Goal: Use online tool/utility: Use online tool/utility

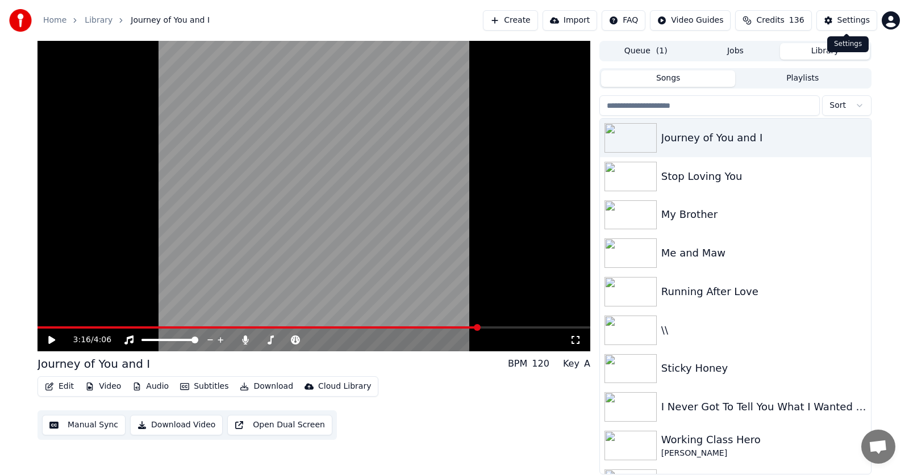
click at [199, 387] on button "Subtitles" at bounding box center [203, 387] width 57 height 16
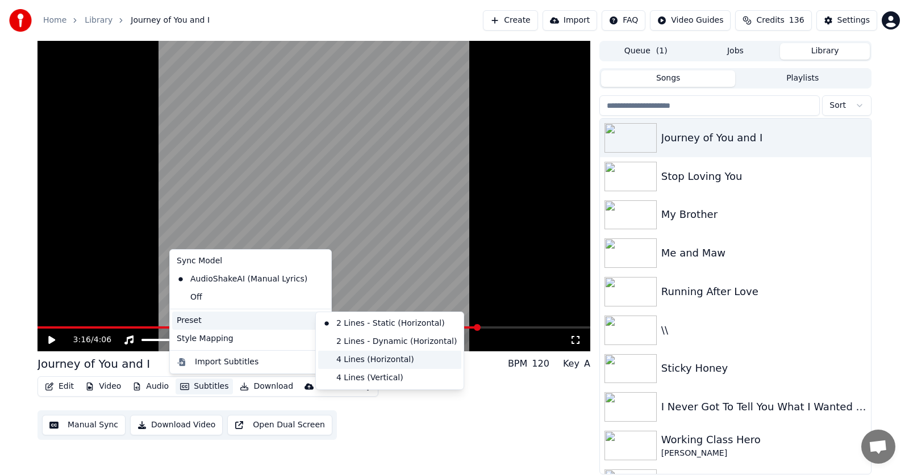
click at [370, 360] on div "4 Lines (Horizontal)" at bounding box center [389, 360] width 143 height 18
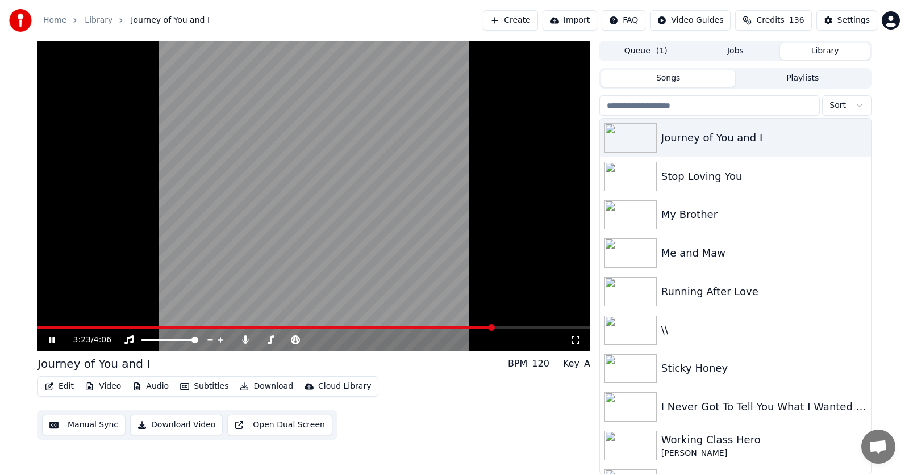
click at [49, 340] on icon at bounding box center [52, 340] width 6 height 7
click at [49, 340] on icon at bounding box center [51, 340] width 7 height 8
click at [49, 340] on icon at bounding box center [52, 340] width 6 height 7
click at [49, 340] on icon at bounding box center [51, 340] width 7 height 8
click at [52, 340] on icon at bounding box center [60, 340] width 27 height 9
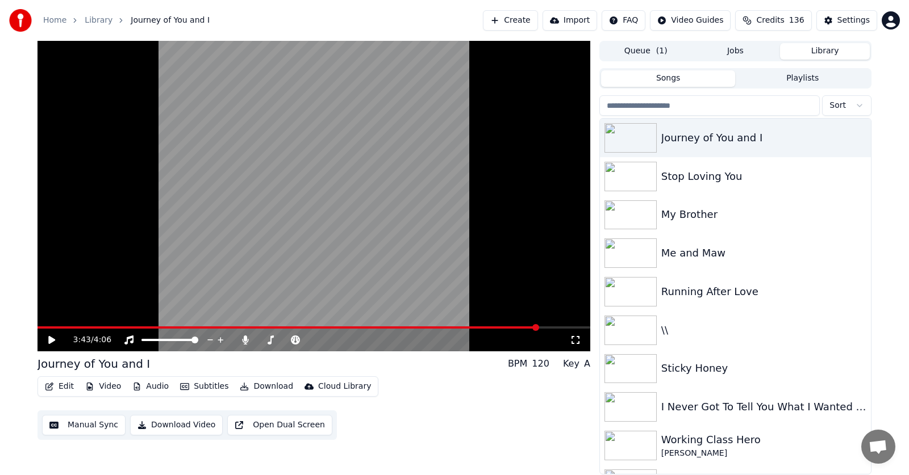
click at [532, 328] on span at bounding box center [535, 327] width 7 height 7
click at [52, 340] on icon at bounding box center [51, 340] width 7 height 8
click at [52, 338] on icon at bounding box center [60, 340] width 27 height 9
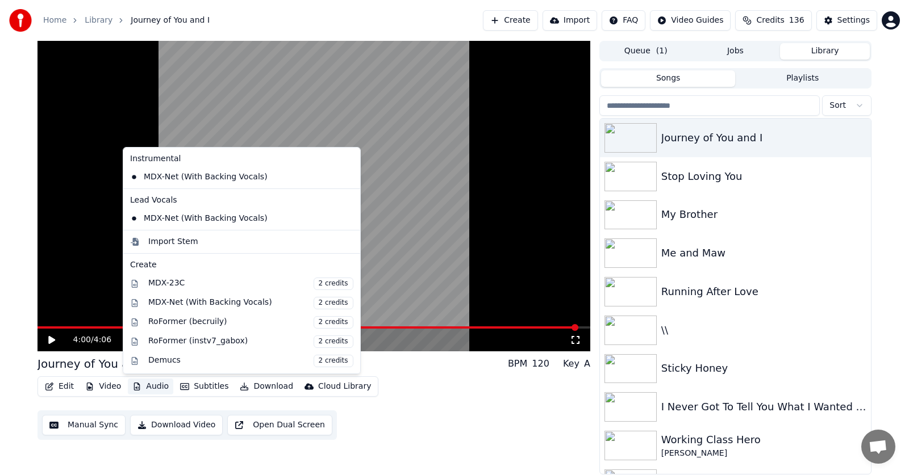
click at [153, 386] on button "Audio" at bounding box center [150, 387] width 45 height 16
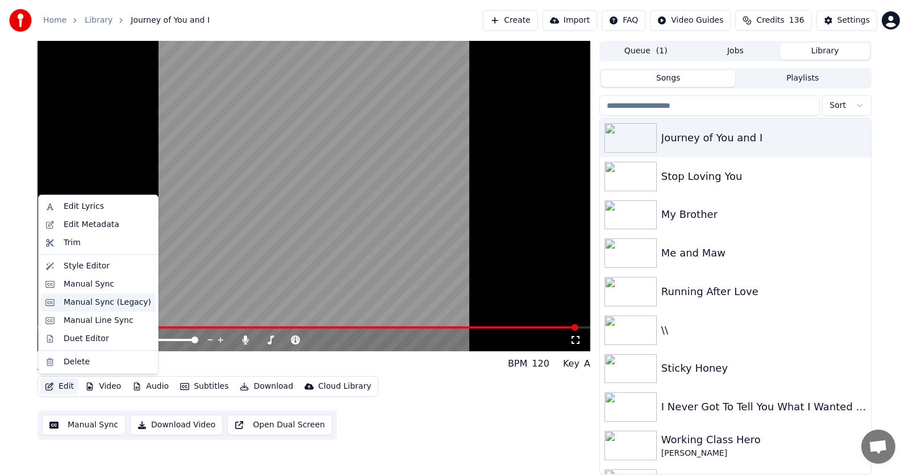
click at [76, 303] on div "Manual Sync (Legacy)" at bounding box center [107, 302] width 87 height 11
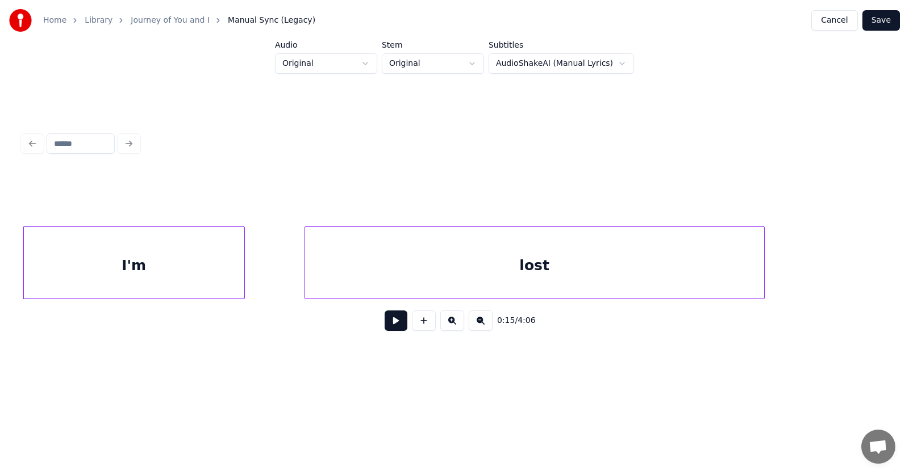
scroll to position [0, 6510]
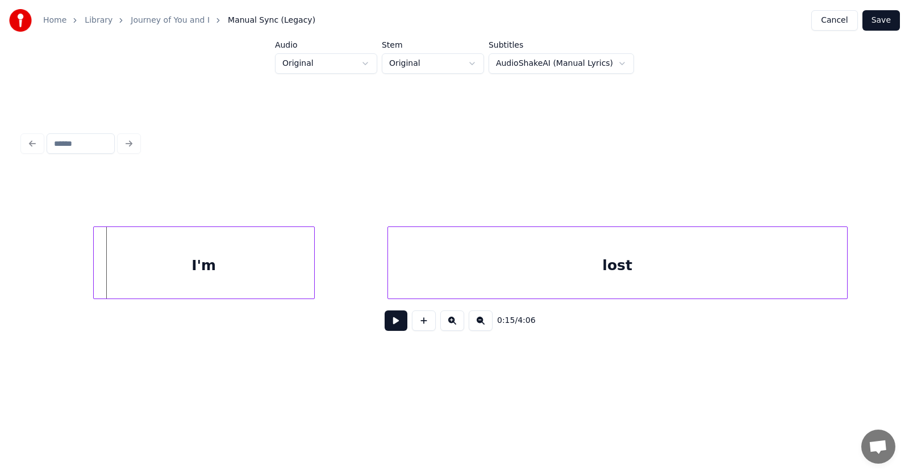
click at [176, 273] on div "I'm" at bounding box center [204, 265] width 220 height 77
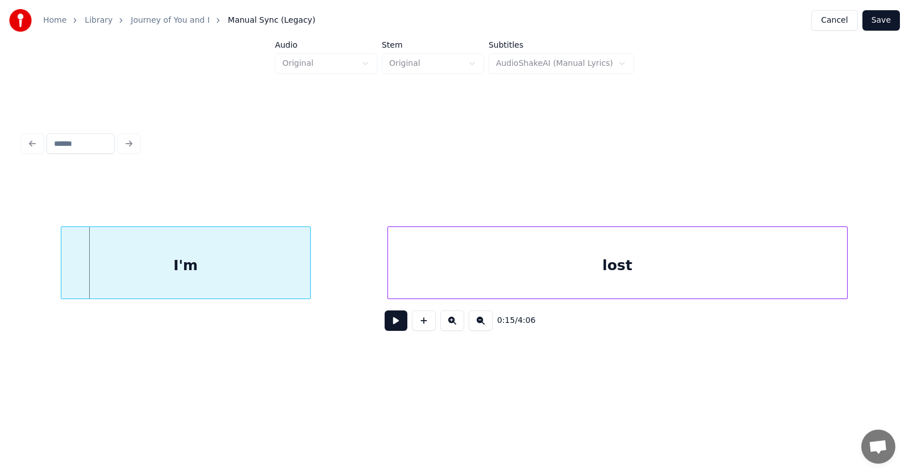
click at [61, 266] on div at bounding box center [62, 263] width 3 height 72
click at [458, 281] on div "lost" at bounding box center [554, 265] width 459 height 77
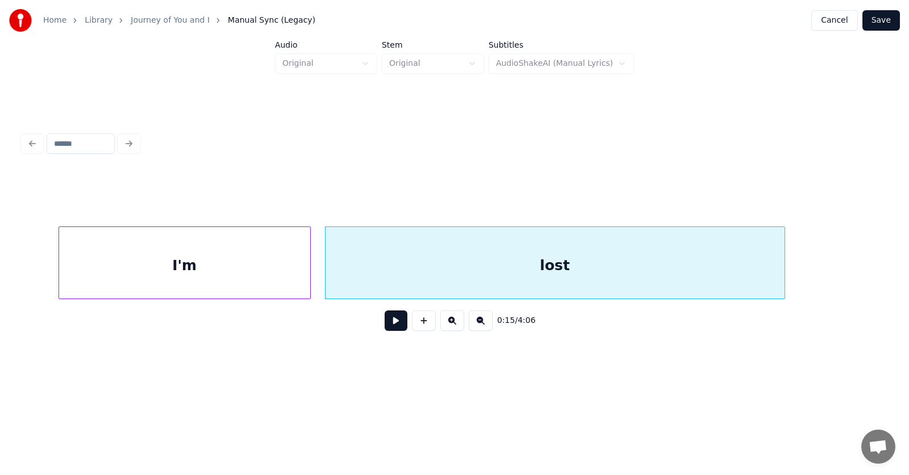
click at [446, 276] on div "lost" at bounding box center [554, 265] width 459 height 77
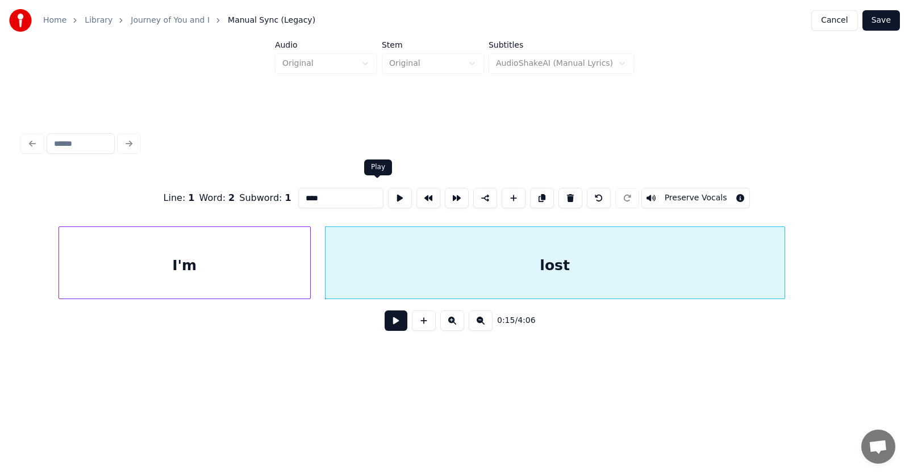
click at [388, 189] on button at bounding box center [400, 198] width 24 height 20
click at [394, 323] on button at bounding box center [395, 321] width 23 height 20
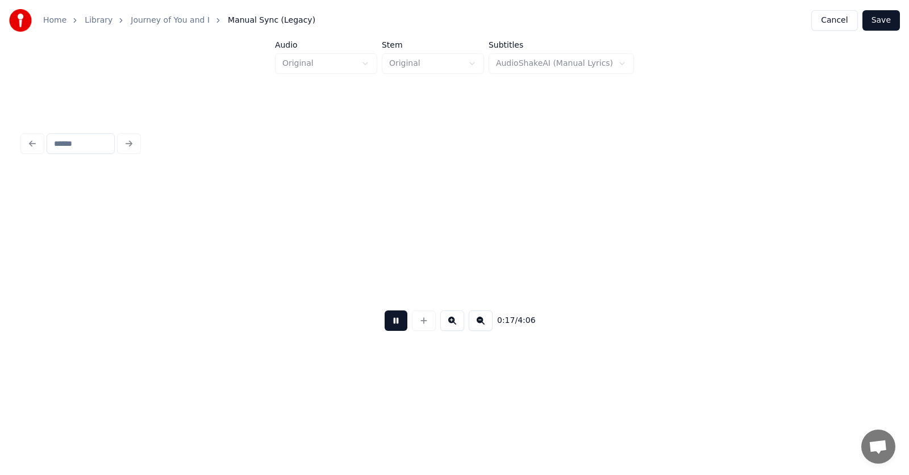
scroll to position [0, 7378]
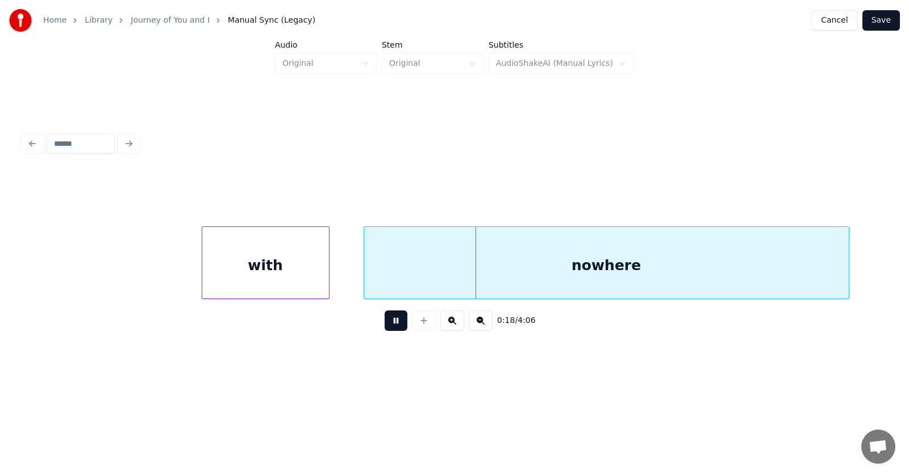
click at [384, 325] on button at bounding box center [395, 321] width 23 height 20
click at [251, 274] on div "with" at bounding box center [244, 265] width 127 height 77
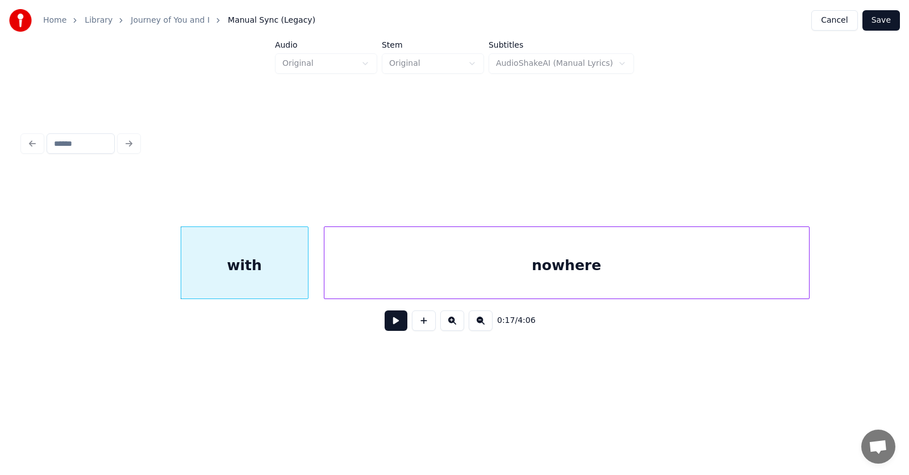
click at [392, 273] on div "nowhere" at bounding box center [566, 265] width 484 height 77
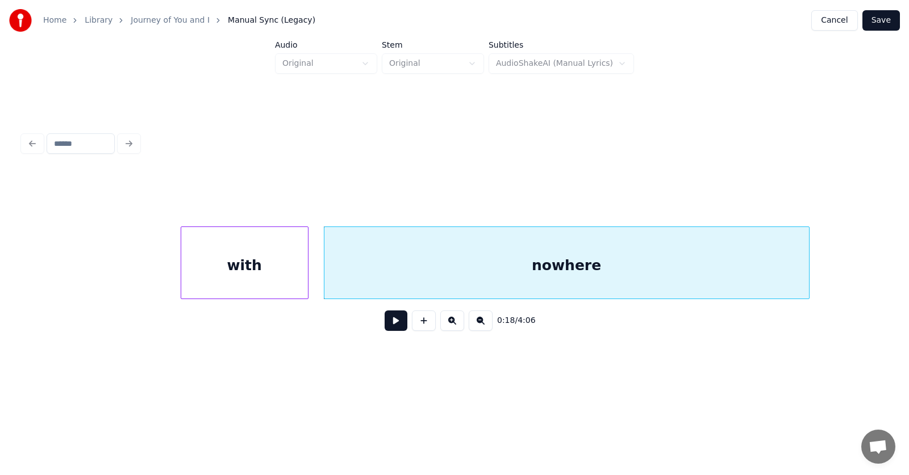
click at [384, 325] on button at bounding box center [395, 321] width 23 height 20
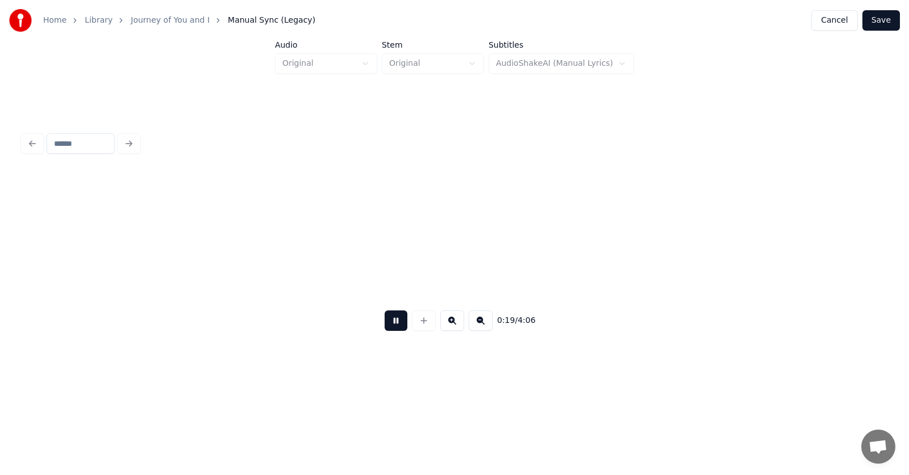
scroll to position [0, 8247]
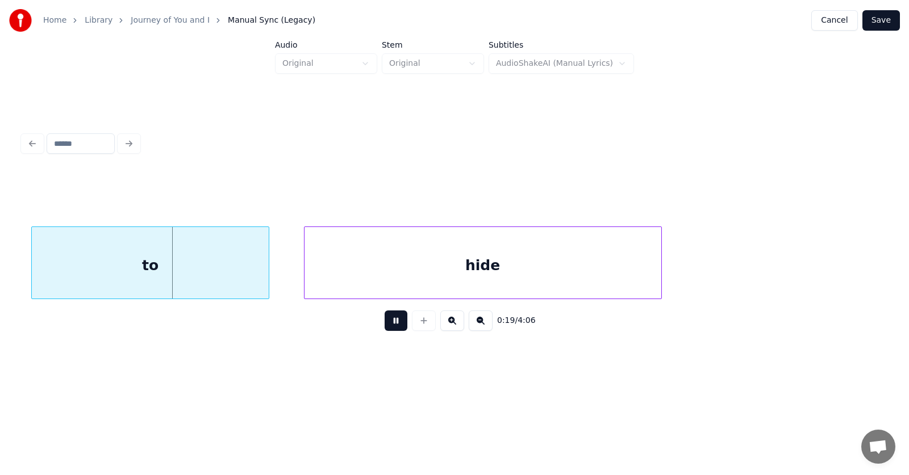
click at [384, 325] on button at bounding box center [395, 321] width 23 height 20
click at [170, 274] on div "to" at bounding box center [142, 265] width 237 height 77
click at [335, 273] on div "hide" at bounding box center [456, 265] width 357 height 77
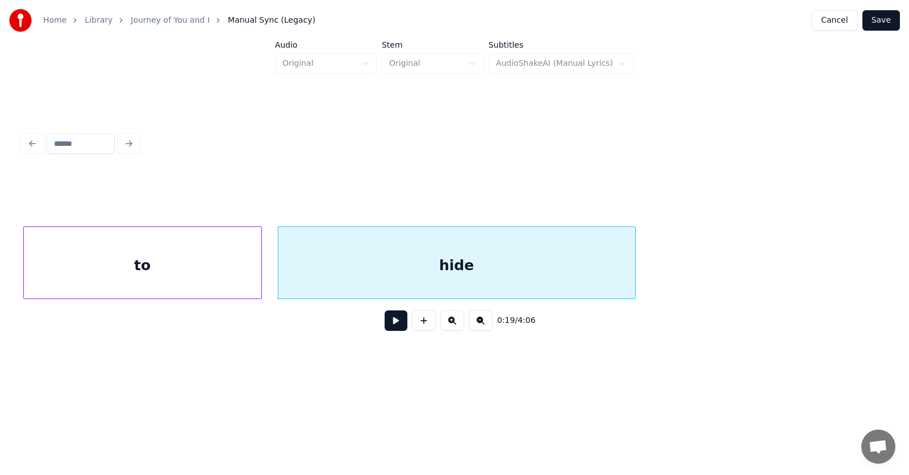
click at [388, 331] on button at bounding box center [395, 321] width 23 height 20
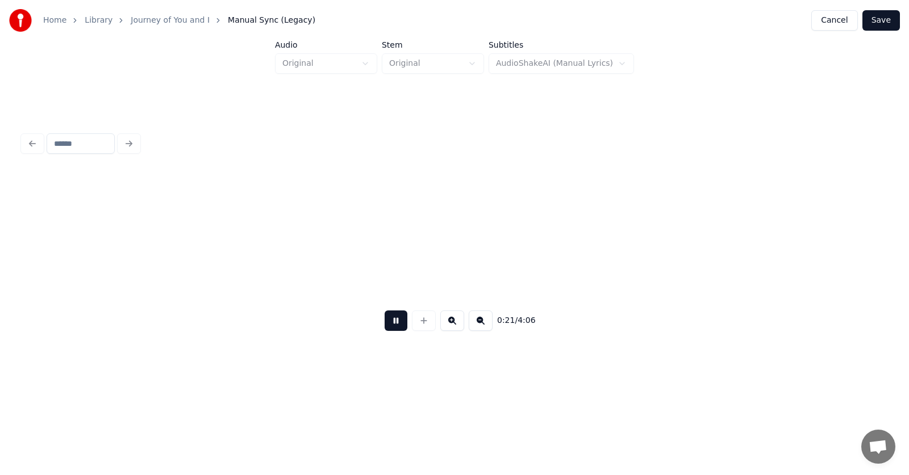
scroll to position [0, 9102]
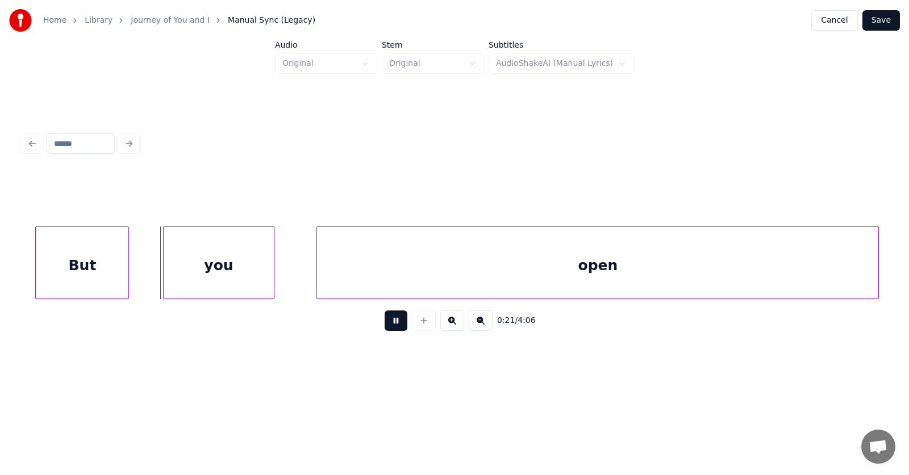
click at [388, 331] on button at bounding box center [395, 321] width 23 height 20
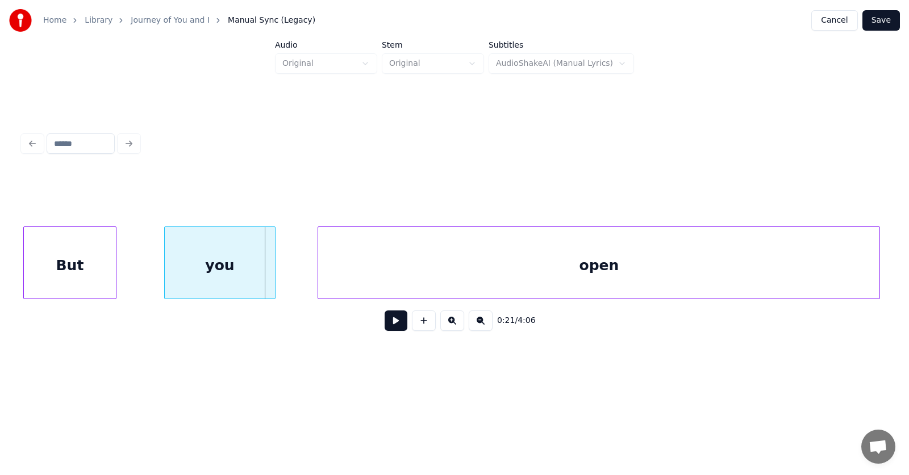
click at [98, 272] on div "But" at bounding box center [70, 265] width 93 height 77
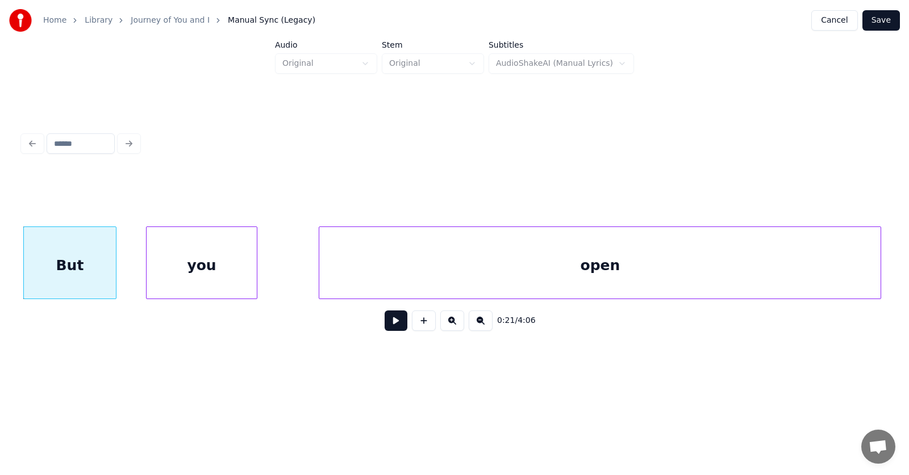
click at [197, 276] on div "you" at bounding box center [202, 265] width 110 height 77
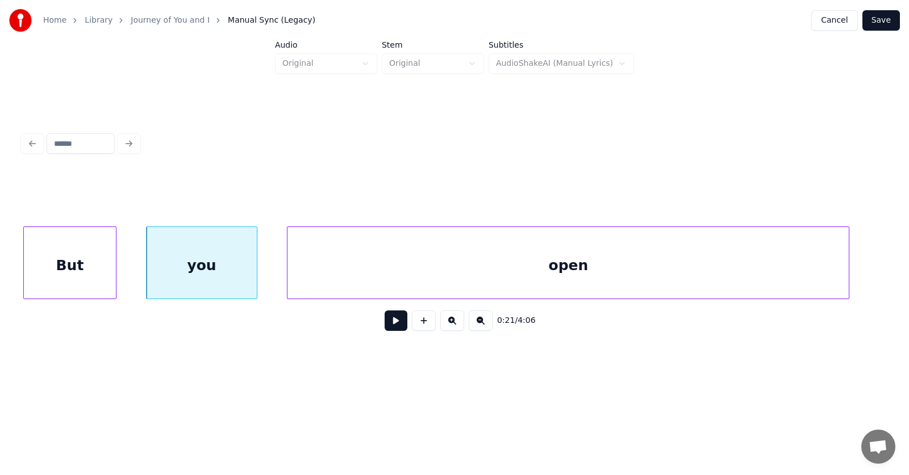
click at [325, 274] on div "open" at bounding box center [567, 265] width 561 height 77
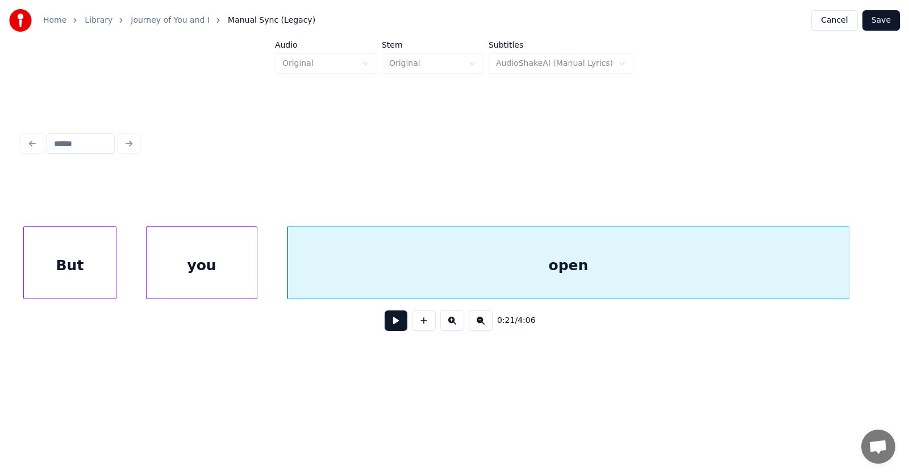
click at [395, 327] on button at bounding box center [395, 321] width 23 height 20
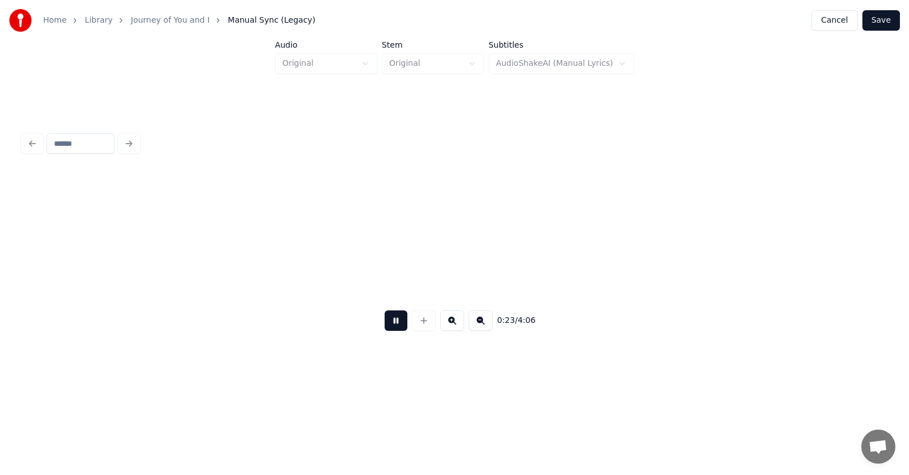
scroll to position [0, 9966]
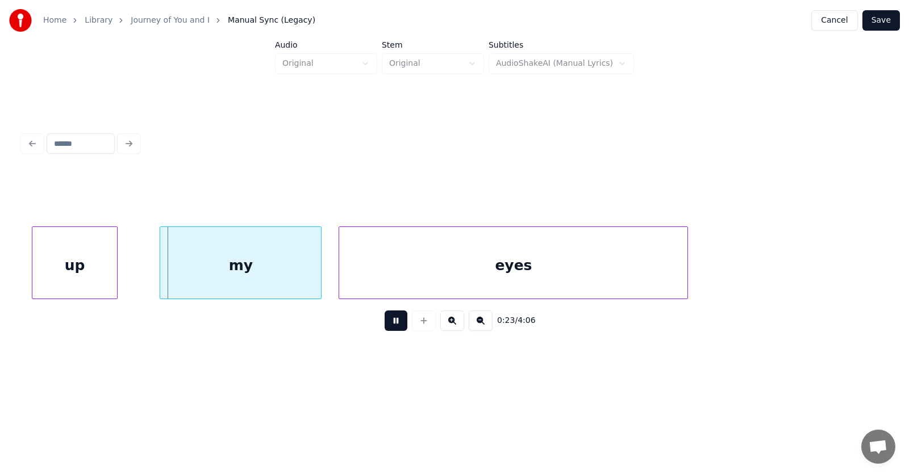
click at [395, 327] on button at bounding box center [395, 321] width 23 height 20
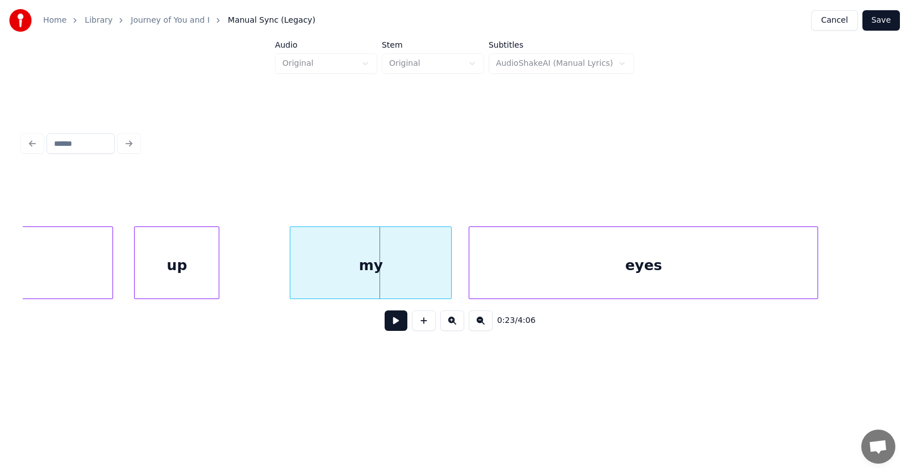
click at [176, 271] on div "up" at bounding box center [177, 265] width 84 height 77
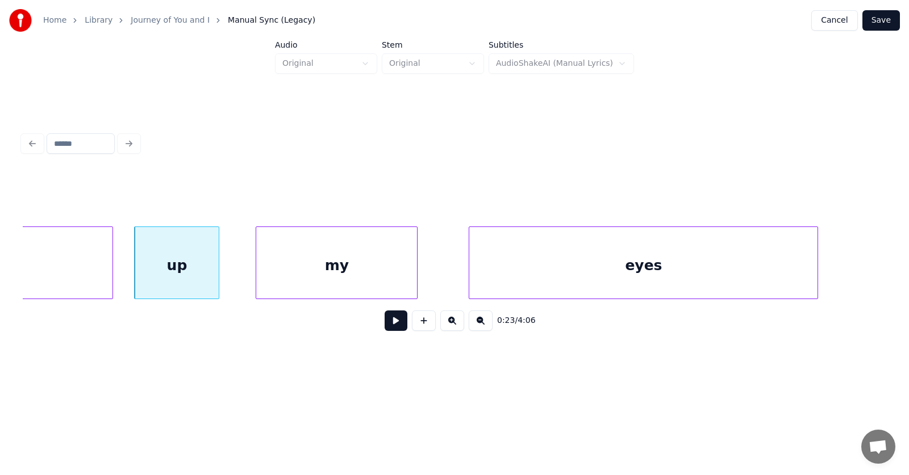
click at [310, 267] on div "my" at bounding box center [336, 265] width 161 height 77
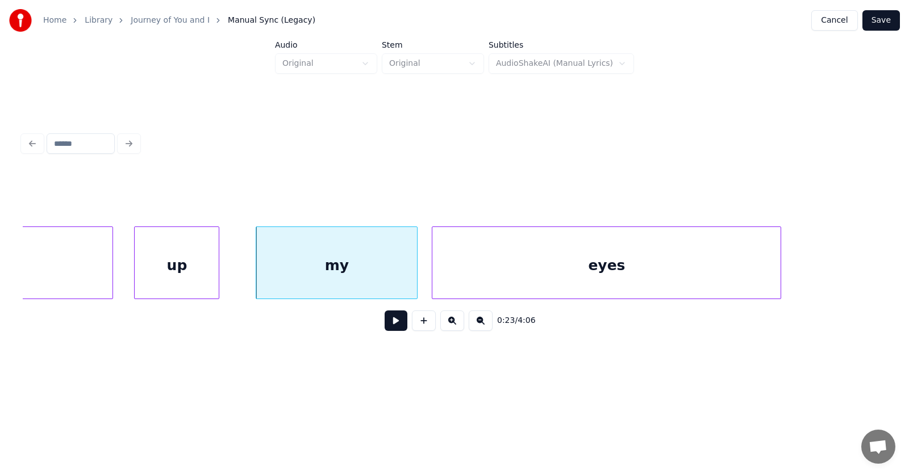
click at [465, 276] on div "eyes" at bounding box center [606, 265] width 348 height 77
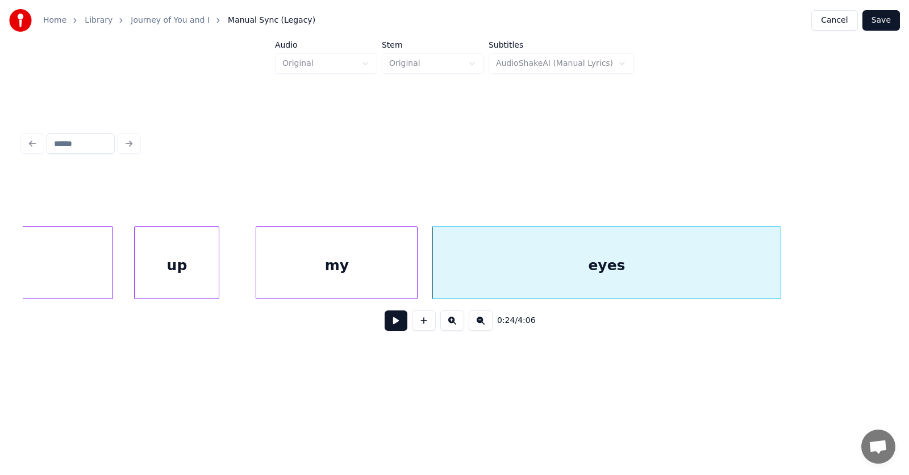
click at [388, 329] on button at bounding box center [395, 321] width 23 height 20
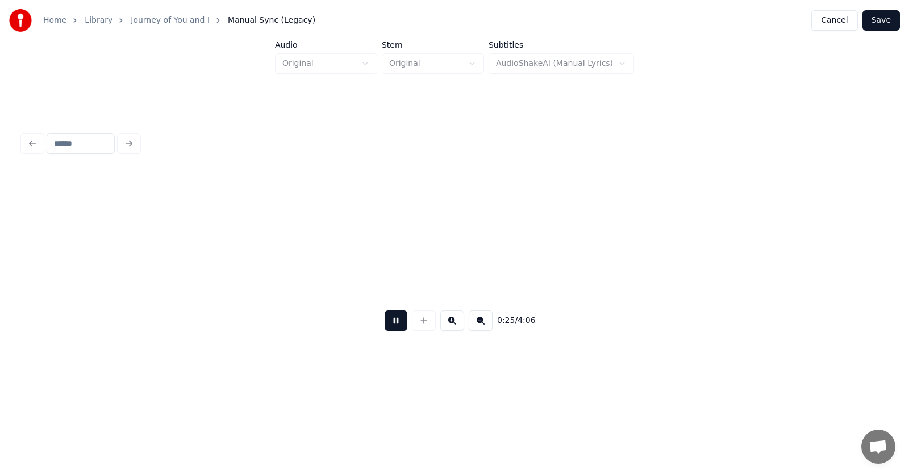
scroll to position [0, 10705]
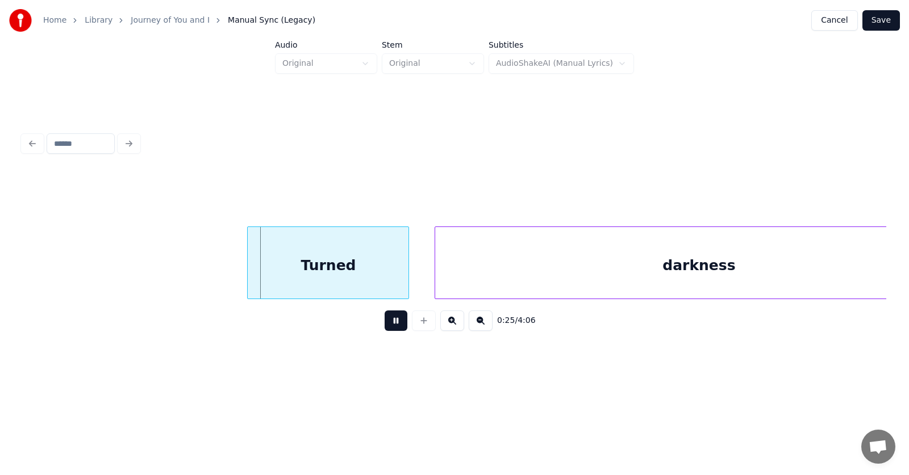
click at [388, 329] on button at bounding box center [395, 321] width 23 height 20
click at [314, 274] on div "Turned" at bounding box center [306, 265] width 161 height 77
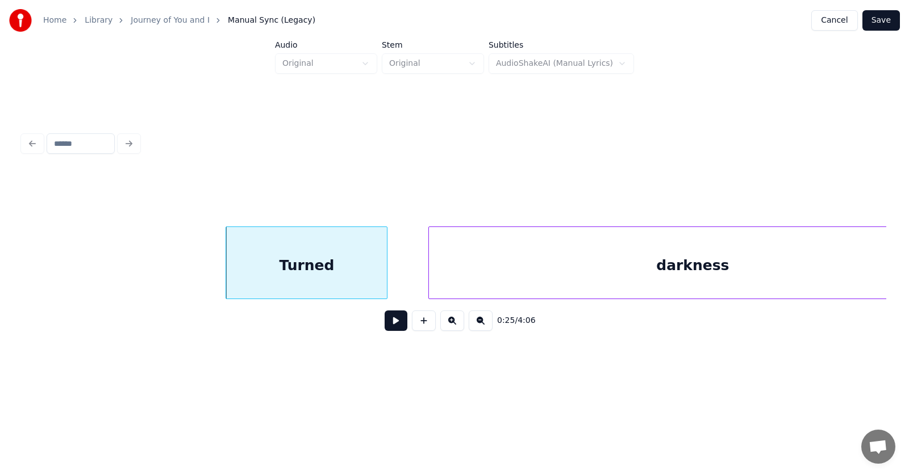
scroll to position [0, 10780]
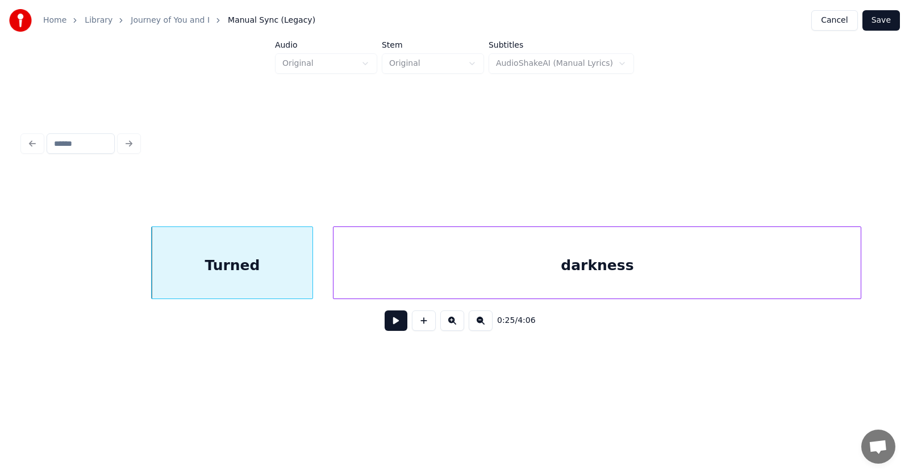
click at [490, 277] on div "darkness" at bounding box center [596, 265] width 527 height 77
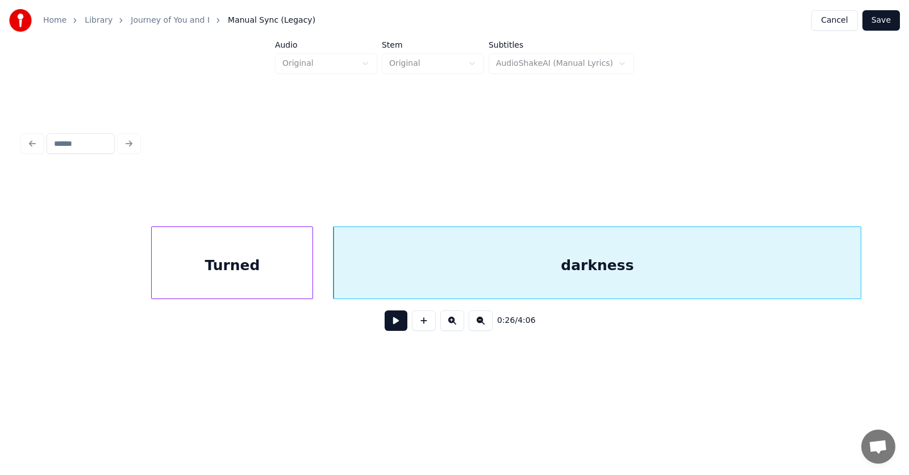
click at [393, 321] on button at bounding box center [395, 321] width 23 height 20
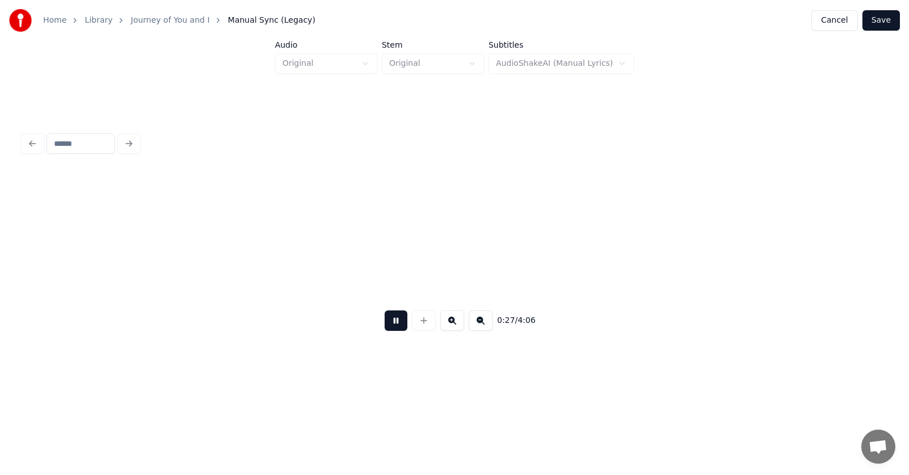
scroll to position [0, 11648]
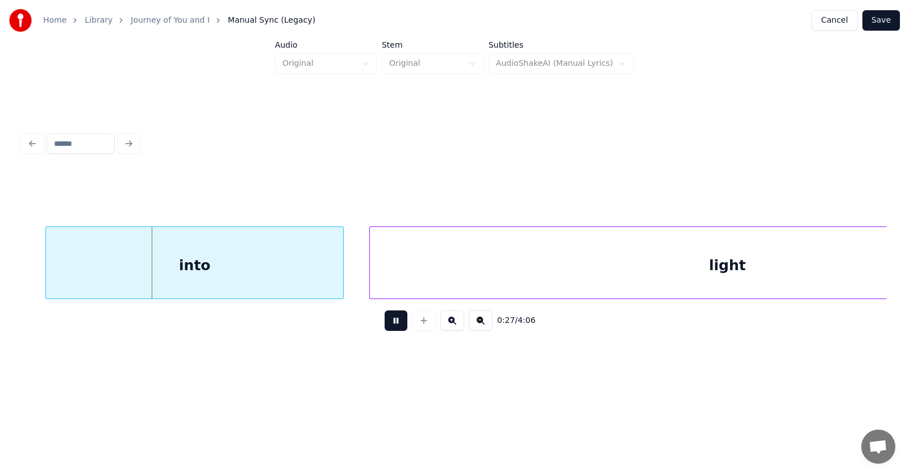
click at [393, 321] on button at bounding box center [395, 321] width 23 height 20
click at [189, 264] on div "into" at bounding box center [172, 265] width 297 height 77
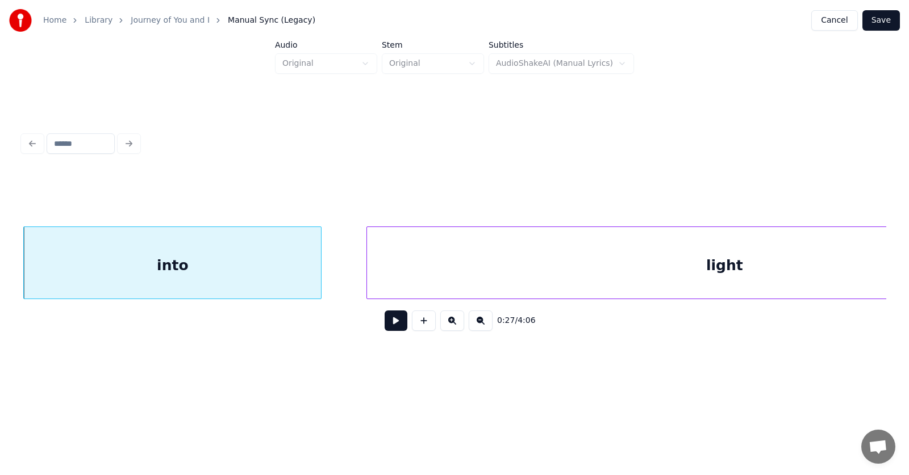
scroll to position [0, 11844]
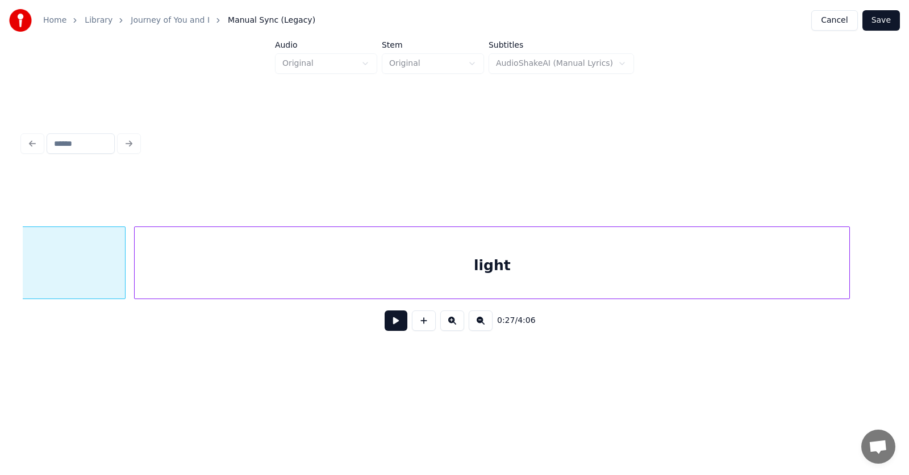
click at [407, 269] on div "light" at bounding box center [492, 265] width 714 height 77
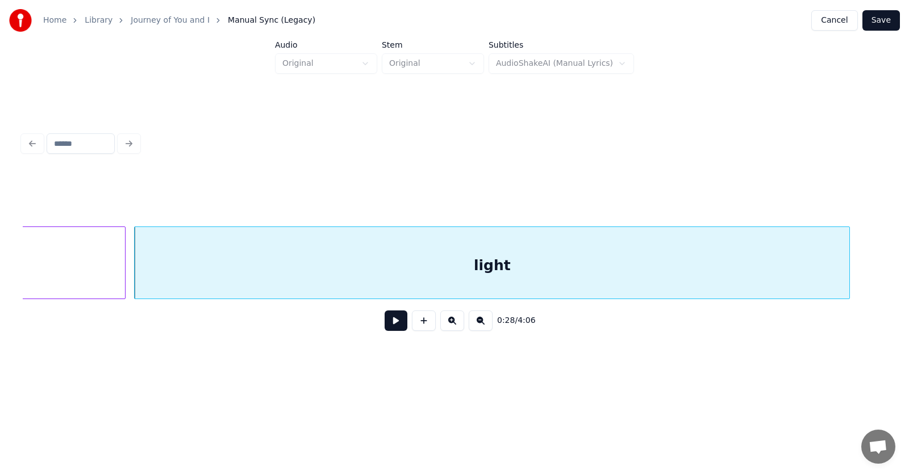
click at [391, 323] on button at bounding box center [395, 321] width 23 height 20
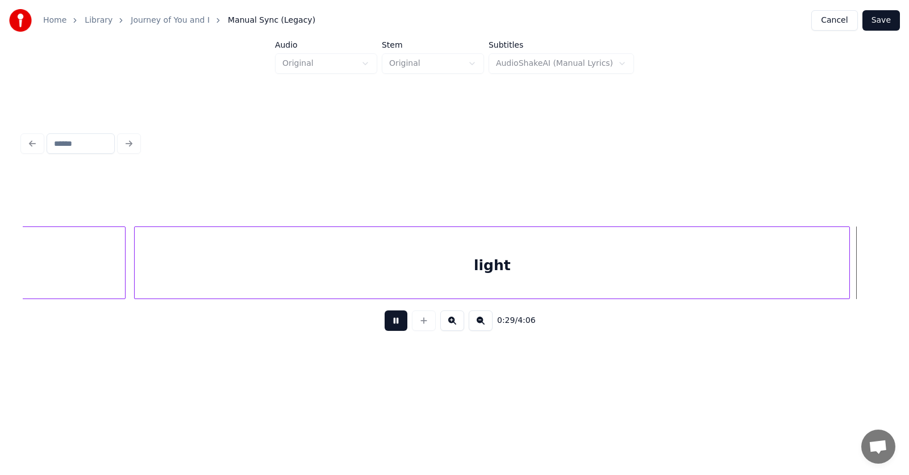
scroll to position [0, 12713]
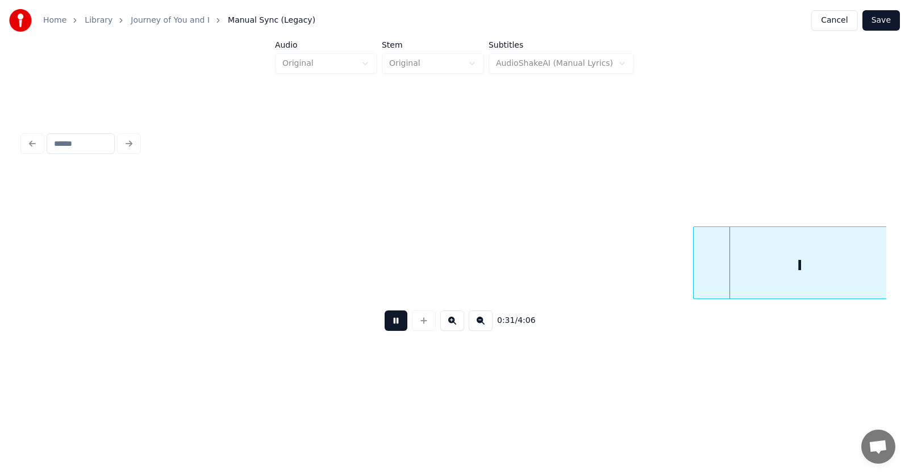
click at [391, 323] on button at bounding box center [395, 321] width 23 height 20
click at [704, 271] on div "I" at bounding box center [764, 265] width 212 height 77
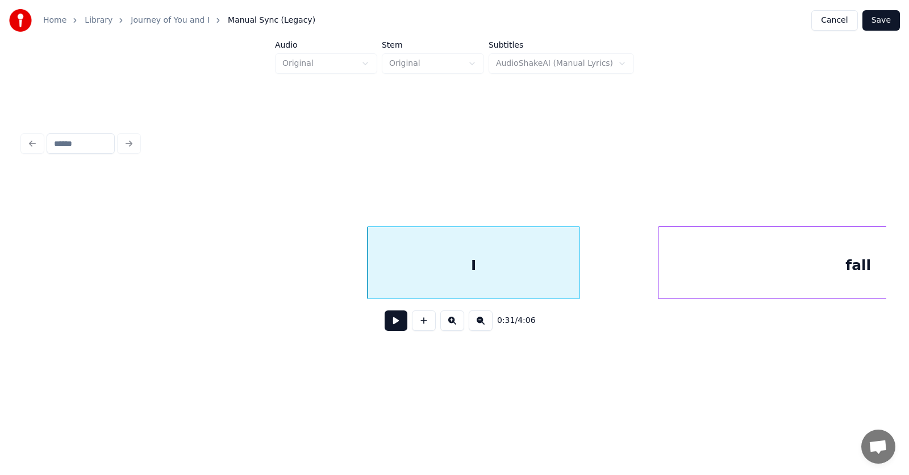
scroll to position [0, 13233]
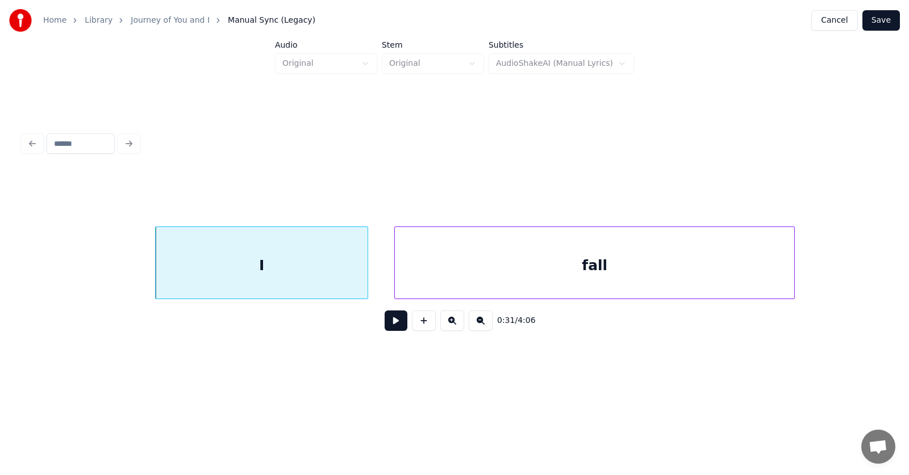
click at [500, 264] on div "fall" at bounding box center [594, 265] width 399 height 77
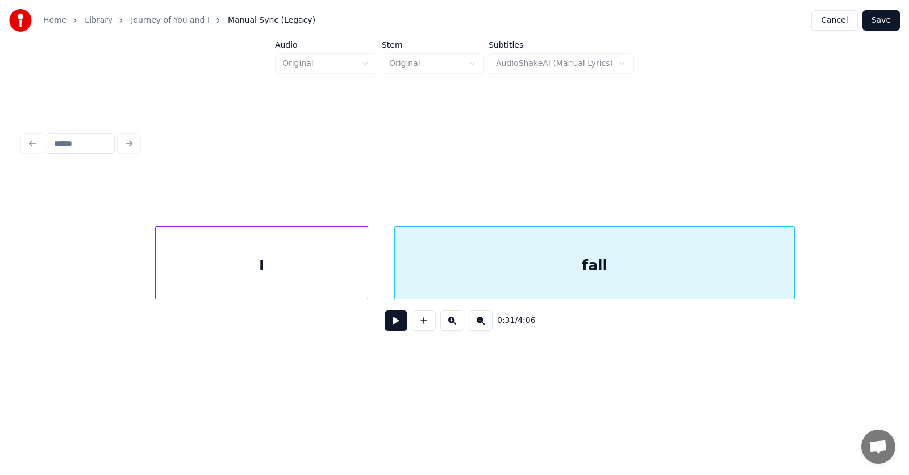
click at [335, 281] on div "I" at bounding box center [262, 265] width 212 height 77
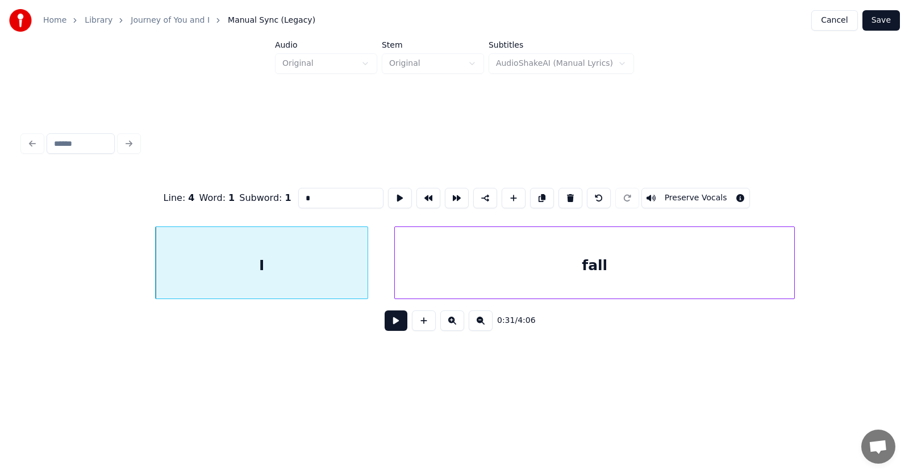
click at [390, 325] on button at bounding box center [395, 321] width 23 height 20
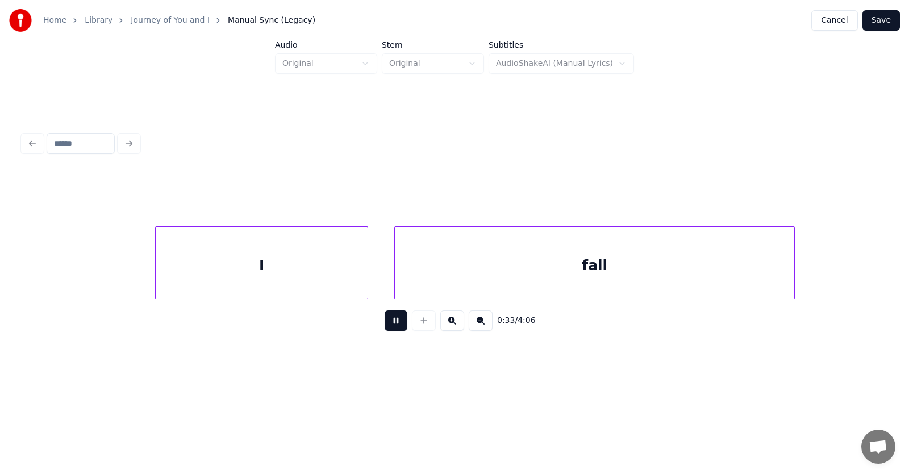
scroll to position [0, 14103]
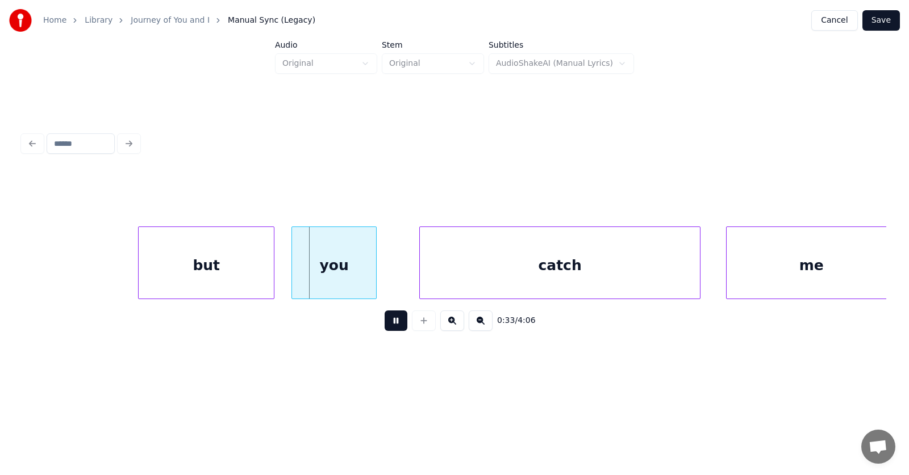
click at [390, 325] on button at bounding box center [395, 321] width 23 height 20
click at [231, 268] on div "but" at bounding box center [189, 265] width 135 height 77
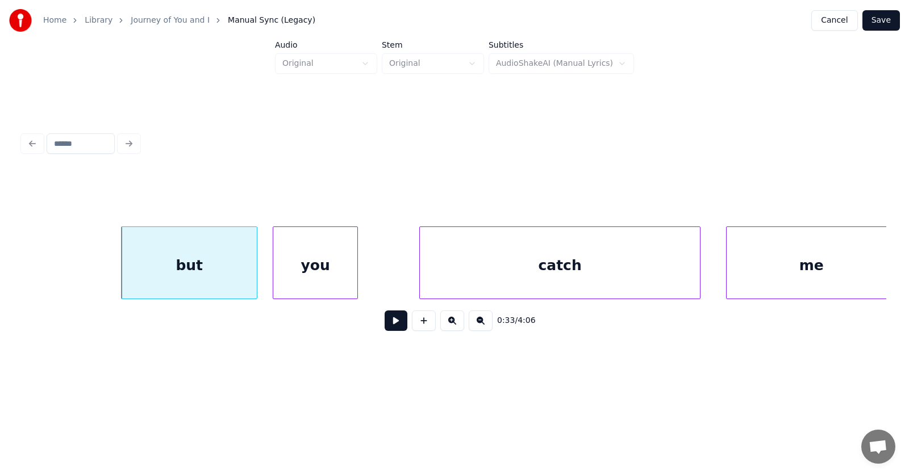
click at [336, 276] on div "you" at bounding box center [315, 265] width 84 height 77
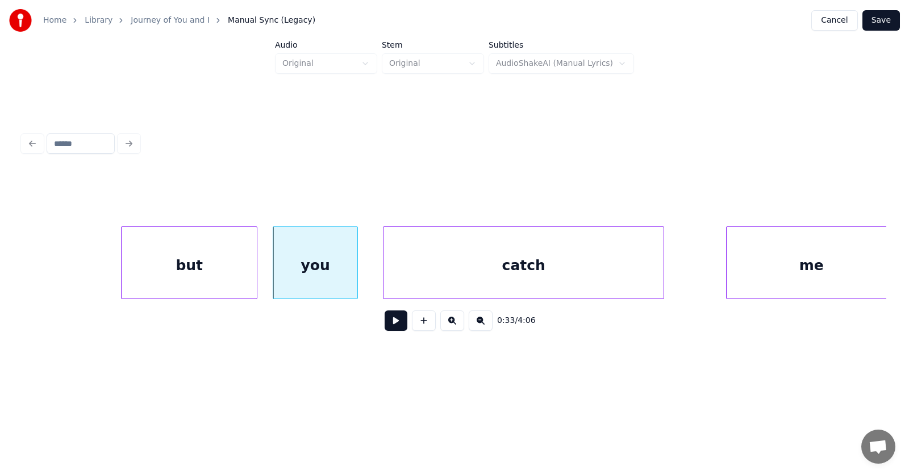
click at [437, 273] on div "catch" at bounding box center [523, 265] width 280 height 77
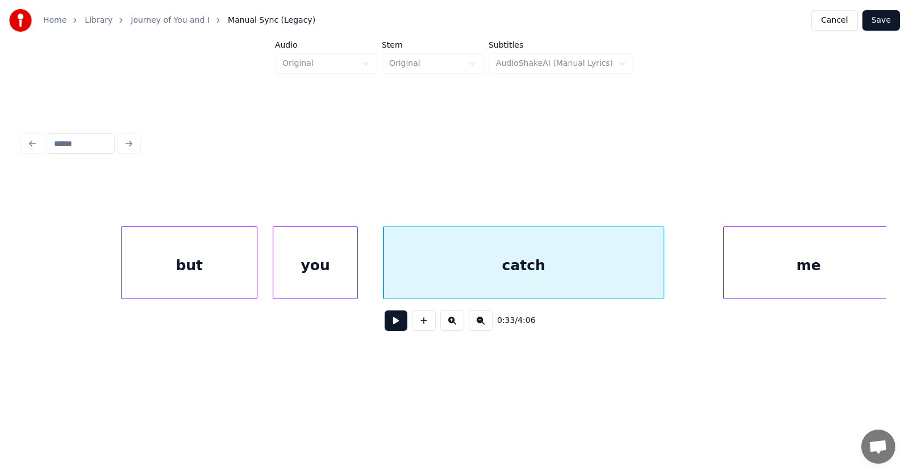
scroll to position [0, 14110]
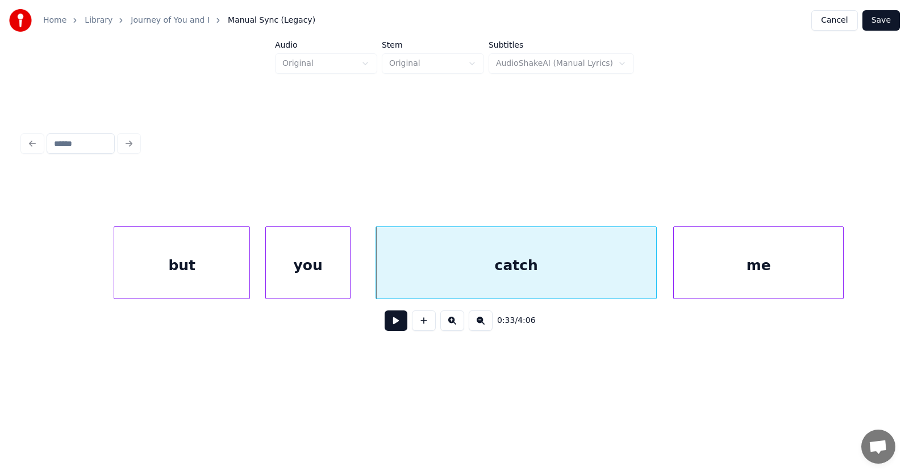
click at [726, 276] on div "me" at bounding box center [758, 265] width 169 height 77
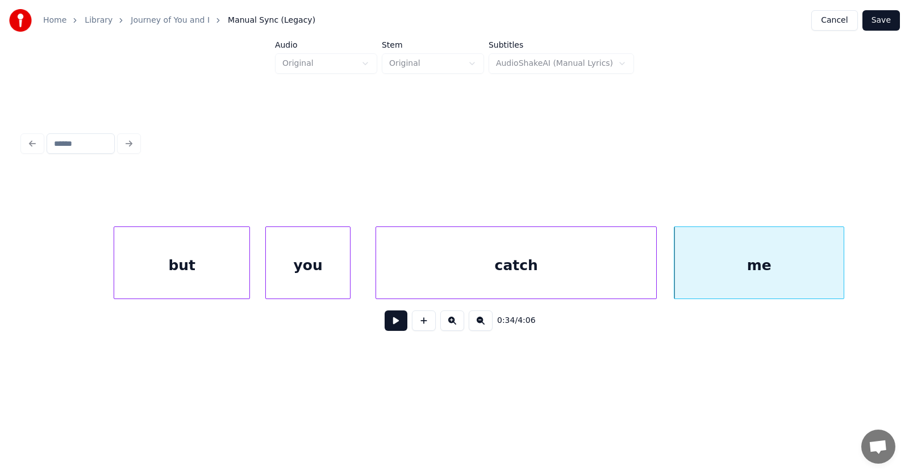
click at [391, 324] on button at bounding box center [395, 321] width 23 height 20
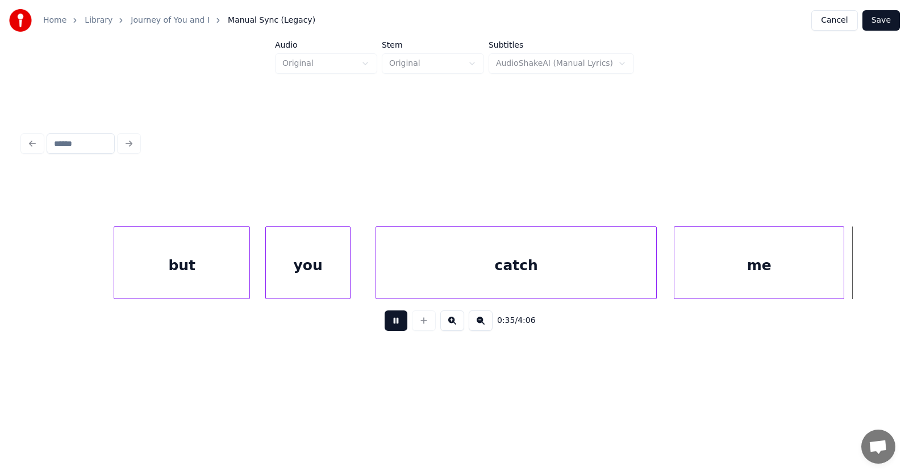
scroll to position [0, 14975]
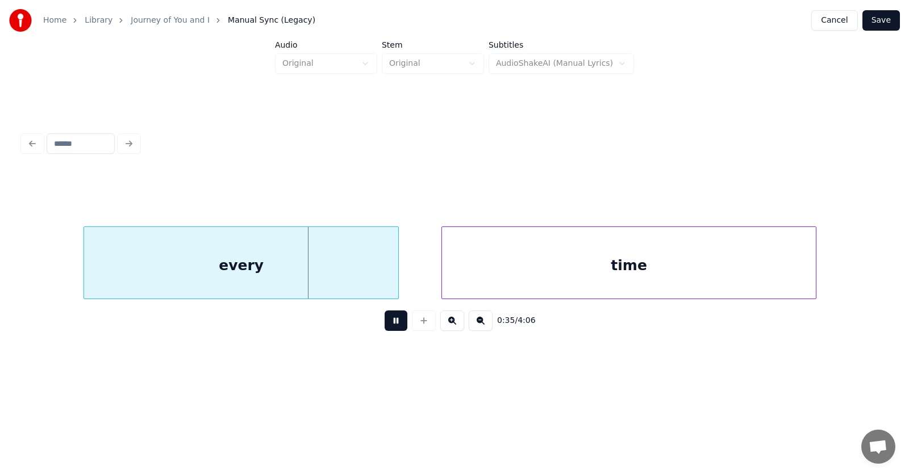
click at [391, 324] on button at bounding box center [395, 321] width 23 height 20
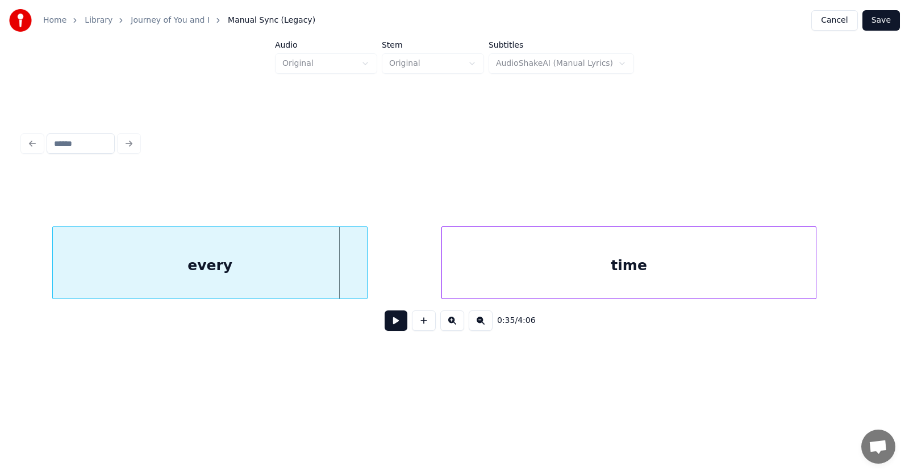
click at [252, 268] on div "every" at bounding box center [210, 265] width 314 height 77
click at [529, 263] on div "time" at bounding box center [583, 265] width 374 height 77
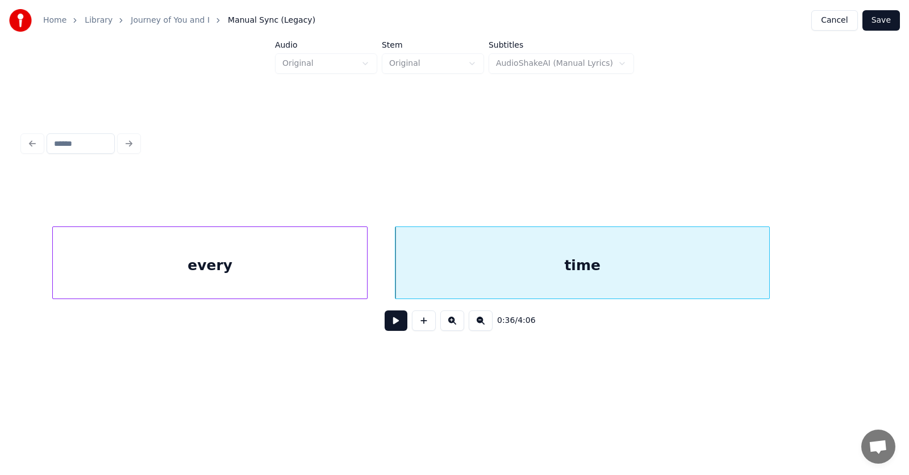
click at [387, 320] on button at bounding box center [395, 321] width 23 height 20
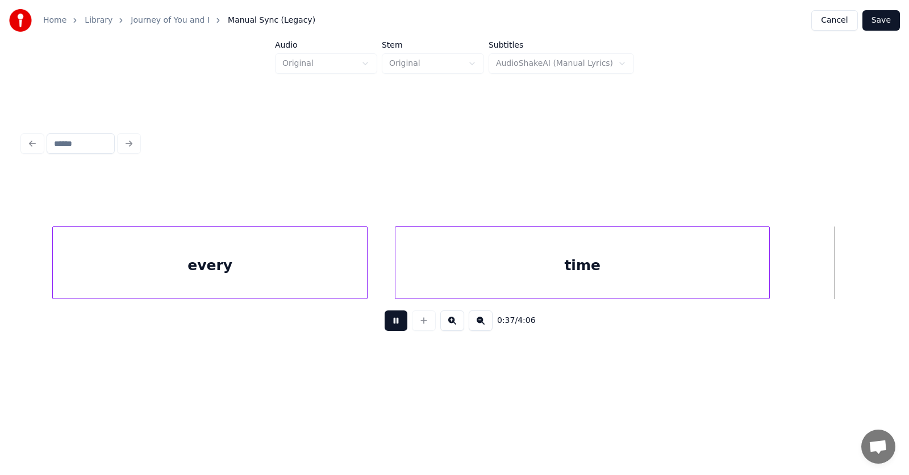
scroll to position [0, 15843]
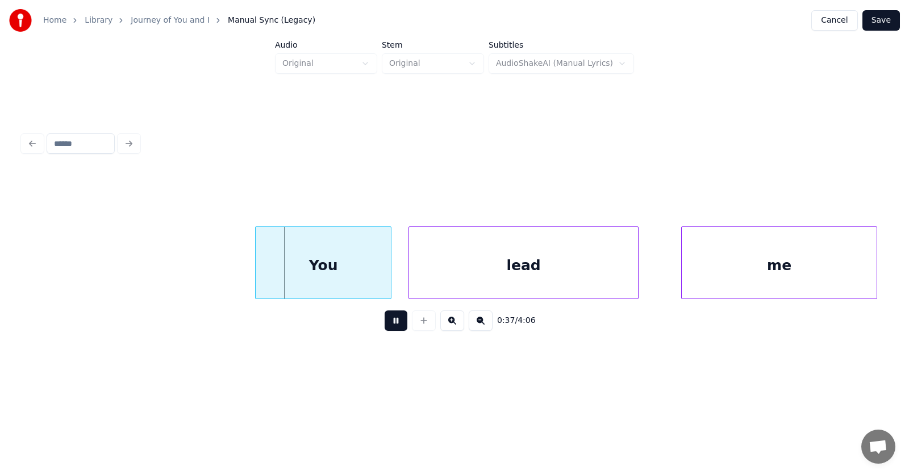
click at [387, 320] on button at bounding box center [395, 321] width 23 height 20
click at [324, 269] on div "You" at bounding box center [307, 265] width 135 height 77
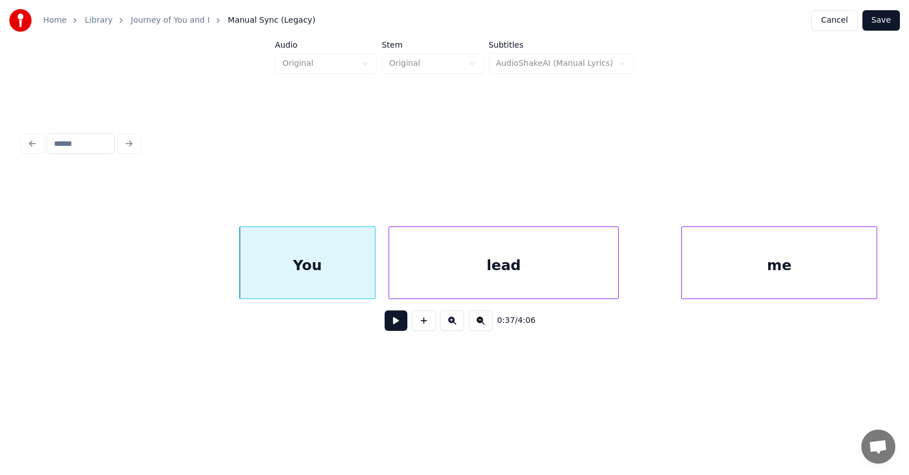
click at [474, 275] on div "lead" at bounding box center [503, 265] width 229 height 77
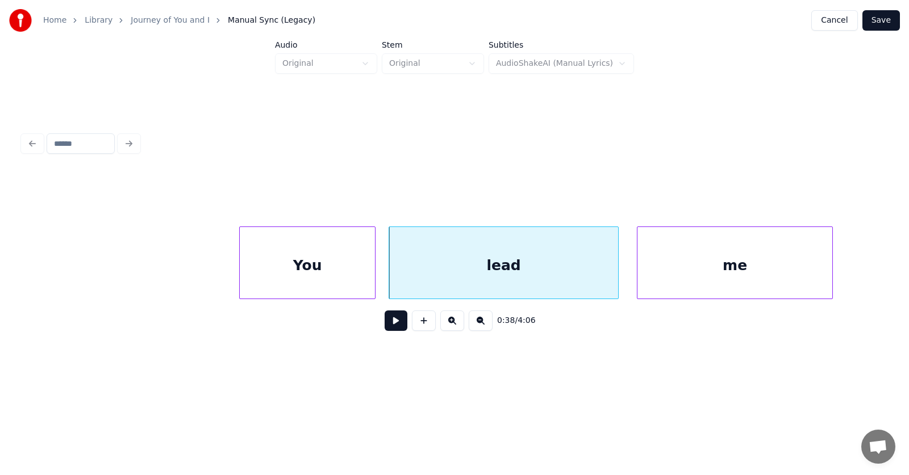
click at [687, 264] on div "me" at bounding box center [734, 265] width 195 height 77
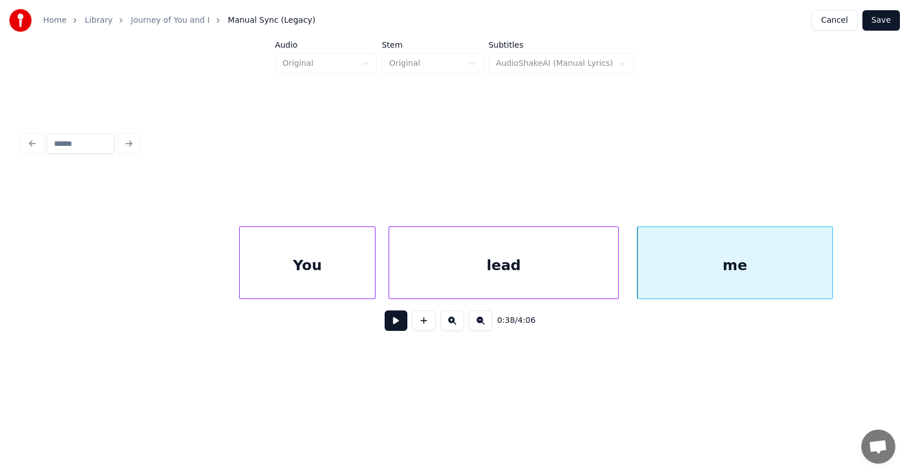
click at [388, 322] on button at bounding box center [395, 321] width 23 height 20
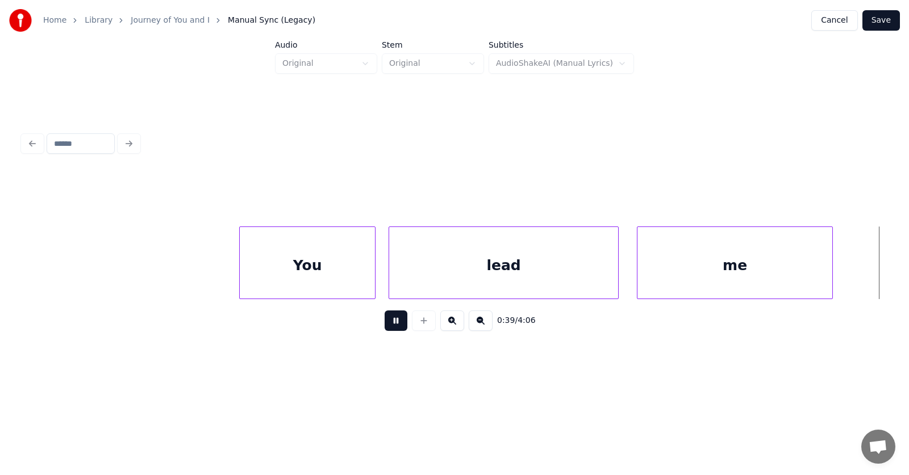
scroll to position [0, 16707]
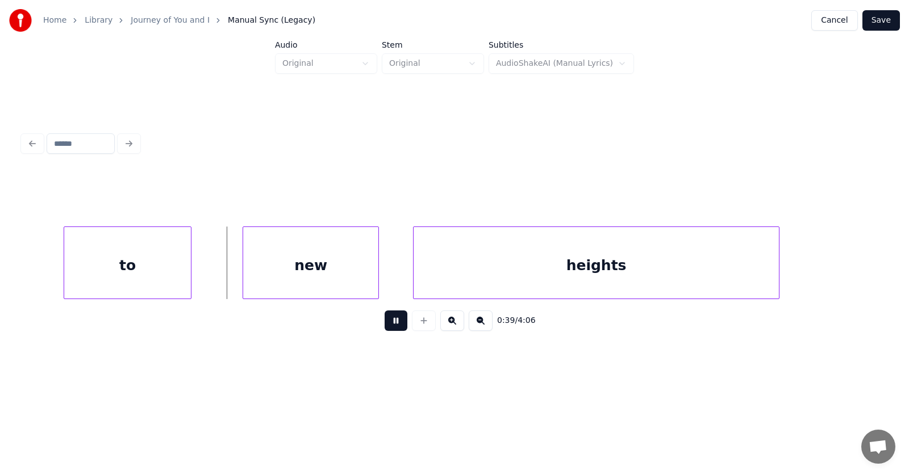
click at [388, 322] on button at bounding box center [395, 321] width 23 height 20
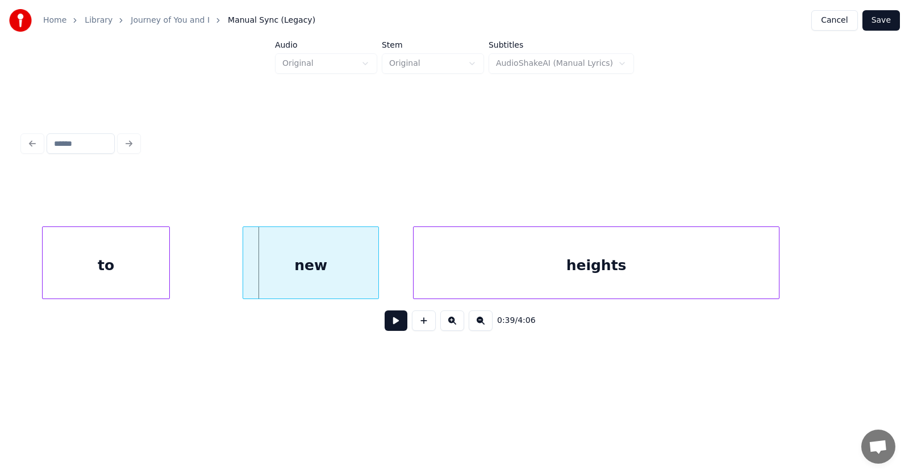
click at [85, 272] on div "to" at bounding box center [106, 265] width 127 height 77
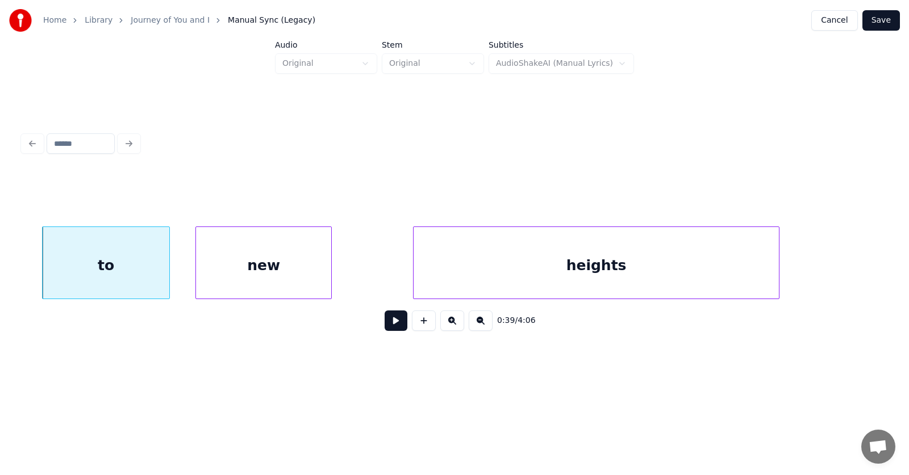
click at [216, 277] on div "new" at bounding box center [263, 265] width 135 height 77
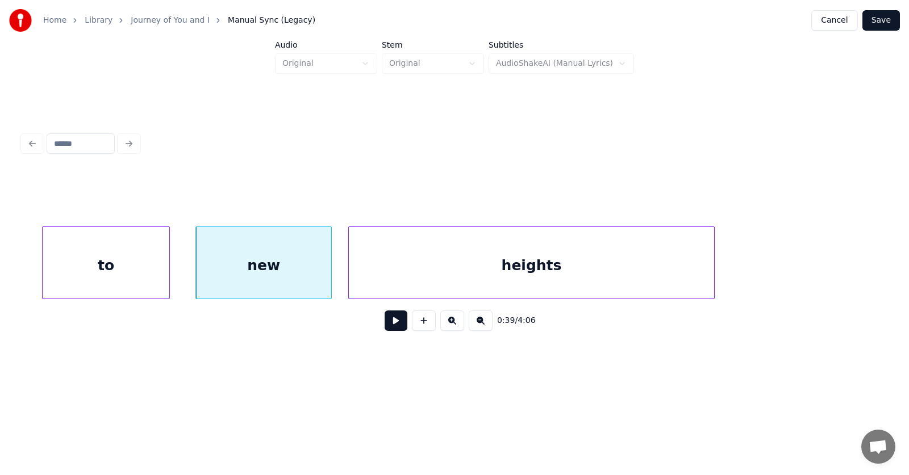
click at [409, 271] on div "heights" at bounding box center [531, 265] width 365 height 77
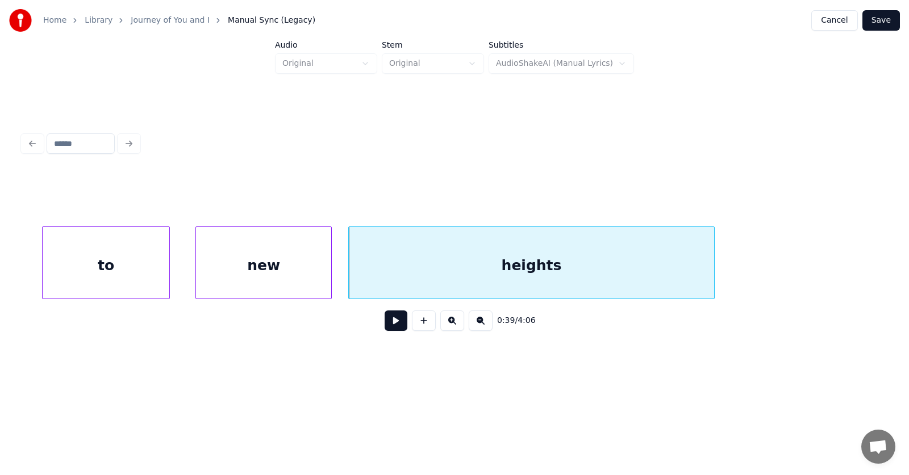
click at [408, 273] on div "heights" at bounding box center [531, 265] width 365 height 77
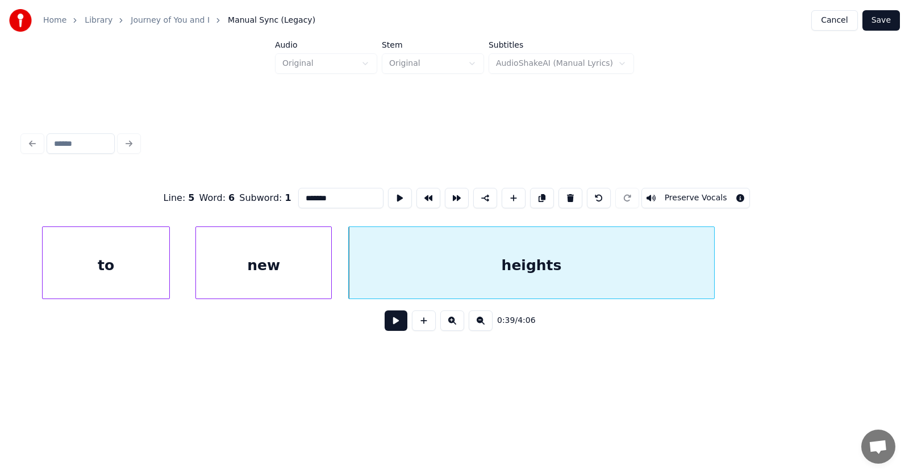
click at [384, 327] on button at bounding box center [395, 321] width 23 height 20
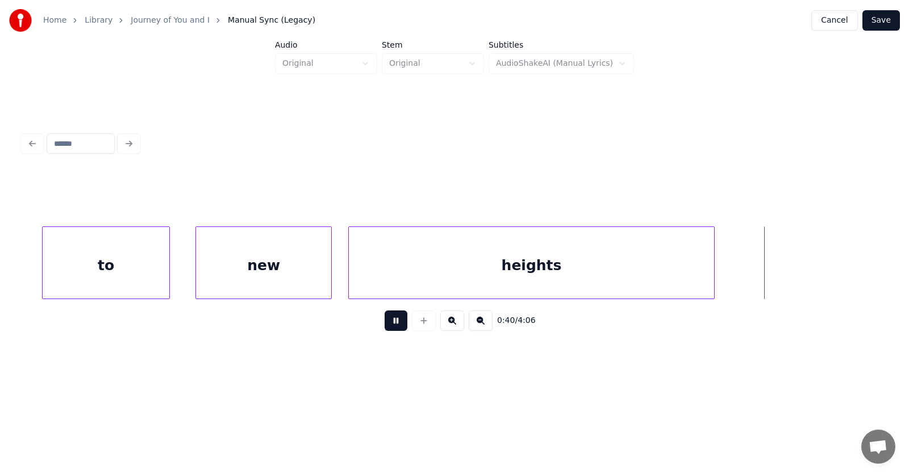
click at [384, 327] on button at bounding box center [395, 321] width 23 height 20
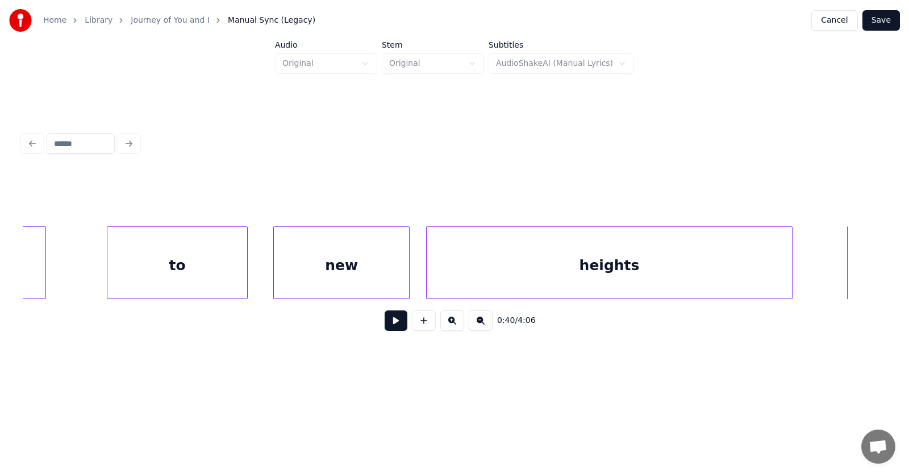
click at [109, 269] on div at bounding box center [108, 263] width 3 height 72
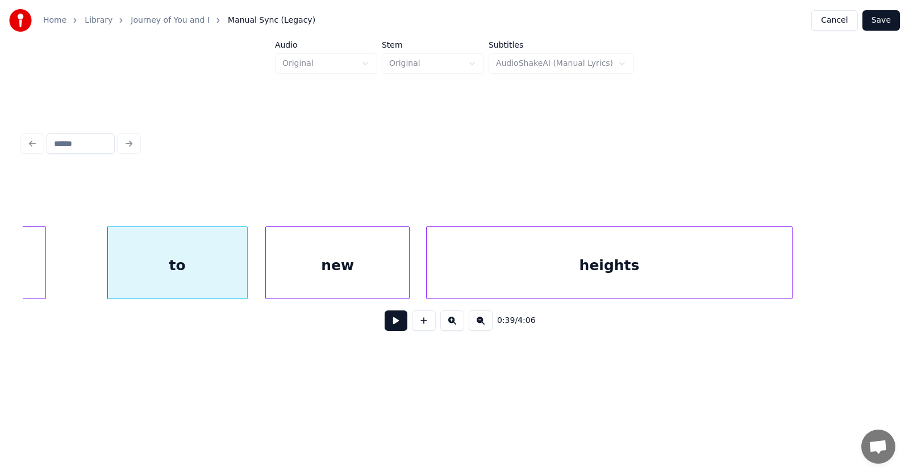
click at [266, 265] on div at bounding box center [267, 263] width 3 height 72
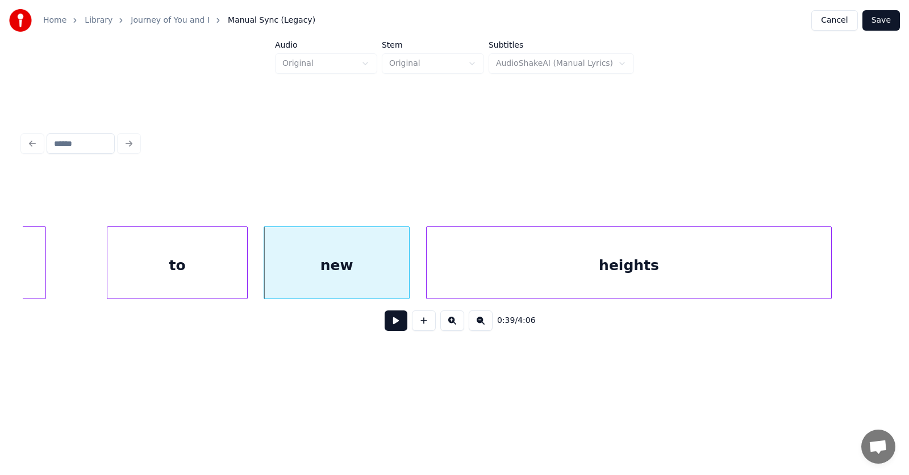
click at [829, 262] on div at bounding box center [828, 263] width 3 height 72
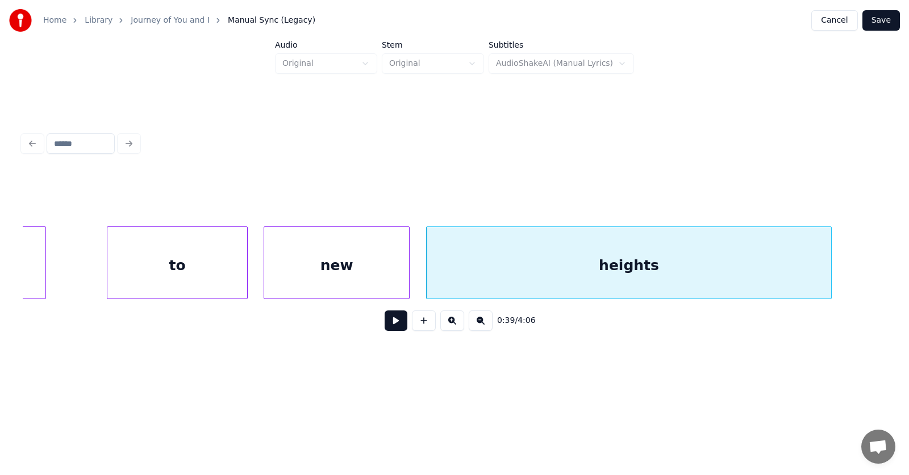
click at [392, 327] on button at bounding box center [395, 321] width 23 height 20
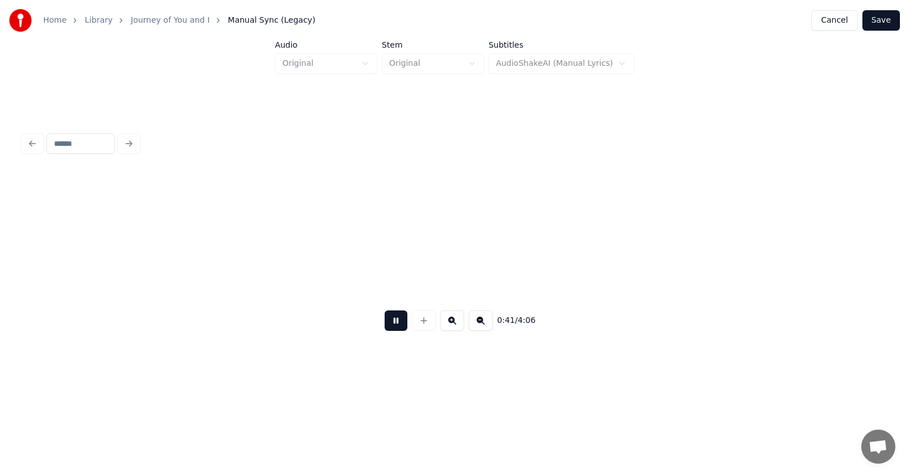
scroll to position [0, 17493]
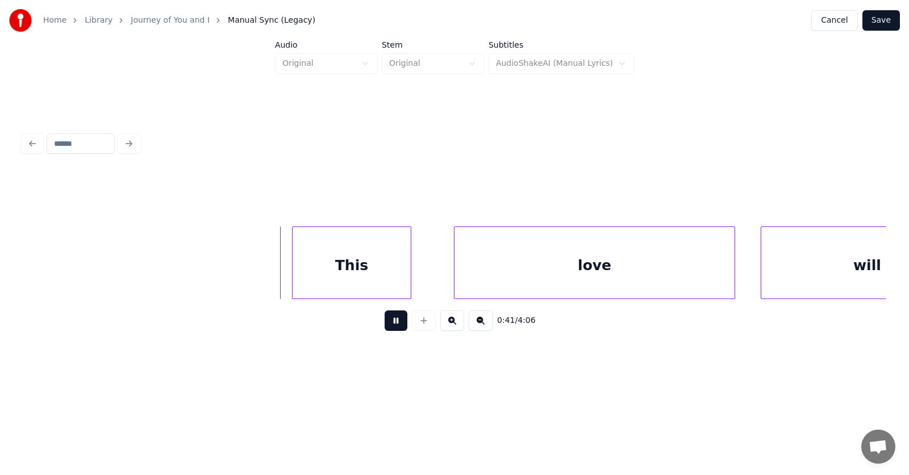
click at [392, 327] on button at bounding box center [395, 321] width 23 height 20
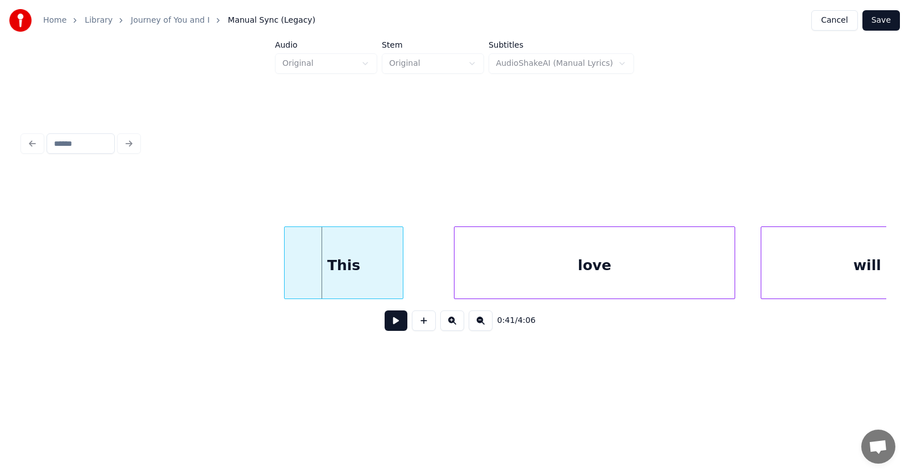
click at [352, 284] on div "This" at bounding box center [344, 265] width 118 height 77
click at [491, 285] on div "love" at bounding box center [566, 265] width 280 height 77
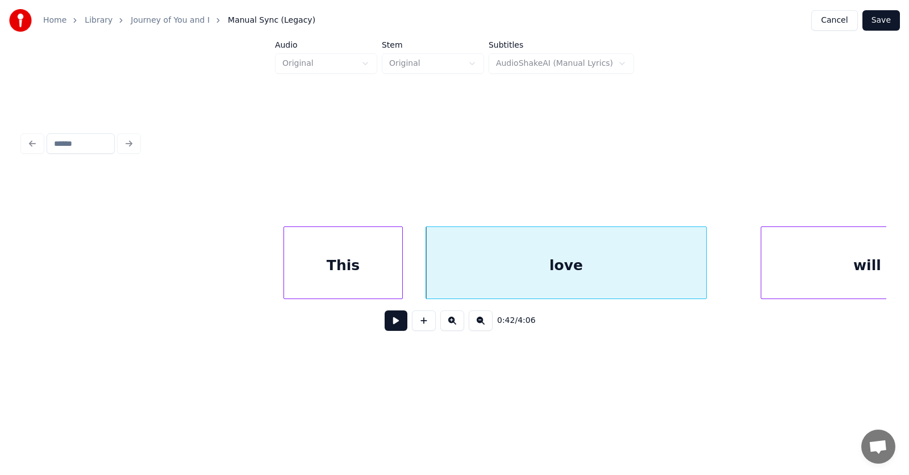
scroll to position [0, 17577]
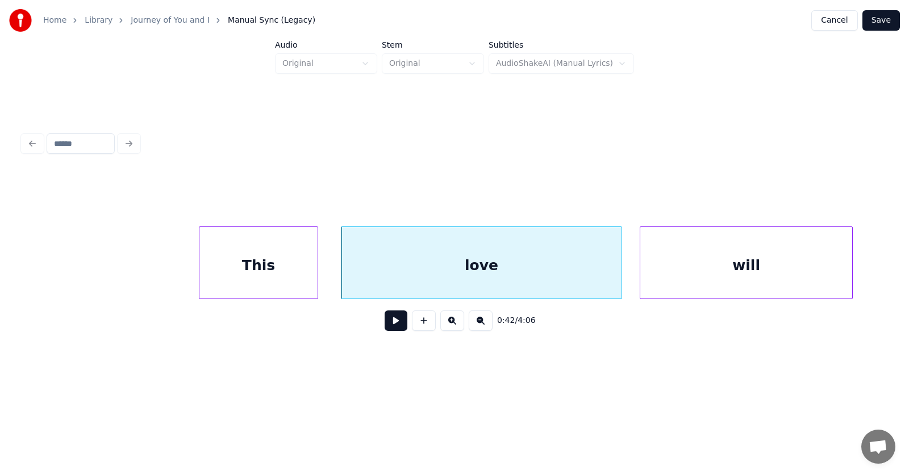
click at [783, 273] on div "will" at bounding box center [746, 265] width 212 height 77
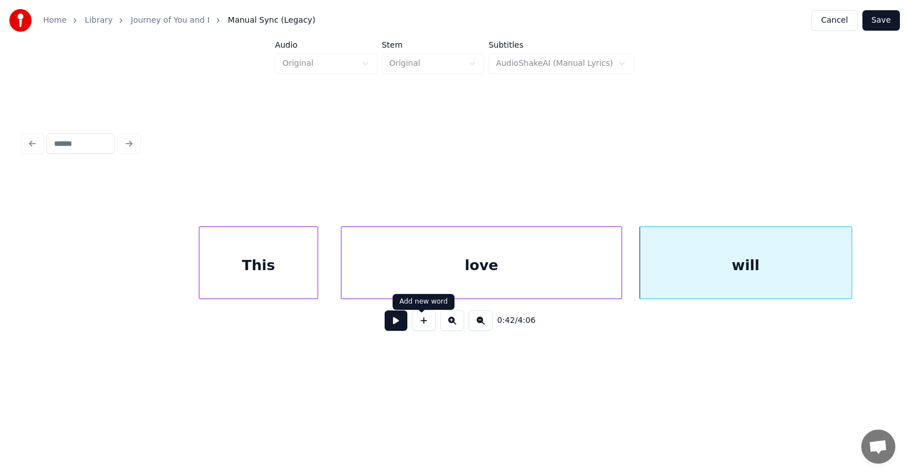
click at [390, 325] on button at bounding box center [395, 321] width 23 height 20
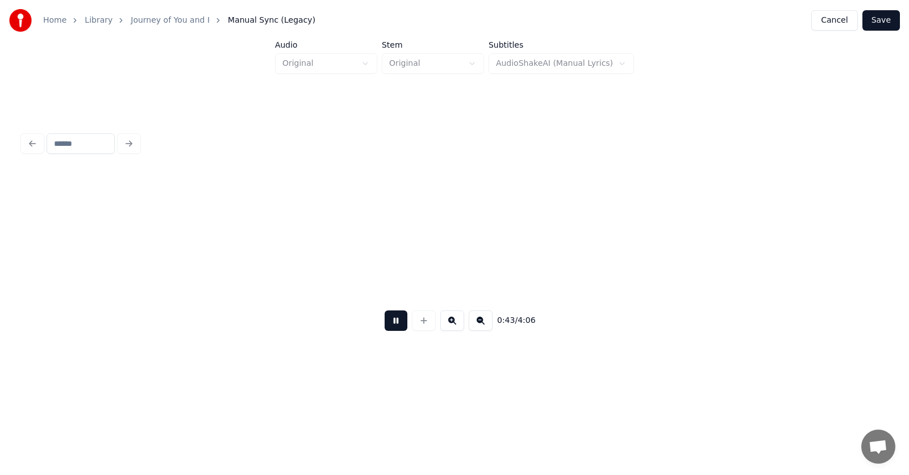
scroll to position [0, 18448]
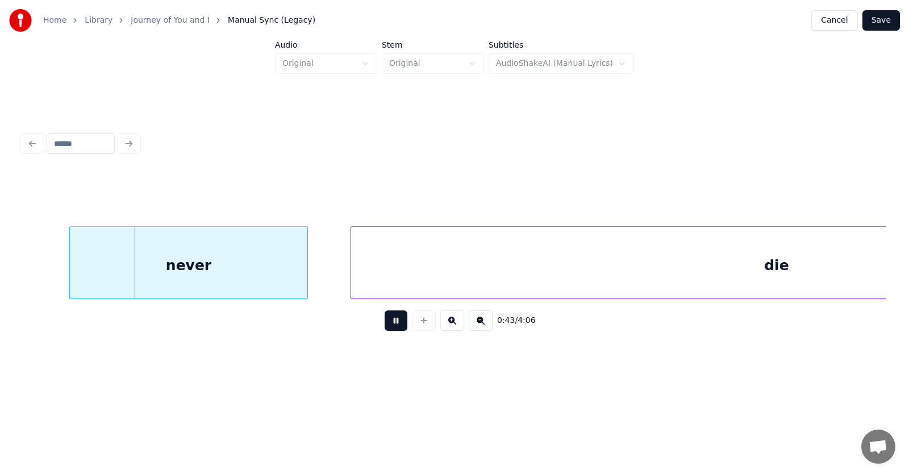
click at [391, 324] on button at bounding box center [395, 321] width 23 height 20
click at [203, 263] on div "never" at bounding box center [162, 265] width 237 height 77
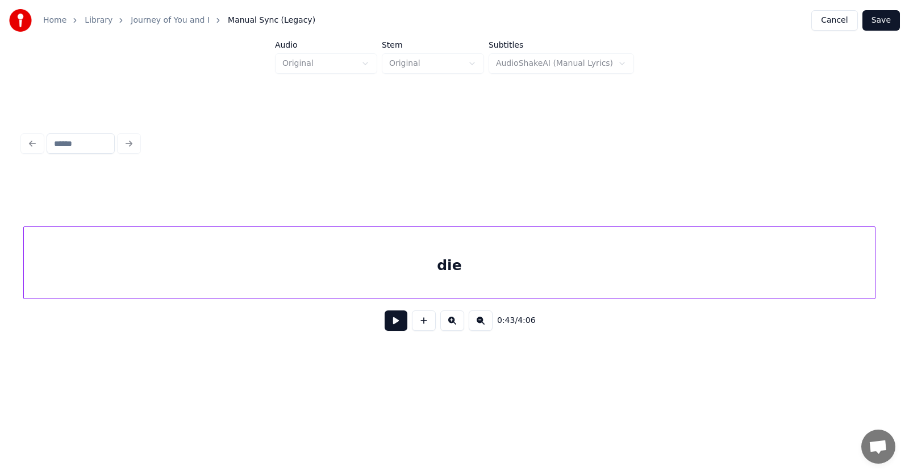
scroll to position [0, 18743]
click at [377, 262] on div "die" at bounding box center [449, 265] width 851 height 77
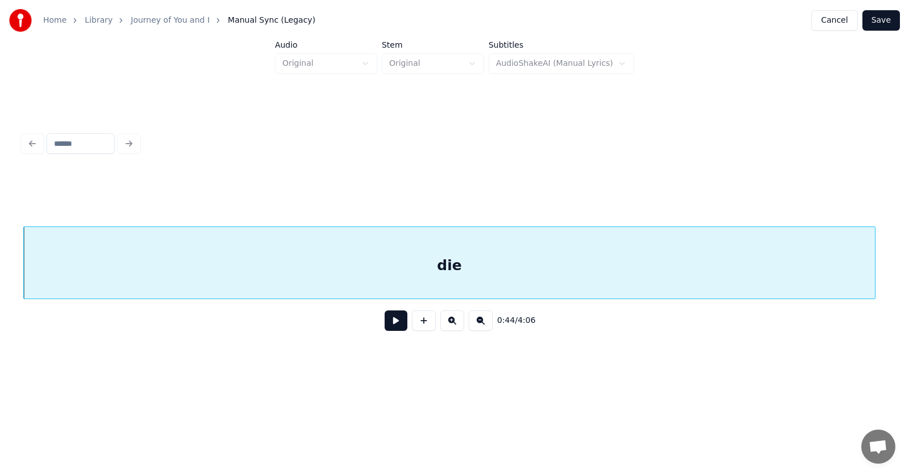
click at [390, 323] on button at bounding box center [395, 321] width 23 height 20
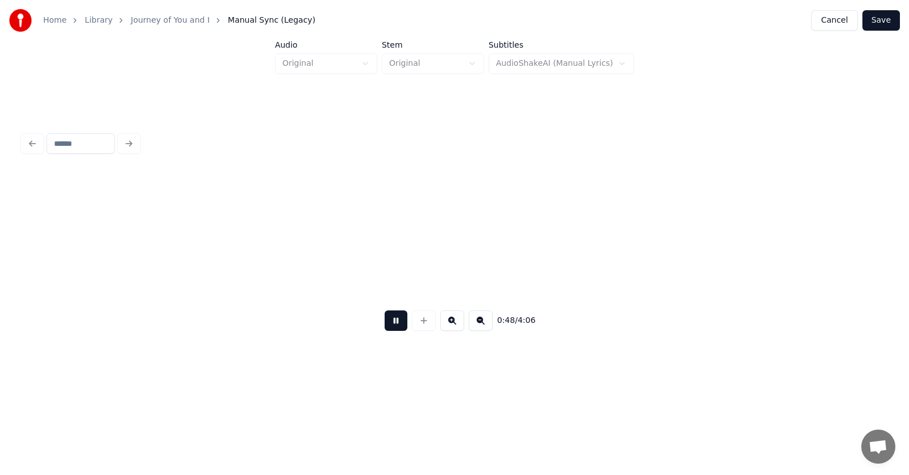
scroll to position [0, 20482]
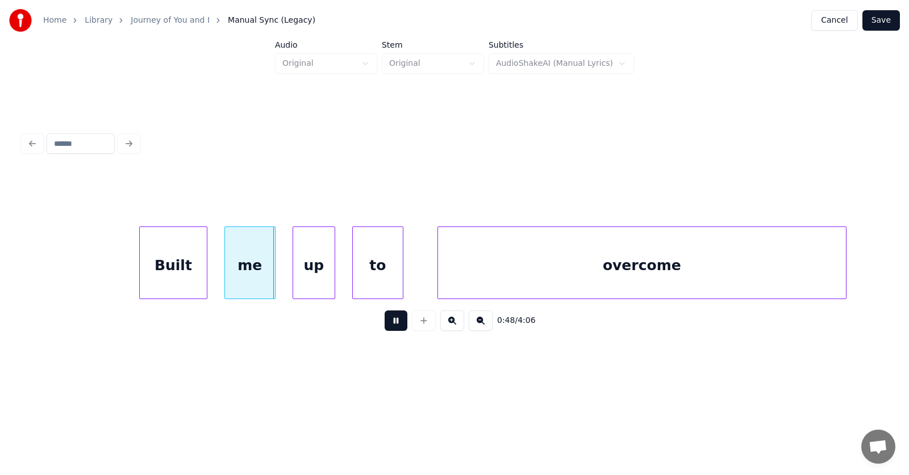
click at [387, 326] on button at bounding box center [395, 321] width 23 height 20
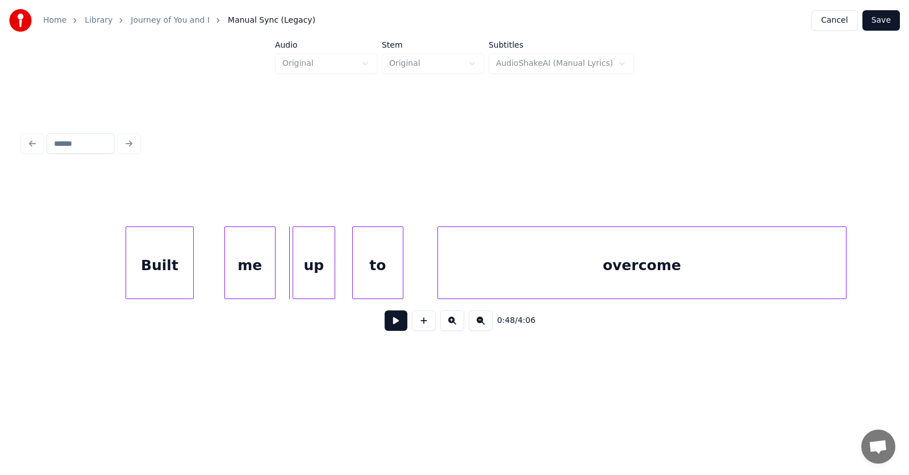
click at [165, 269] on div "Built" at bounding box center [159, 265] width 67 height 77
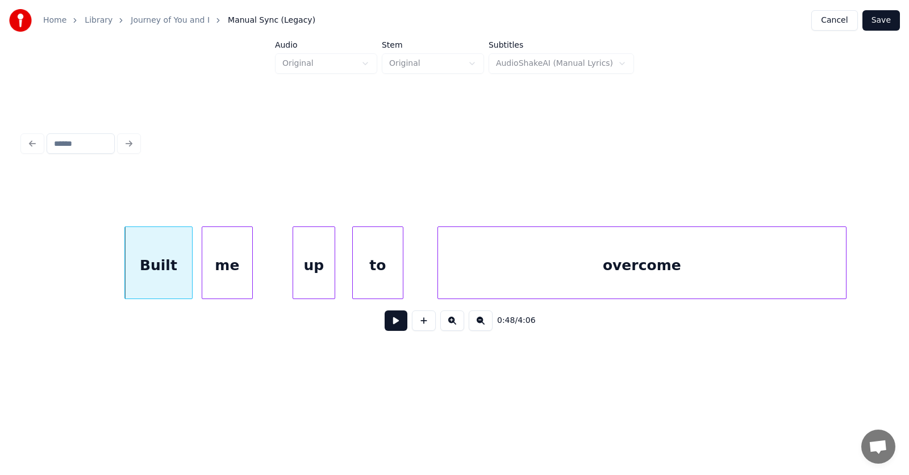
click at [228, 274] on div "me" at bounding box center [227, 265] width 50 height 77
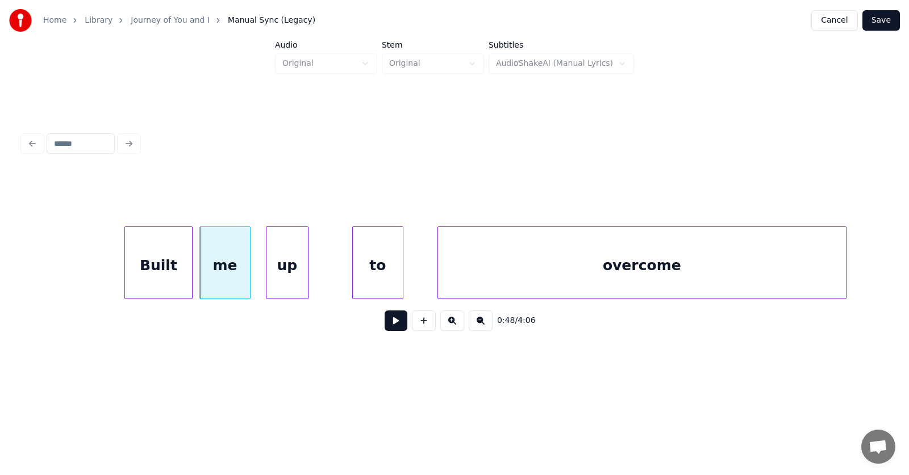
click at [289, 277] on div "up" at bounding box center [286, 265] width 41 height 77
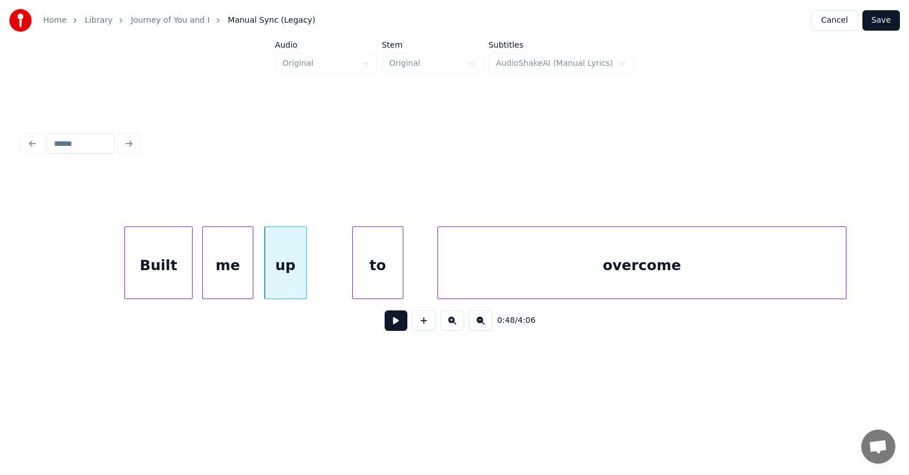
click at [237, 271] on div "me" at bounding box center [228, 265] width 50 height 77
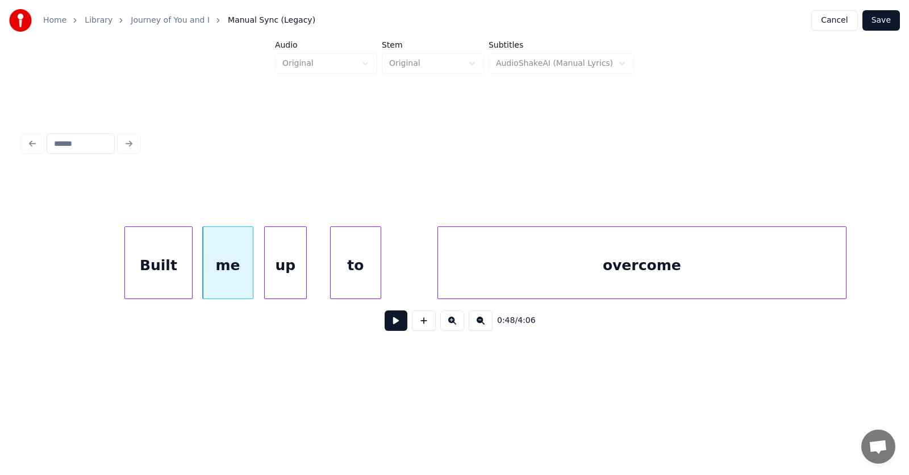
click at [358, 274] on div "to" at bounding box center [356, 265] width 50 height 77
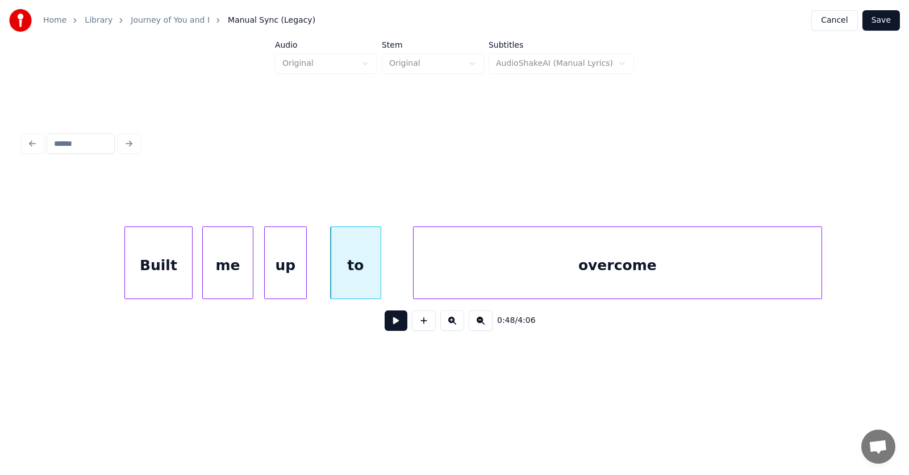
click at [500, 270] on div "overcome" at bounding box center [617, 265] width 408 height 77
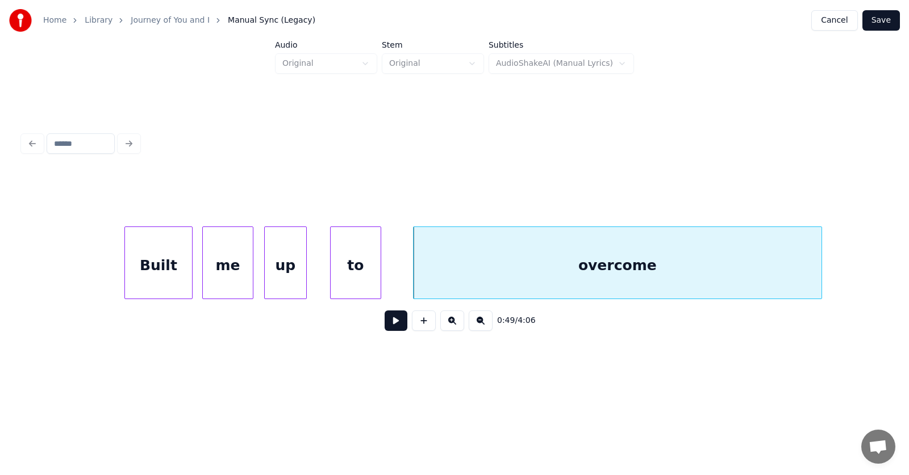
click at [395, 326] on button at bounding box center [395, 321] width 23 height 20
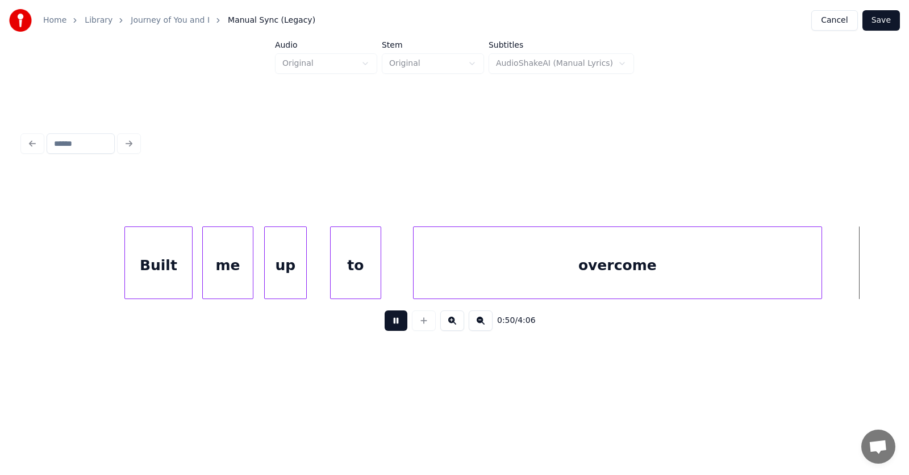
scroll to position [0, 21346]
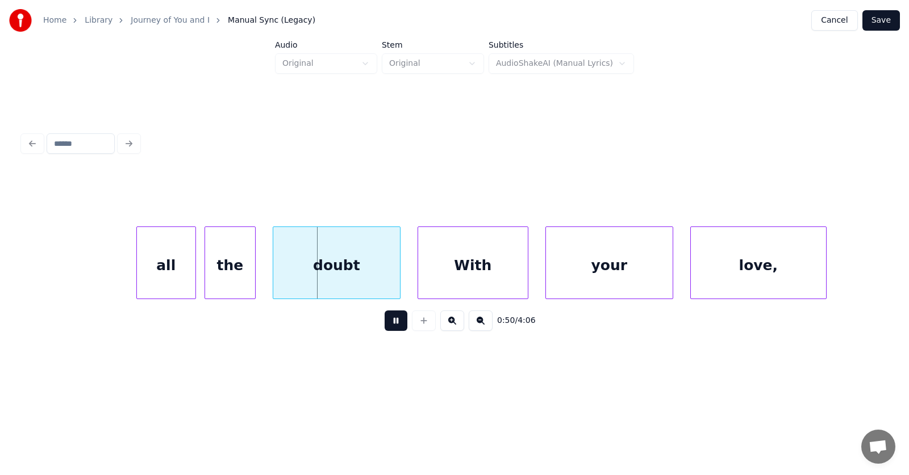
click at [395, 326] on button at bounding box center [395, 321] width 23 height 20
click at [164, 268] on div "all" at bounding box center [157, 265] width 58 height 77
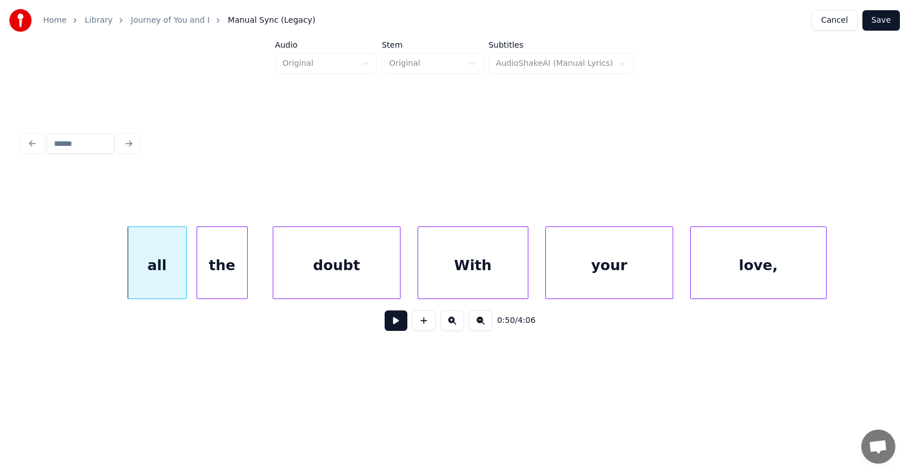
click at [229, 271] on div "the" at bounding box center [222, 265] width 50 height 77
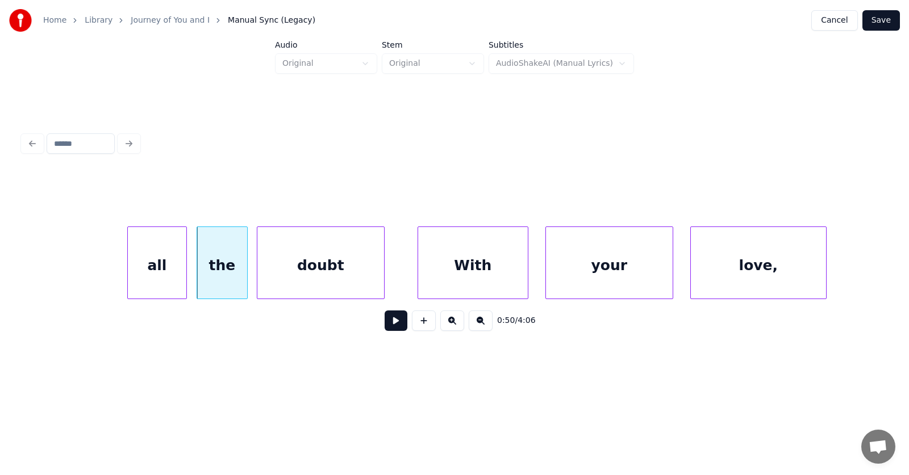
click at [309, 271] on div "doubt" at bounding box center [320, 265] width 127 height 77
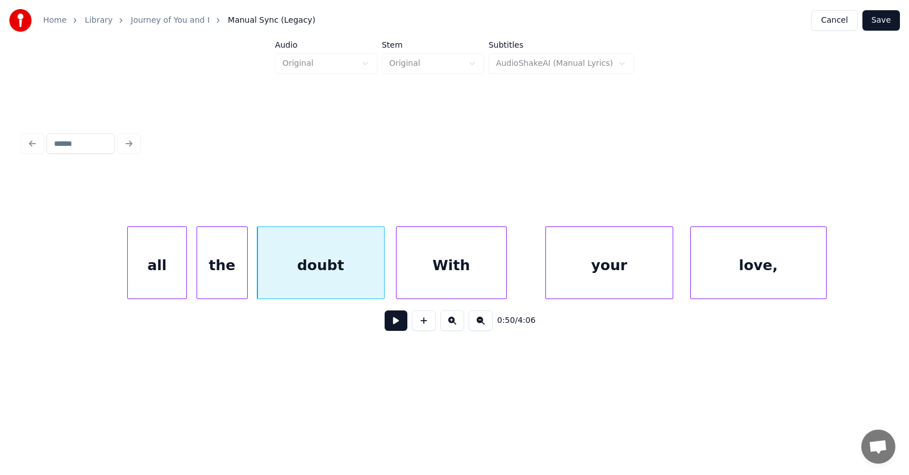
click at [440, 270] on div "With" at bounding box center [451, 265] width 110 height 77
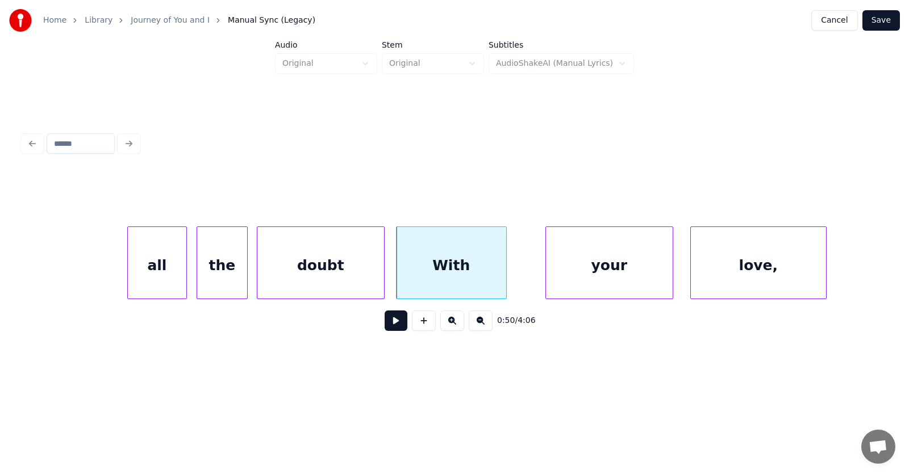
click at [168, 252] on div "all" at bounding box center [157, 265] width 58 height 77
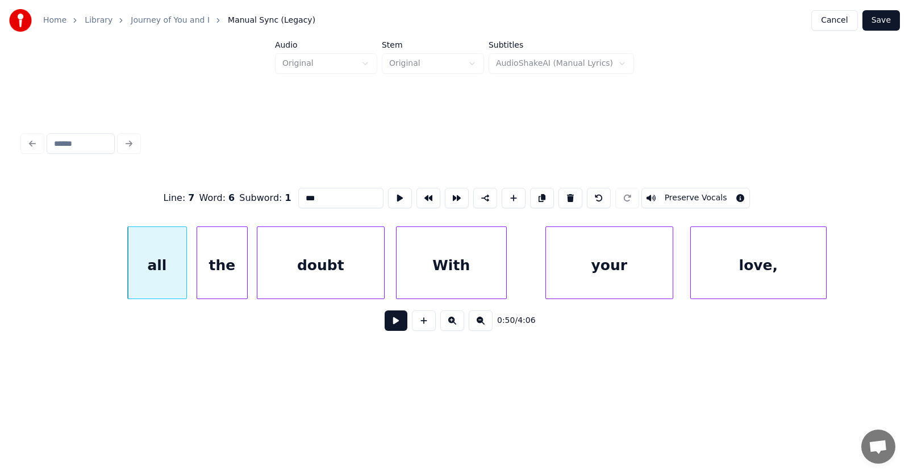
click at [397, 324] on button at bounding box center [395, 321] width 23 height 20
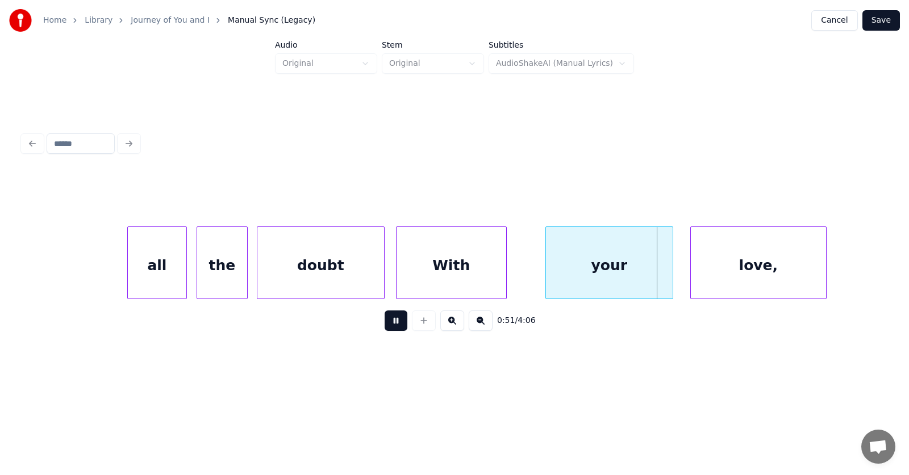
click at [397, 324] on button at bounding box center [395, 321] width 23 height 20
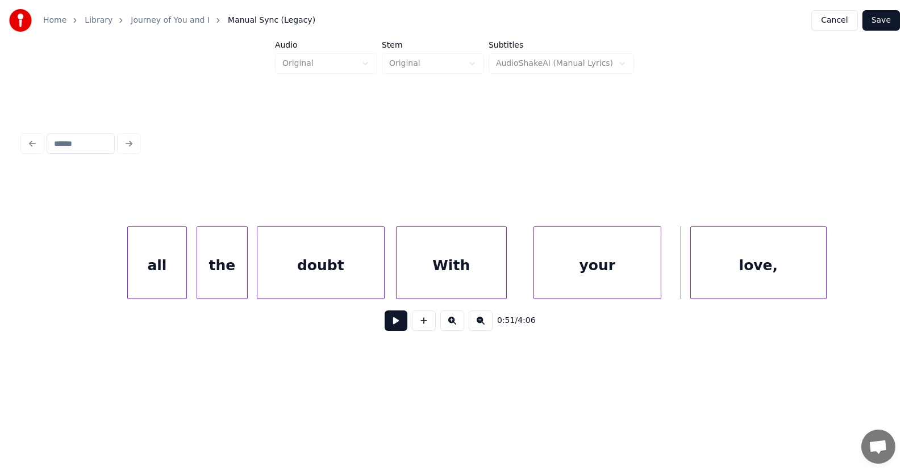
click at [581, 264] on div "your" at bounding box center [597, 265] width 127 height 77
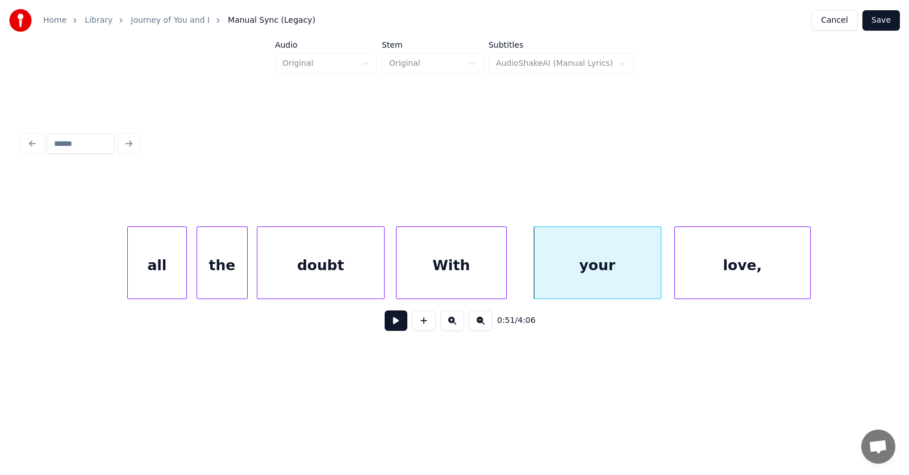
click at [693, 268] on div "love," at bounding box center [742, 265] width 135 height 77
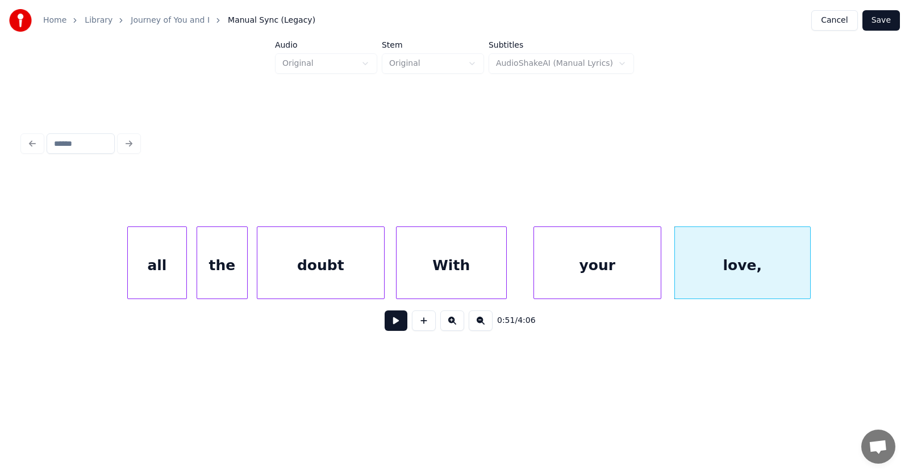
click at [390, 327] on button at bounding box center [395, 321] width 23 height 20
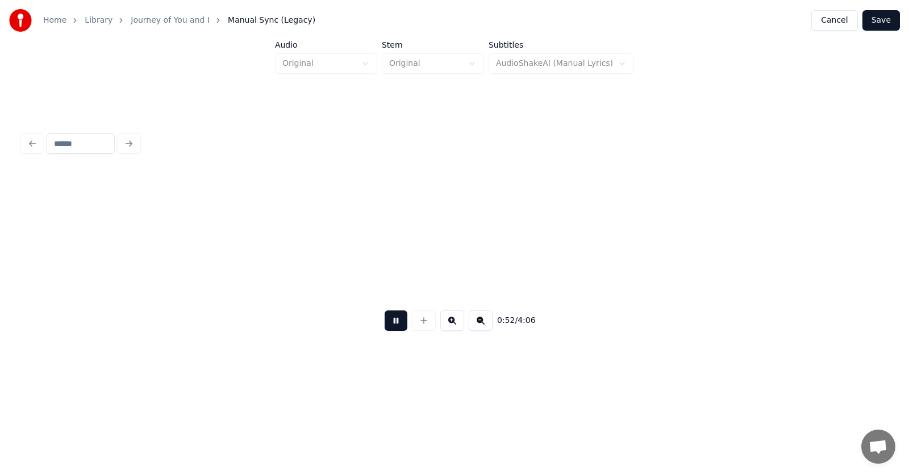
scroll to position [0, 22215]
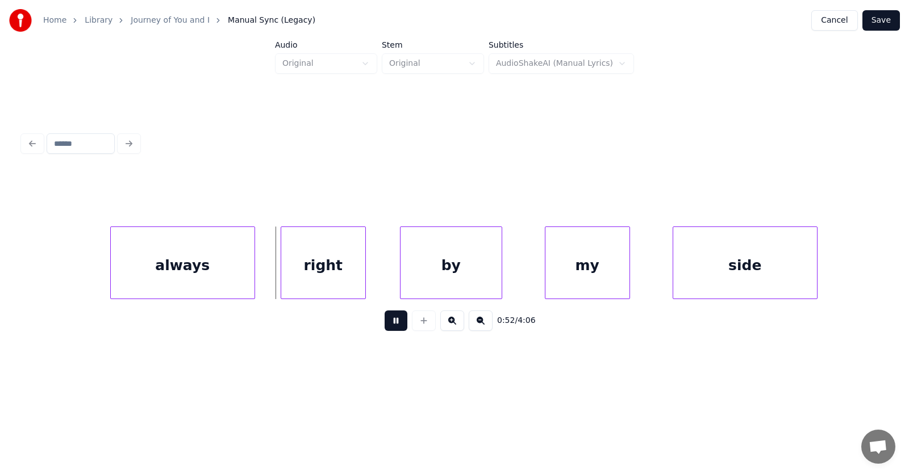
click at [390, 327] on button at bounding box center [395, 321] width 23 height 20
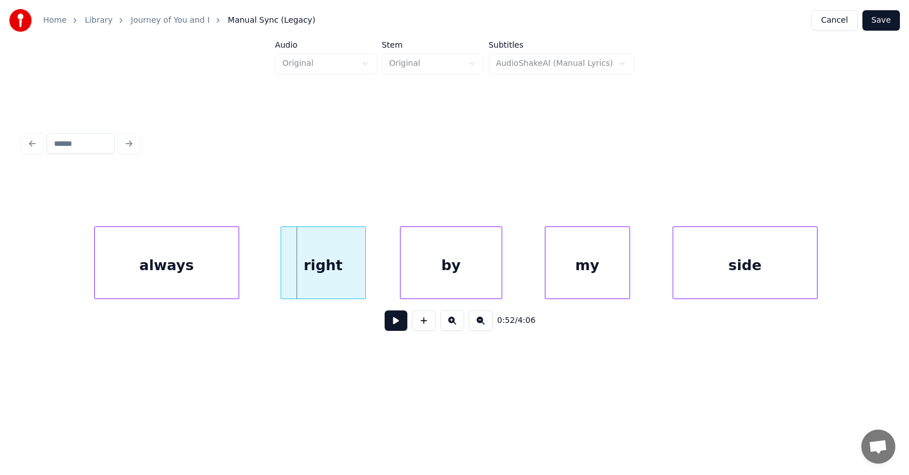
click at [197, 274] on div "always" at bounding box center [167, 265] width 144 height 77
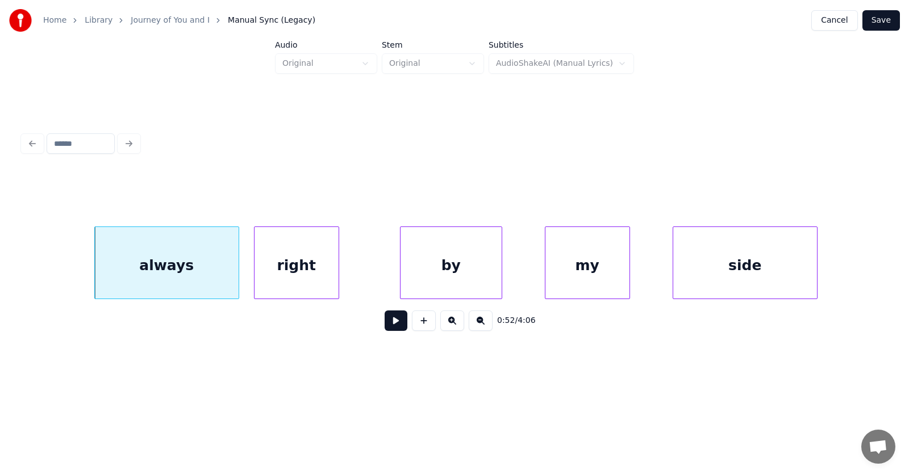
click at [291, 277] on div "right" at bounding box center [296, 265] width 84 height 77
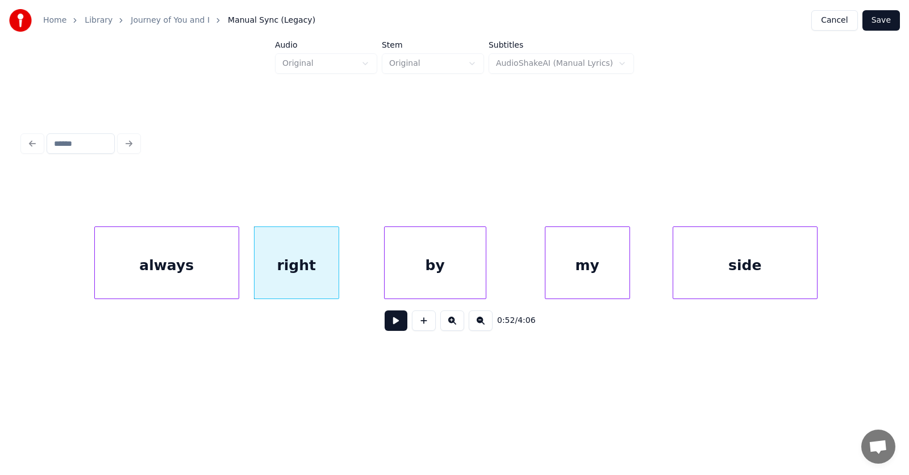
click at [428, 272] on div "by" at bounding box center [434, 265] width 101 height 77
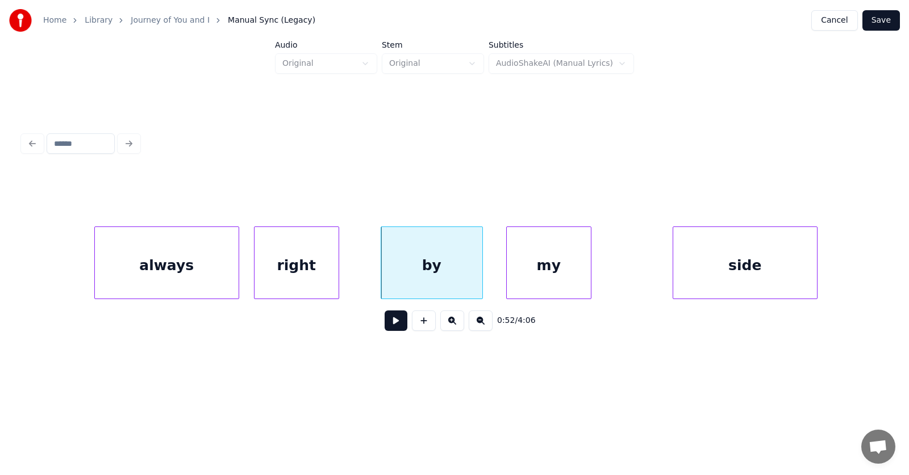
click at [532, 271] on div "my" at bounding box center [549, 265] width 84 height 77
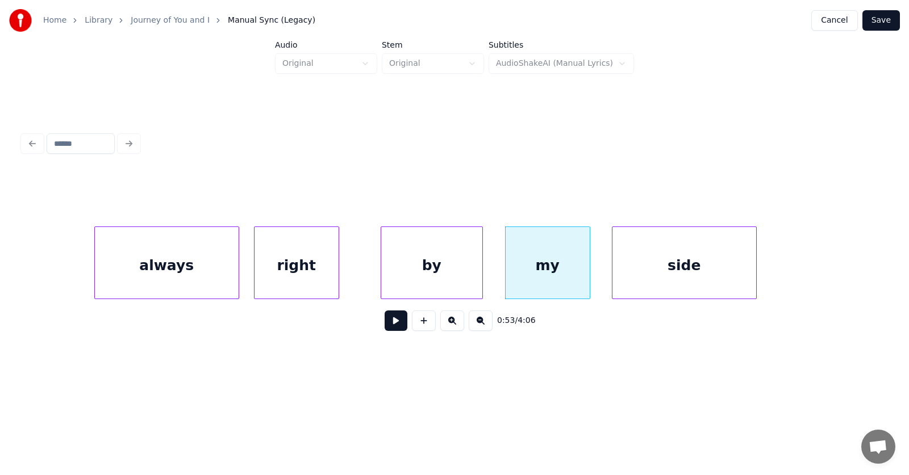
click at [672, 269] on div "side" at bounding box center [684, 265] width 144 height 77
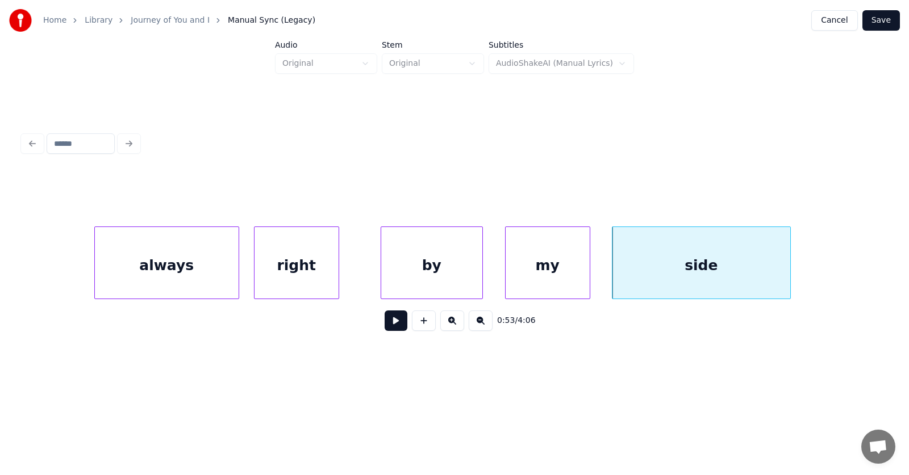
click at [790, 262] on div at bounding box center [788, 263] width 3 height 72
click at [590, 273] on div at bounding box center [587, 263] width 3 height 72
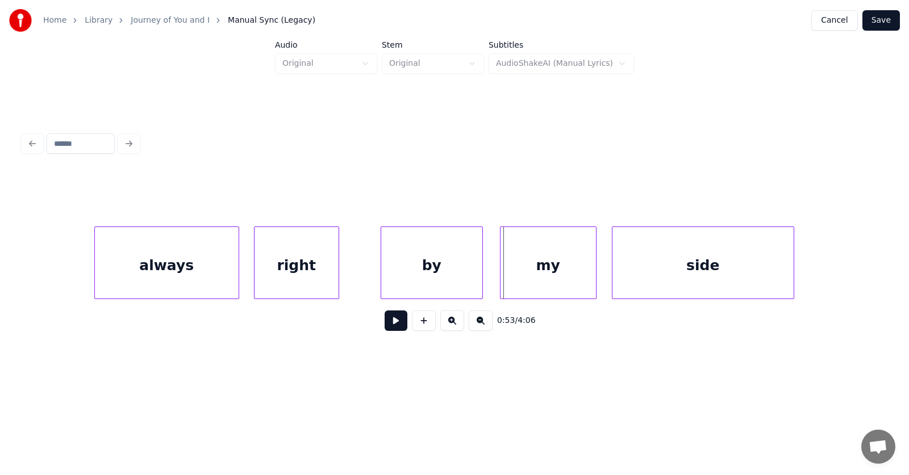
click at [501, 272] on div at bounding box center [501, 263] width 3 height 72
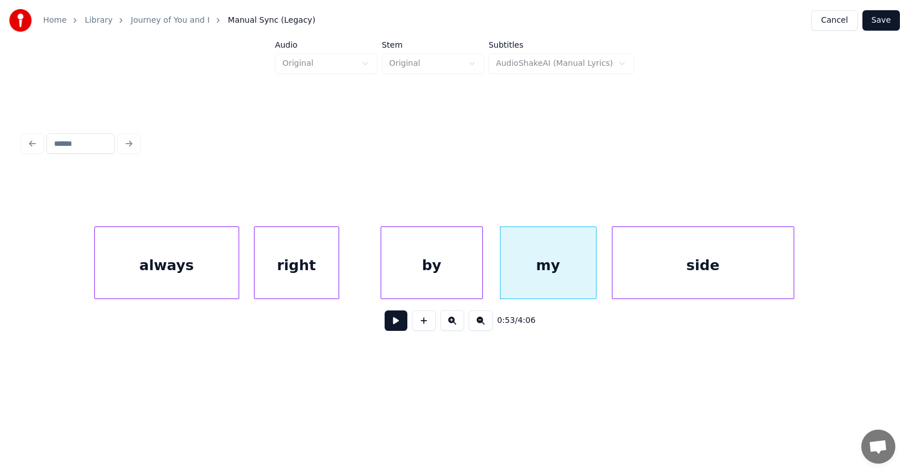
click at [436, 270] on div "by" at bounding box center [431, 265] width 101 height 77
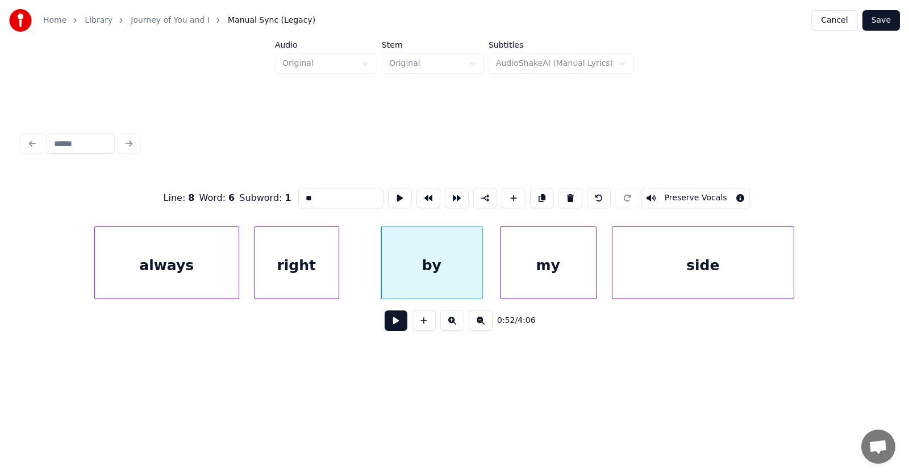
click at [389, 321] on button at bounding box center [395, 321] width 23 height 20
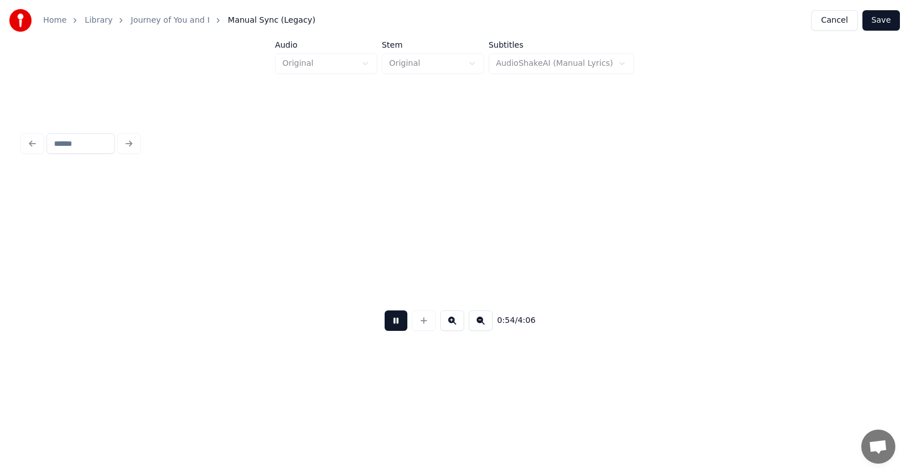
scroll to position [0, 23079]
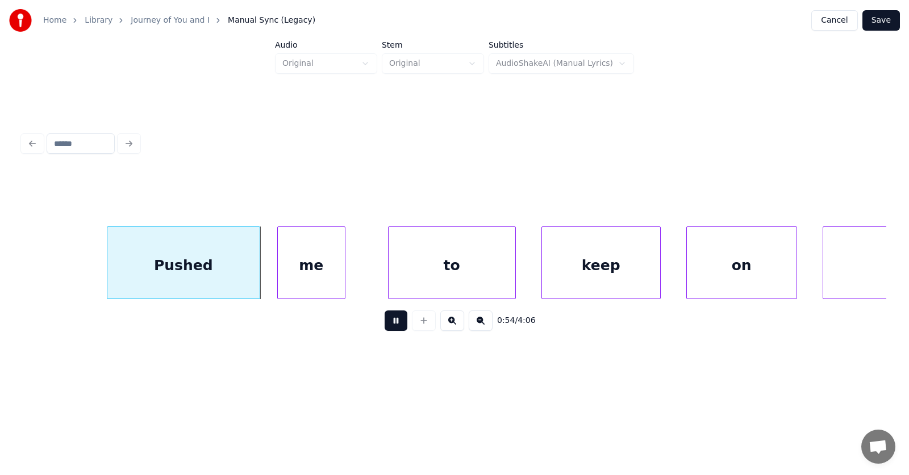
click at [389, 321] on button at bounding box center [395, 321] width 23 height 20
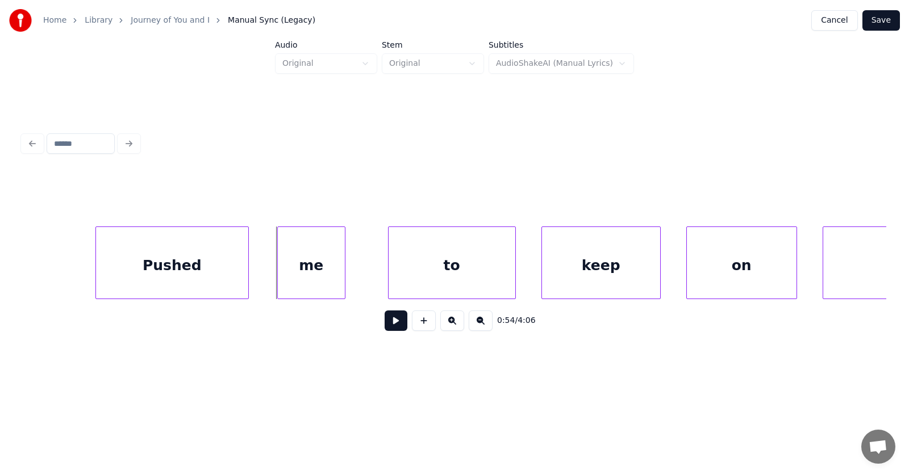
click at [211, 257] on div "Pushed" at bounding box center [172, 265] width 152 height 77
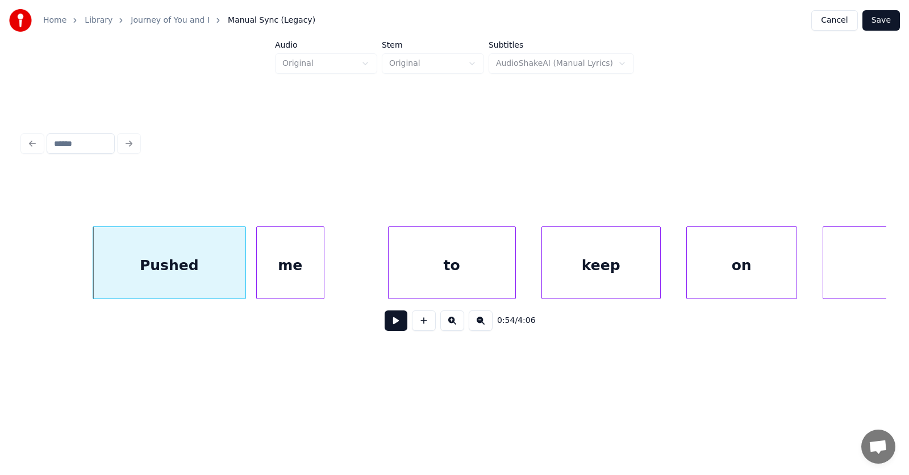
click at [286, 264] on div "me" at bounding box center [290, 265] width 67 height 77
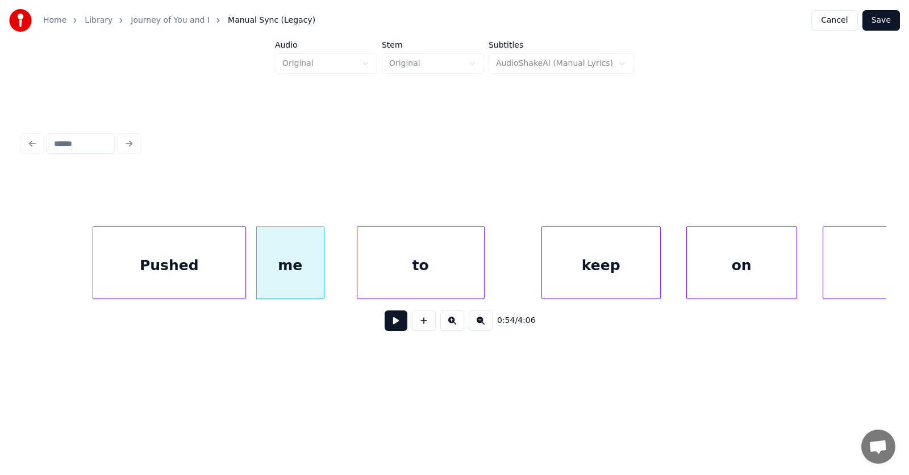
click at [404, 267] on div "to" at bounding box center [420, 265] width 127 height 77
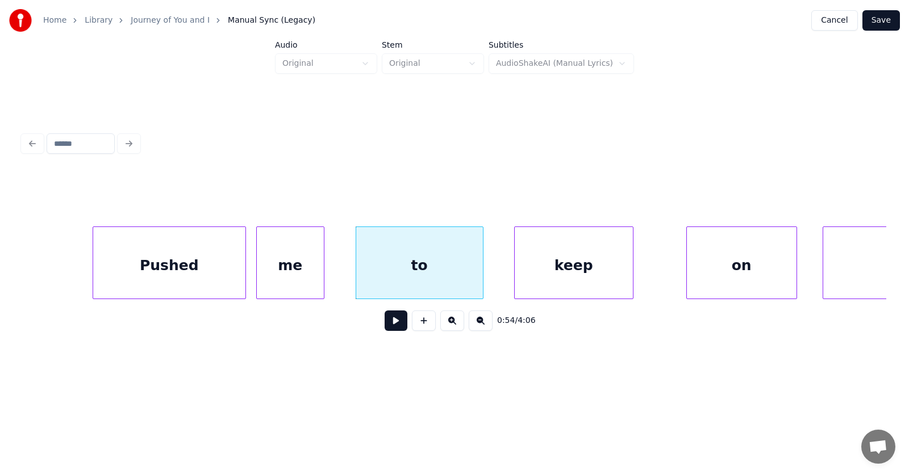
click at [558, 265] on div "keep" at bounding box center [574, 265] width 118 height 77
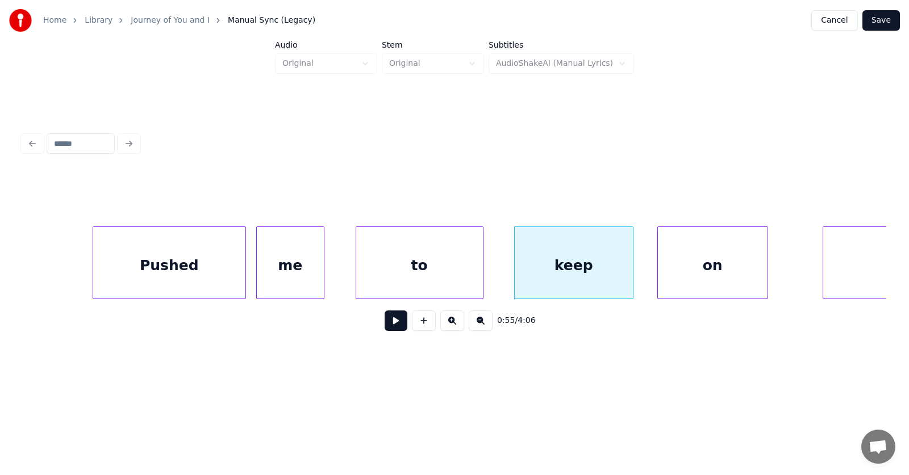
click at [730, 266] on div "on" at bounding box center [713, 265] width 110 height 77
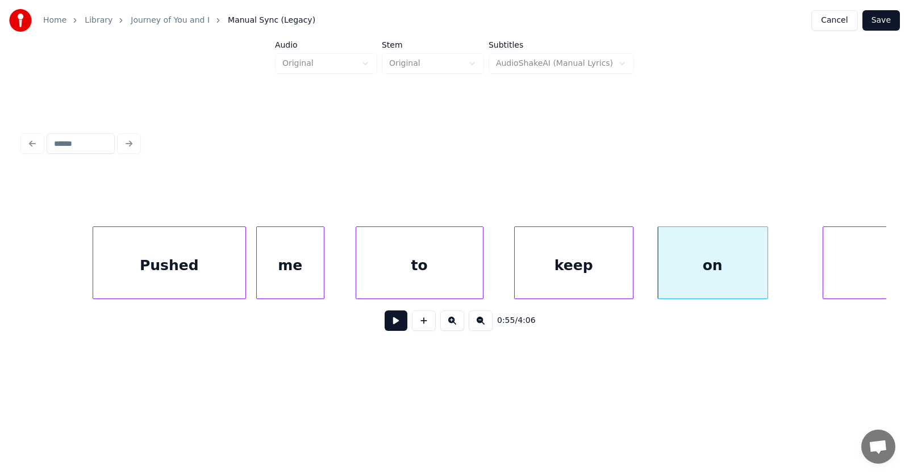
scroll to position [0, 23737]
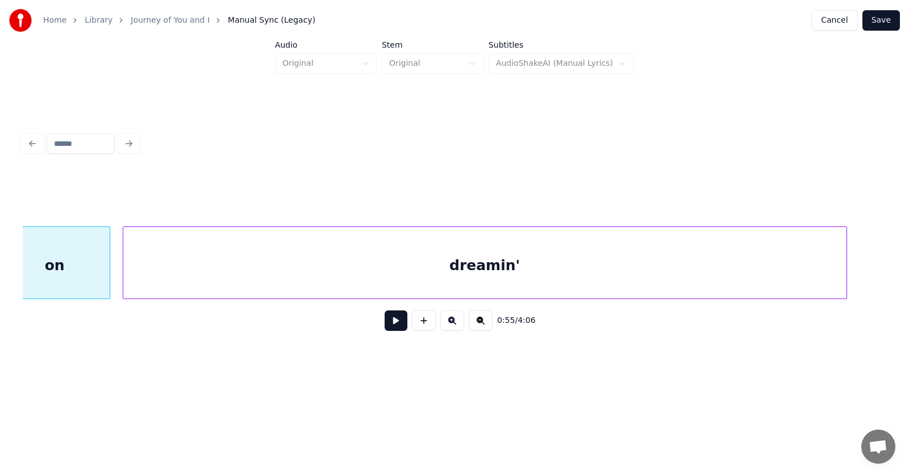
click at [821, 260] on div "dreamin'" at bounding box center [484, 265] width 723 height 77
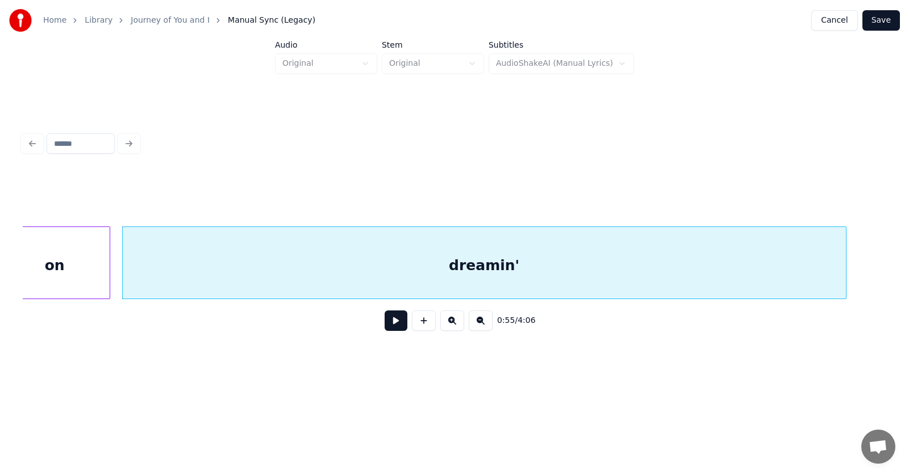
click at [395, 322] on button at bounding box center [395, 321] width 23 height 20
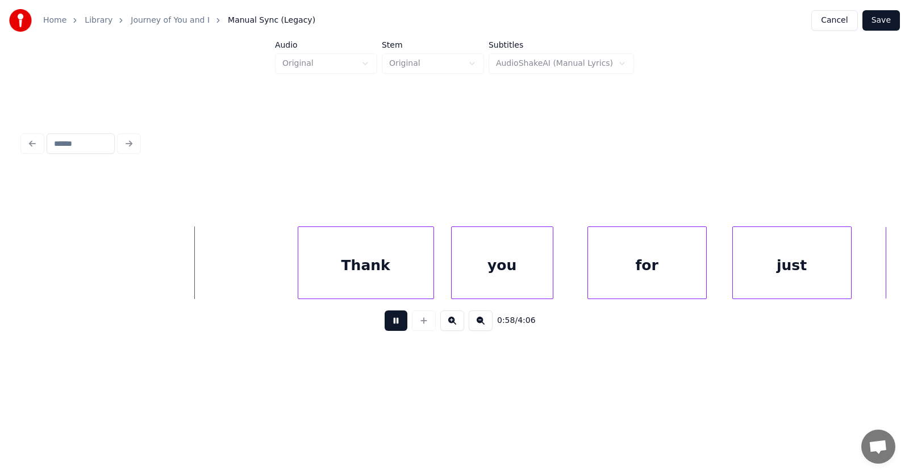
click at [391, 325] on button at bounding box center [395, 321] width 23 height 20
click at [331, 268] on div "Thank" at bounding box center [348, 265] width 135 height 77
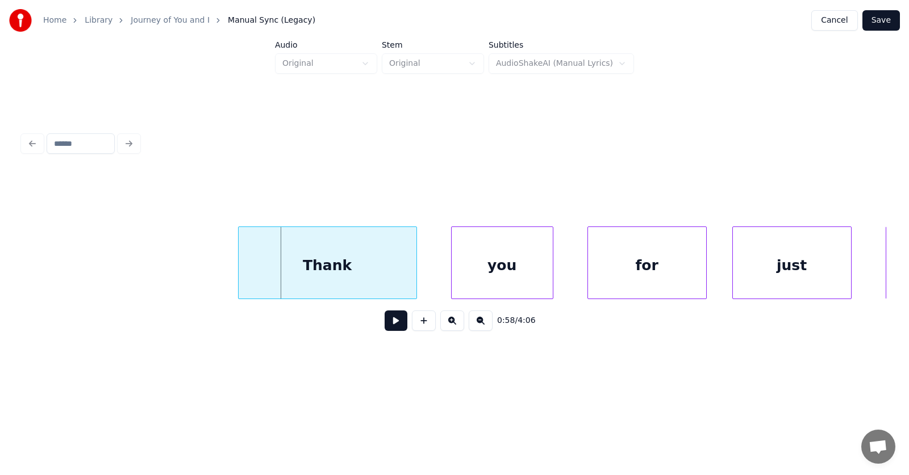
click at [240, 268] on div at bounding box center [240, 263] width 3 height 72
click at [487, 279] on div "you" at bounding box center [478, 265] width 101 height 77
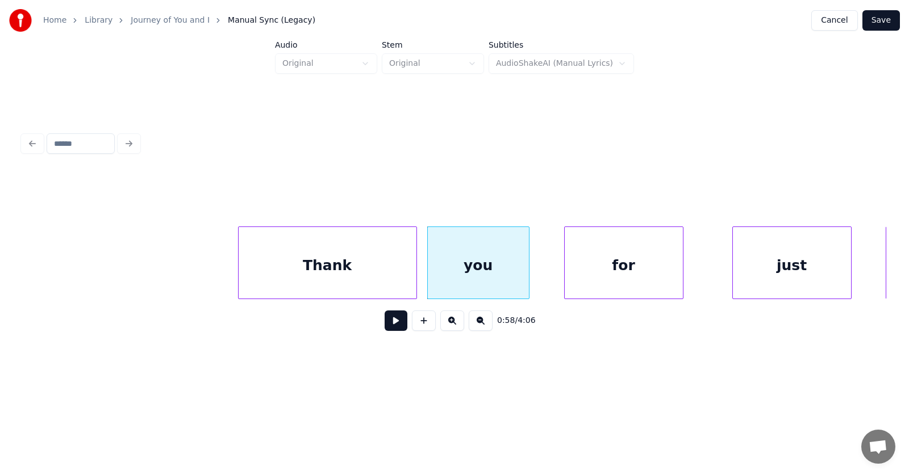
click at [596, 285] on div "for" at bounding box center [624, 265] width 118 height 77
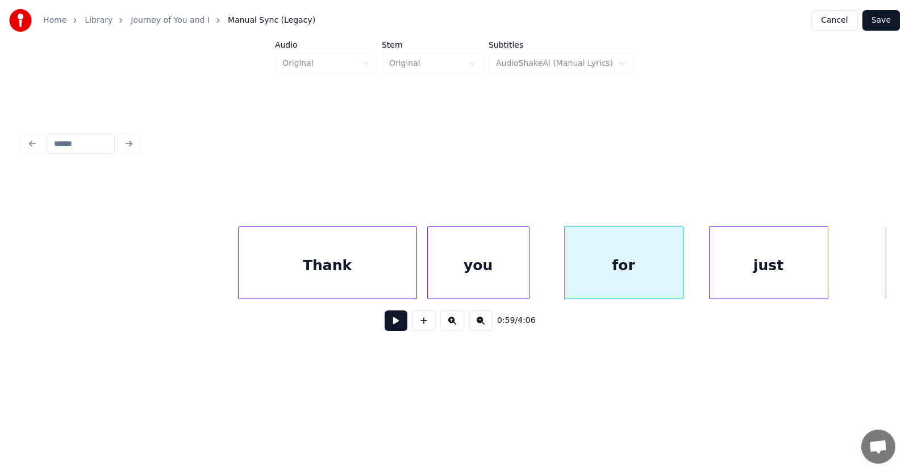
click at [755, 270] on div "just" at bounding box center [768, 265] width 118 height 77
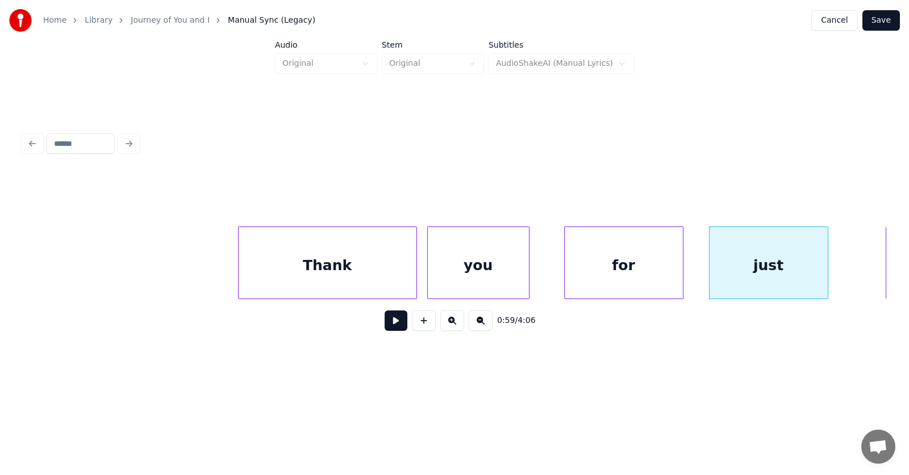
click at [384, 328] on button at bounding box center [395, 321] width 23 height 20
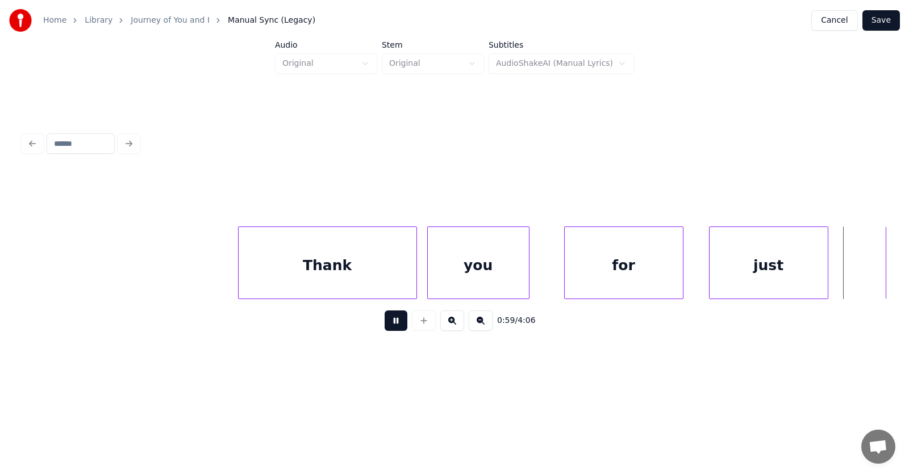
scroll to position [0, 25468]
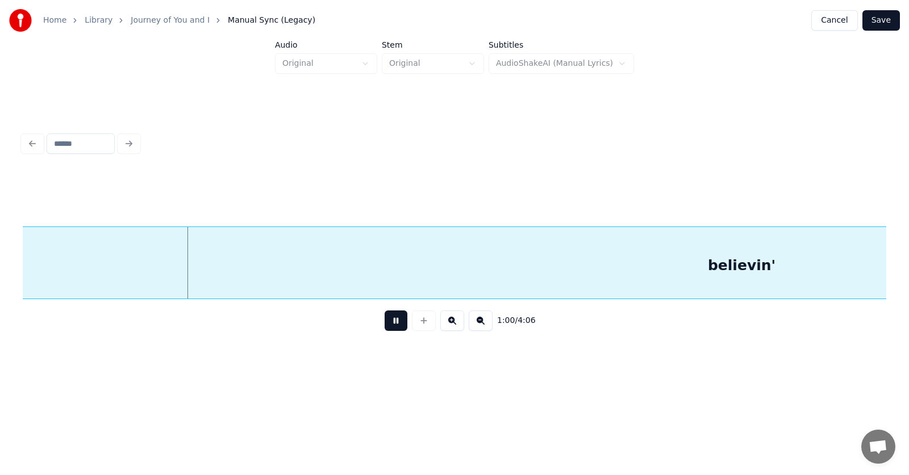
click at [384, 328] on button at bounding box center [395, 321] width 23 height 20
click at [247, 279] on div "believin'" at bounding box center [747, 265] width 1447 height 77
click at [392, 327] on button at bounding box center [395, 321] width 23 height 20
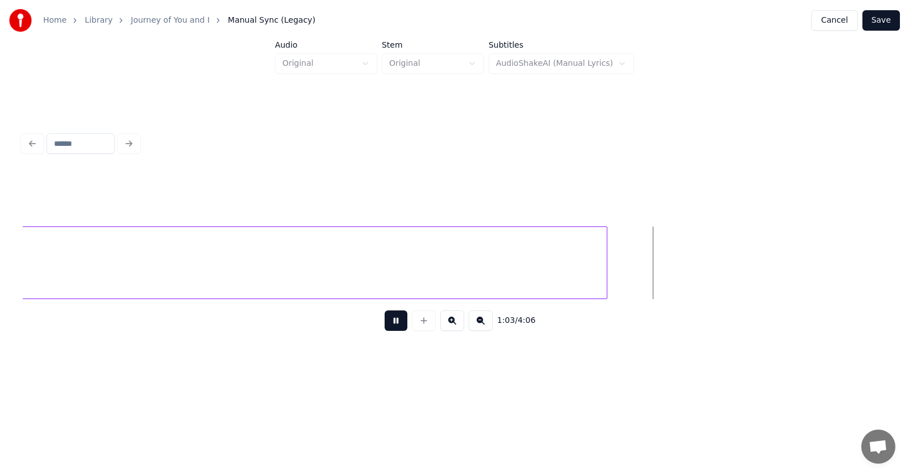
click at [389, 324] on button at bounding box center [395, 321] width 23 height 20
click at [388, 325] on button at bounding box center [395, 321] width 23 height 20
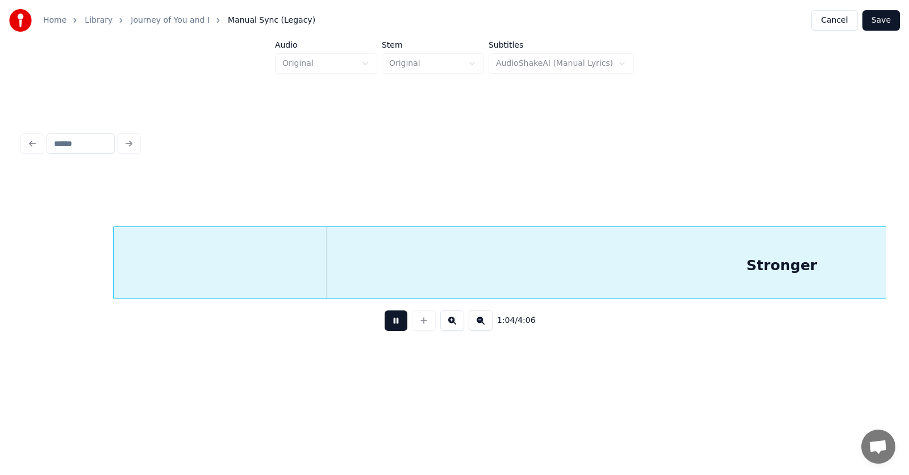
click at [388, 325] on button at bounding box center [395, 321] width 23 height 20
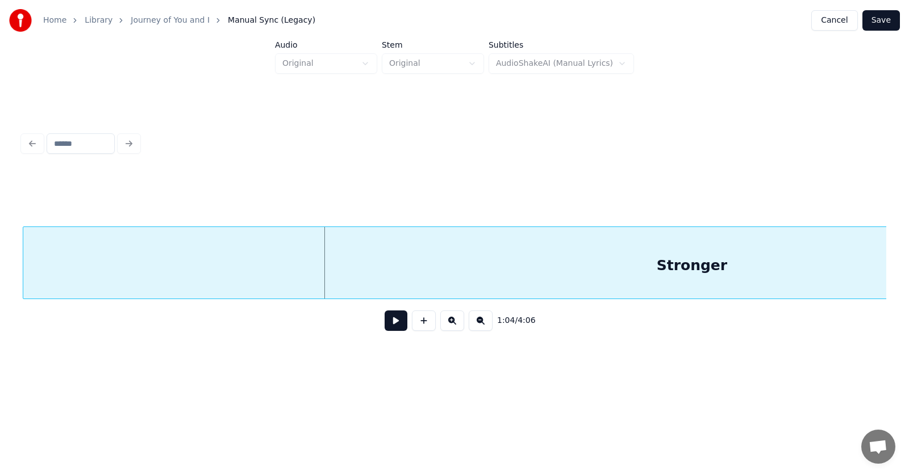
click at [200, 291] on div "Stronger" at bounding box center [691, 265] width 1336 height 77
click at [444, 282] on div "Stronger" at bounding box center [691, 265] width 1336 height 77
click at [384, 325] on button at bounding box center [395, 321] width 23 height 20
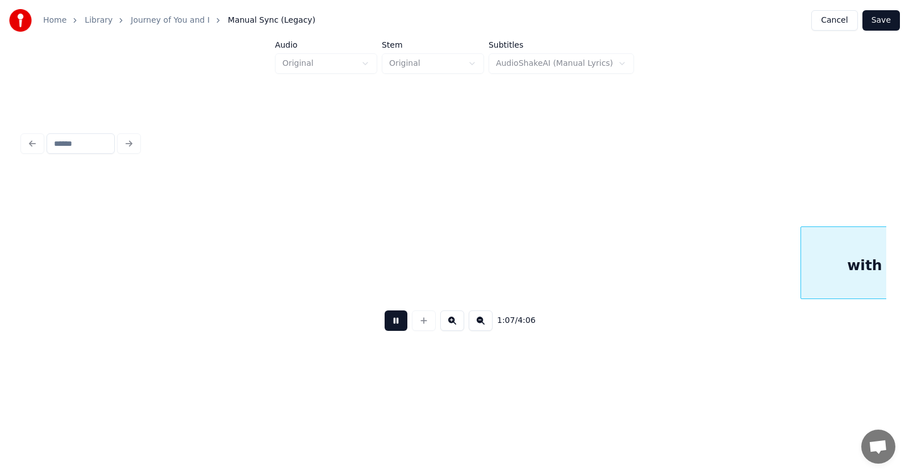
scroll to position [0, 28925]
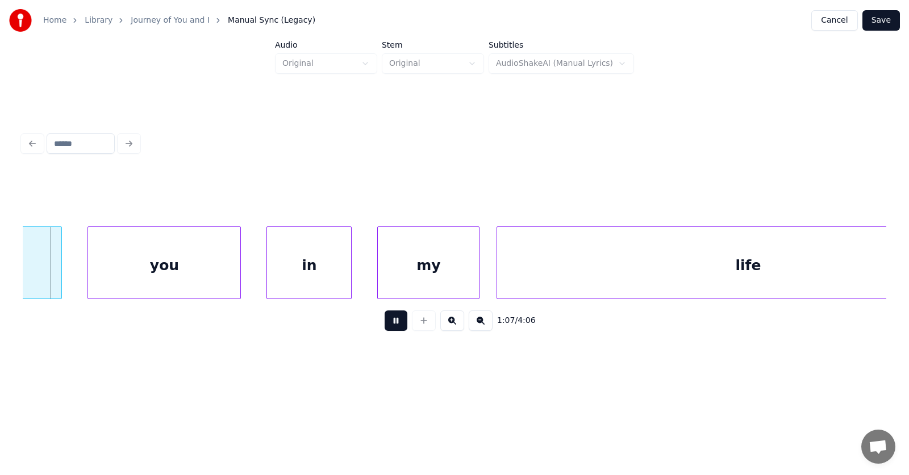
click at [384, 325] on button at bounding box center [395, 321] width 23 height 20
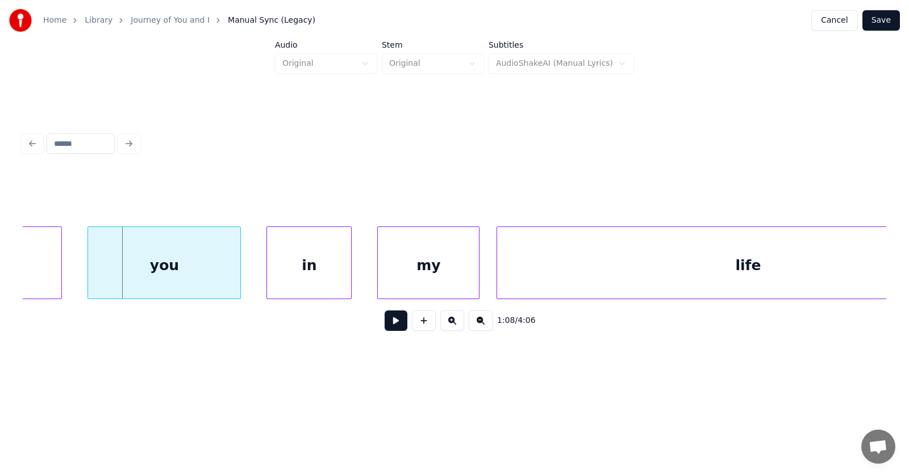
scroll to position [0, 28660]
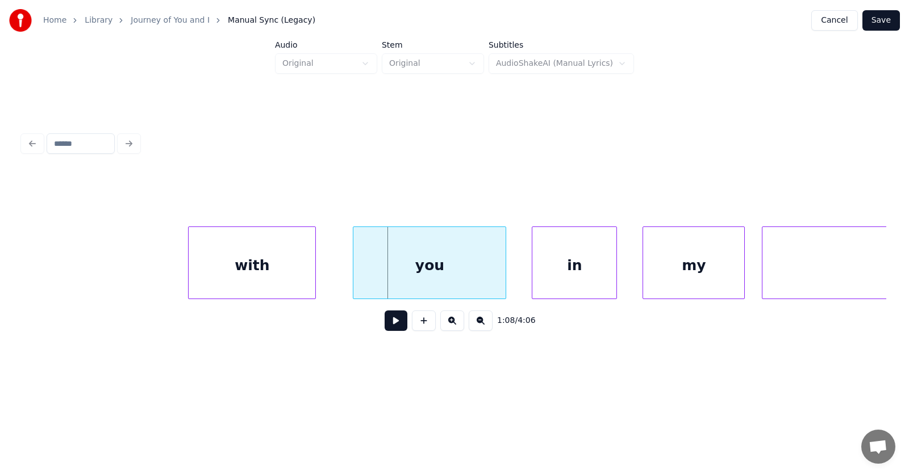
click at [261, 273] on div "with" at bounding box center [252, 265] width 127 height 77
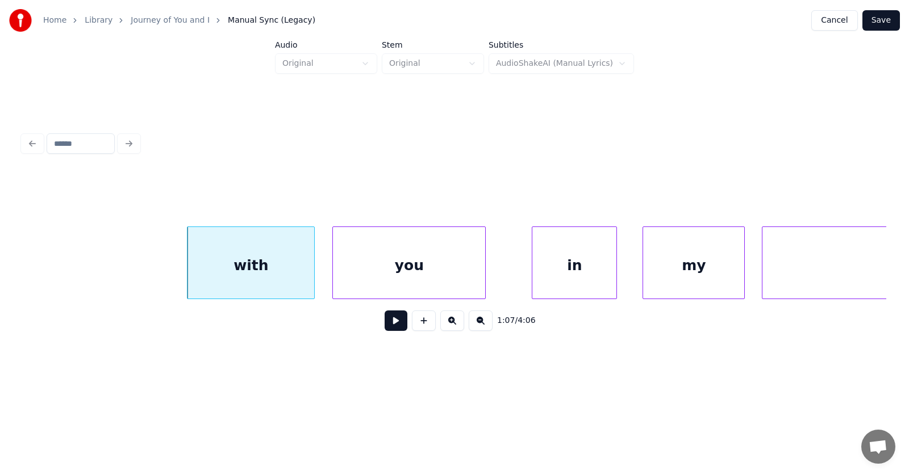
click at [402, 280] on div "you" at bounding box center [409, 265] width 152 height 77
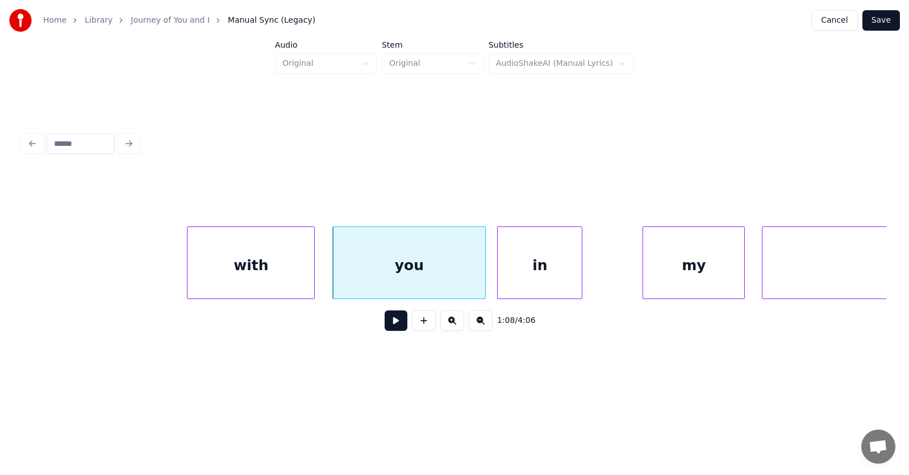
click at [543, 279] on div "in" at bounding box center [540, 265] width 84 height 77
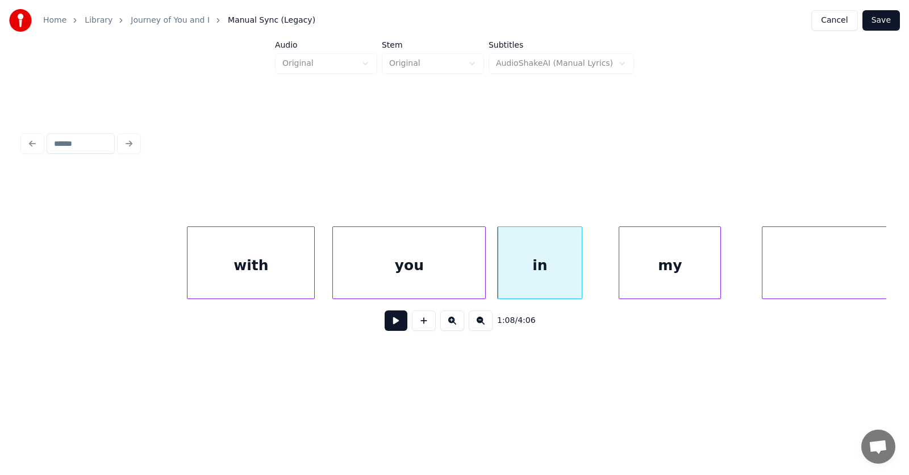
click at [641, 279] on div "my" at bounding box center [669, 265] width 101 height 77
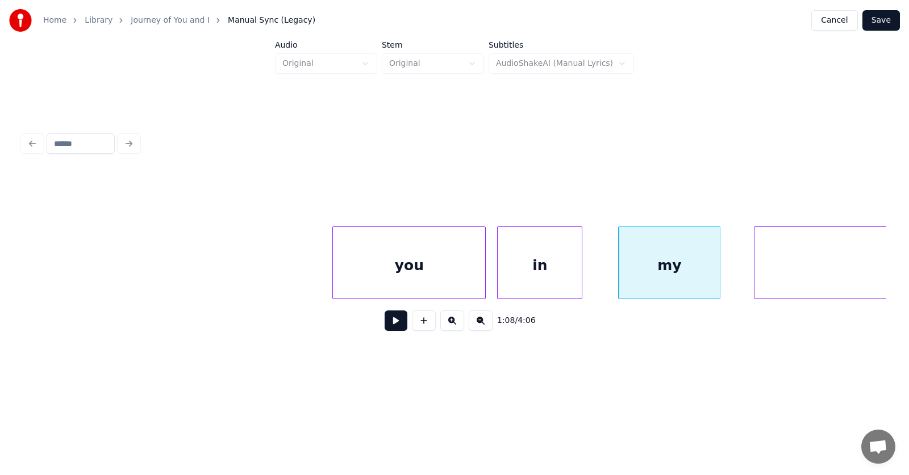
scroll to position [0, 29036]
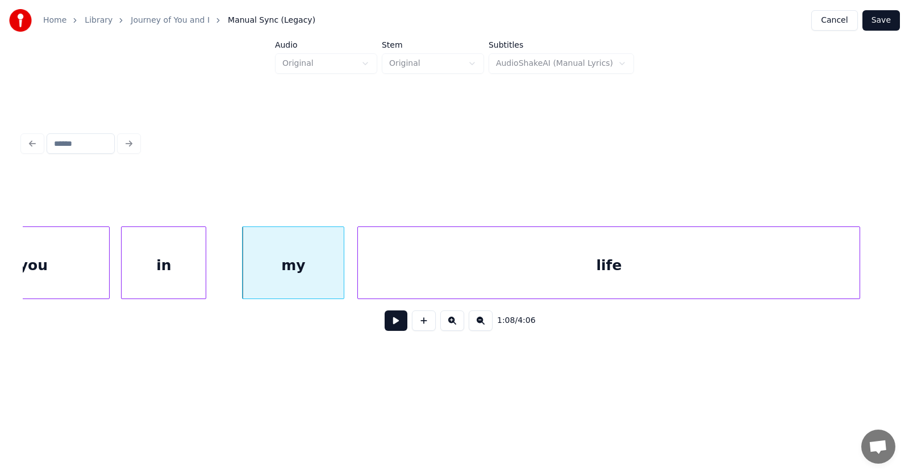
click at [778, 274] on div "life" at bounding box center [608, 265] width 501 height 77
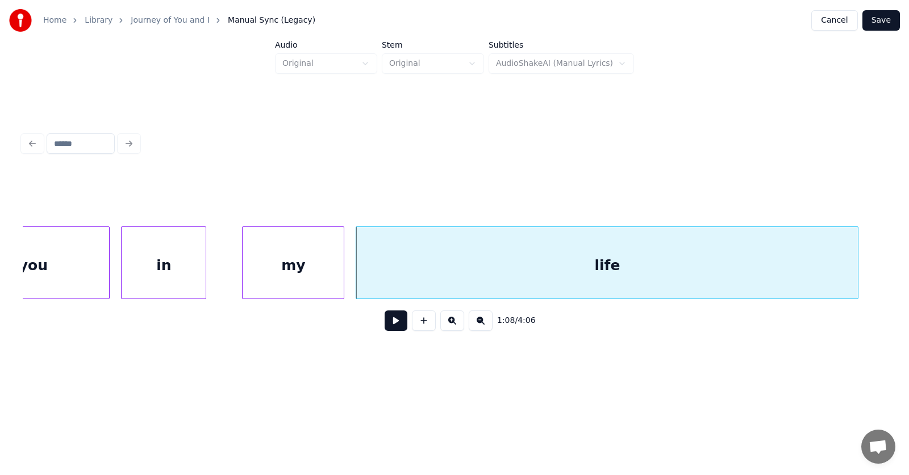
click at [384, 324] on button at bounding box center [395, 321] width 23 height 20
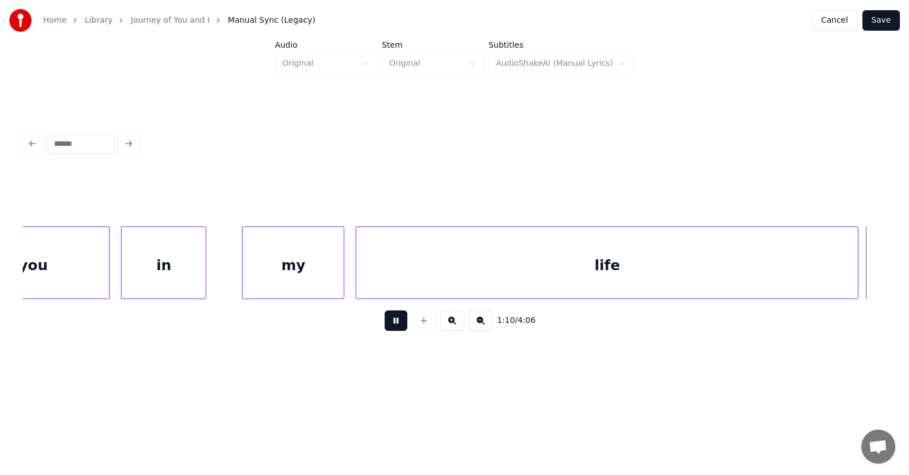
scroll to position [0, 29899]
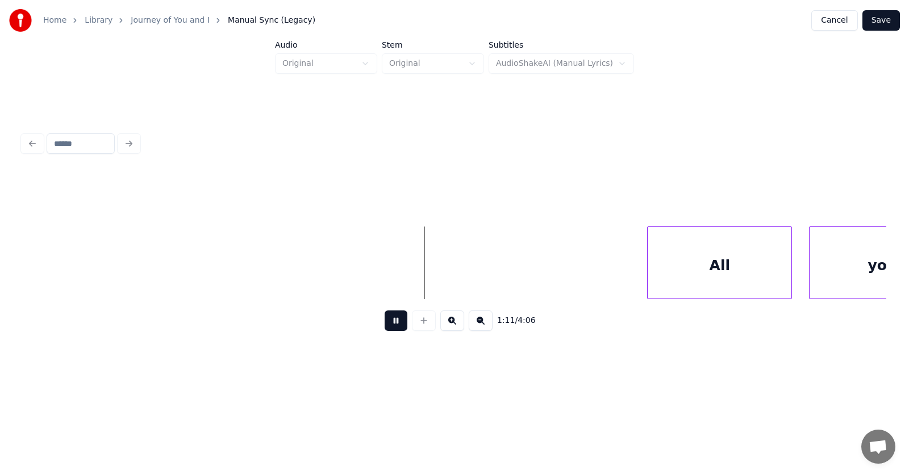
click at [384, 327] on button at bounding box center [395, 321] width 23 height 20
click at [664, 274] on div "All" at bounding box center [697, 265] width 144 height 77
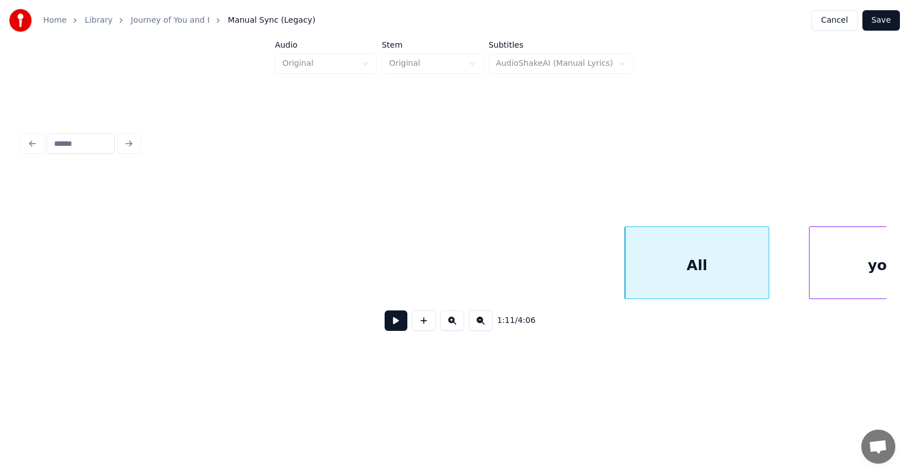
scroll to position [0, 29972]
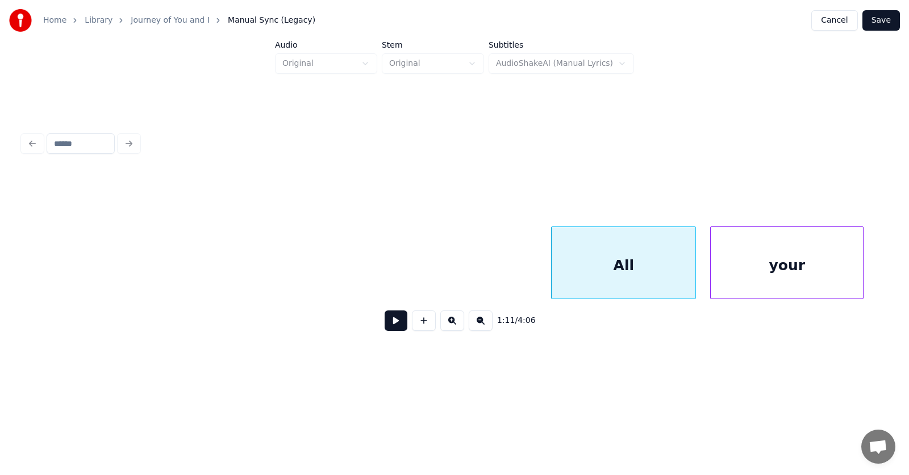
click at [818, 277] on div "your" at bounding box center [786, 265] width 152 height 77
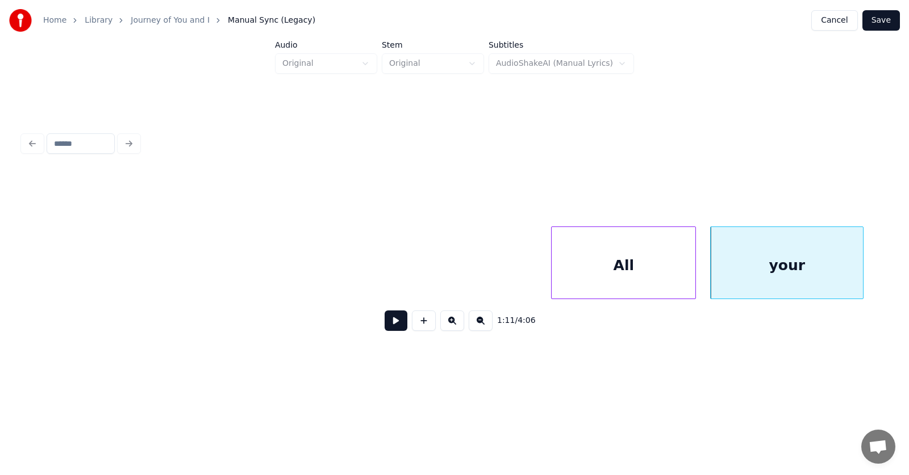
click at [388, 323] on button at bounding box center [395, 321] width 23 height 20
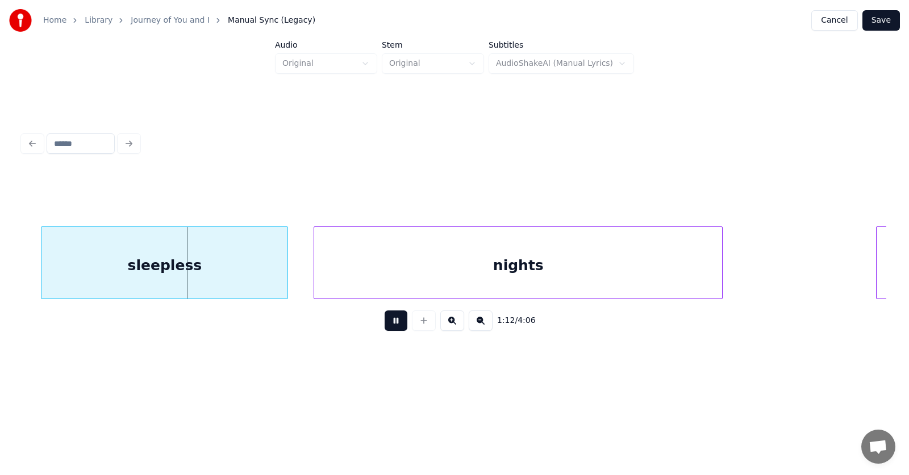
click at [388, 323] on button at bounding box center [395, 321] width 23 height 20
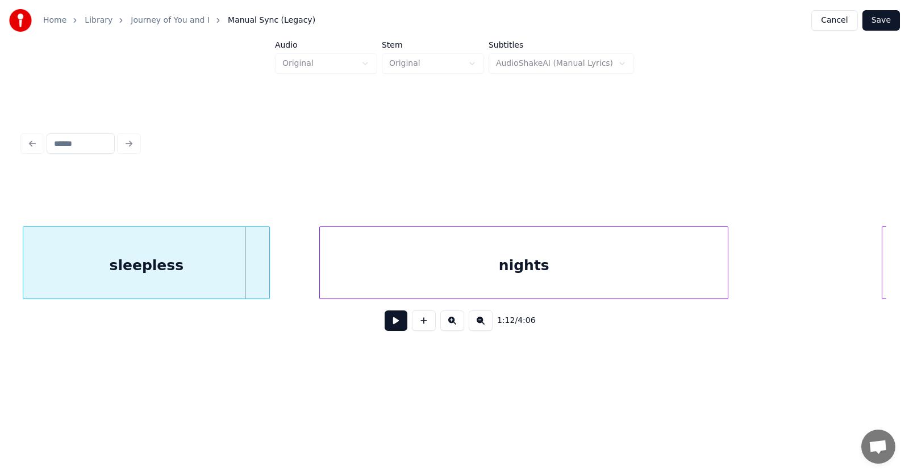
click at [185, 277] on div "sleepless" at bounding box center [146, 265] width 246 height 77
click at [387, 274] on div "nights" at bounding box center [496, 265] width 408 height 77
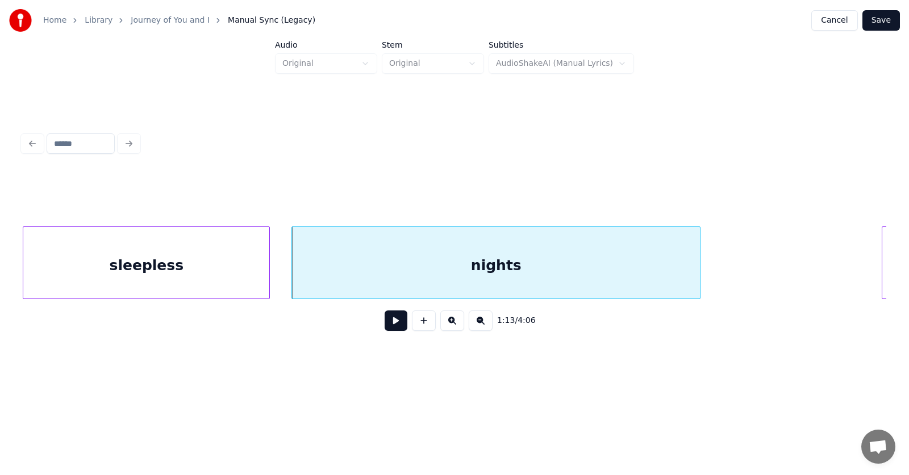
scroll to position [0, 30712]
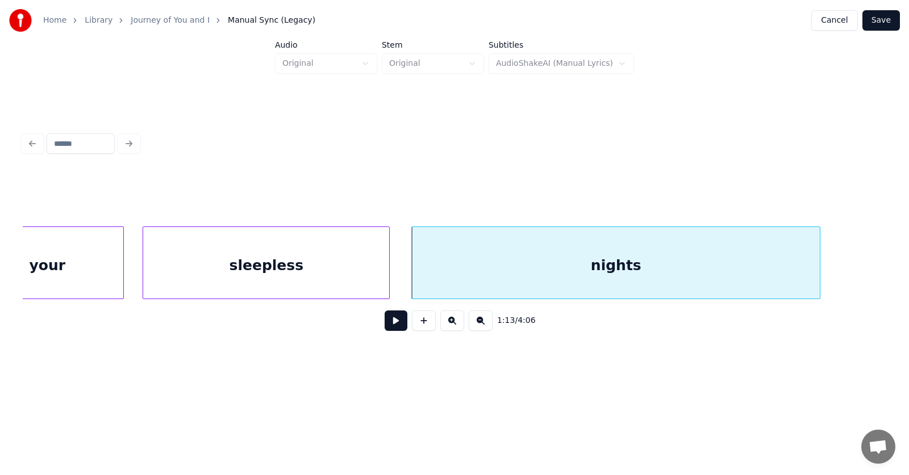
click at [390, 320] on button at bounding box center [395, 321] width 23 height 20
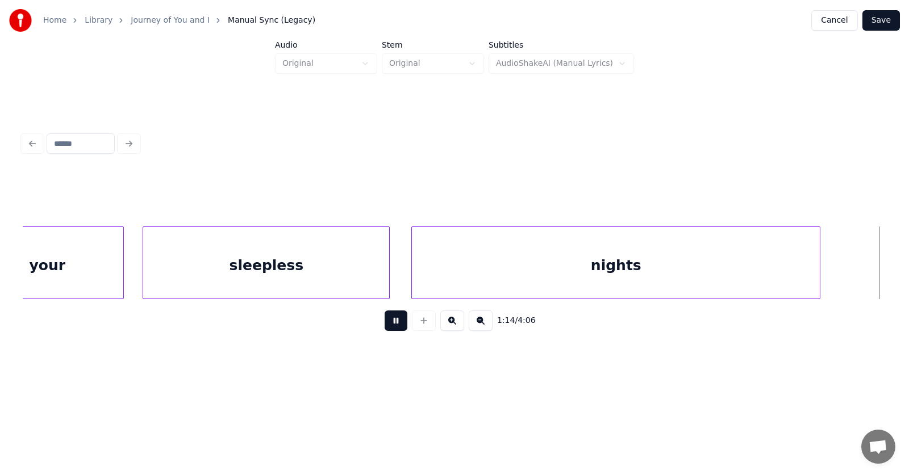
scroll to position [0, 31577]
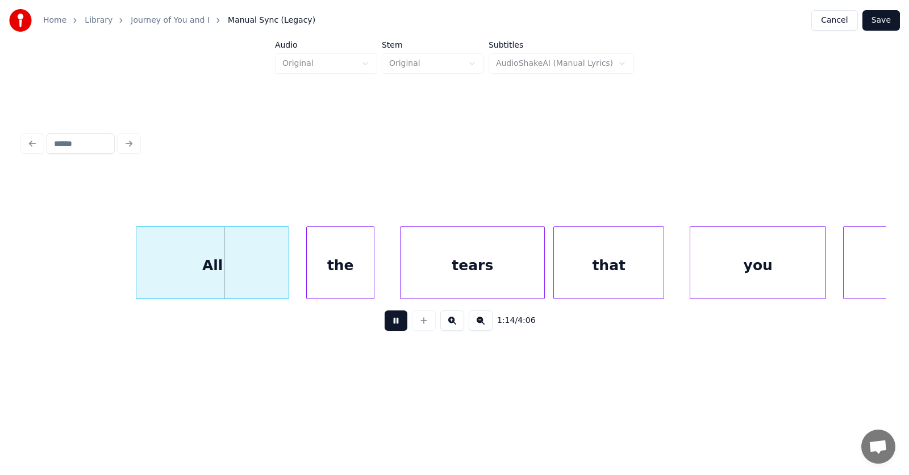
click at [390, 320] on button at bounding box center [395, 321] width 23 height 20
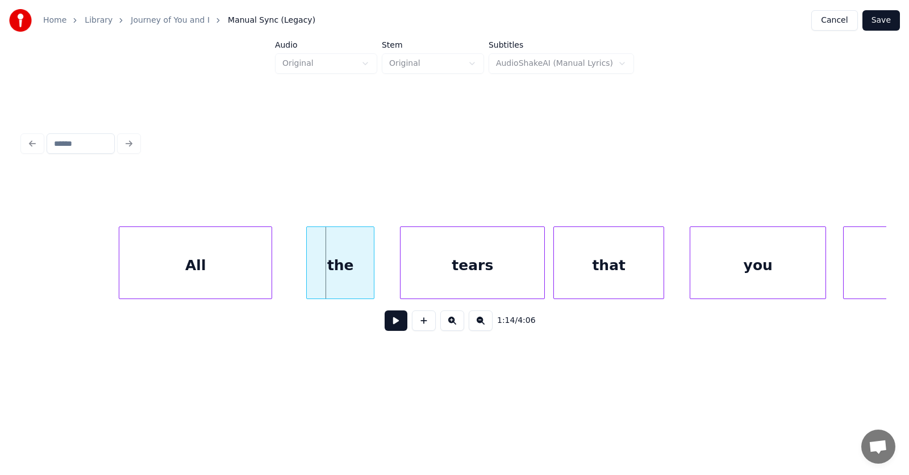
click at [229, 274] on div "All" at bounding box center [195, 265] width 152 height 77
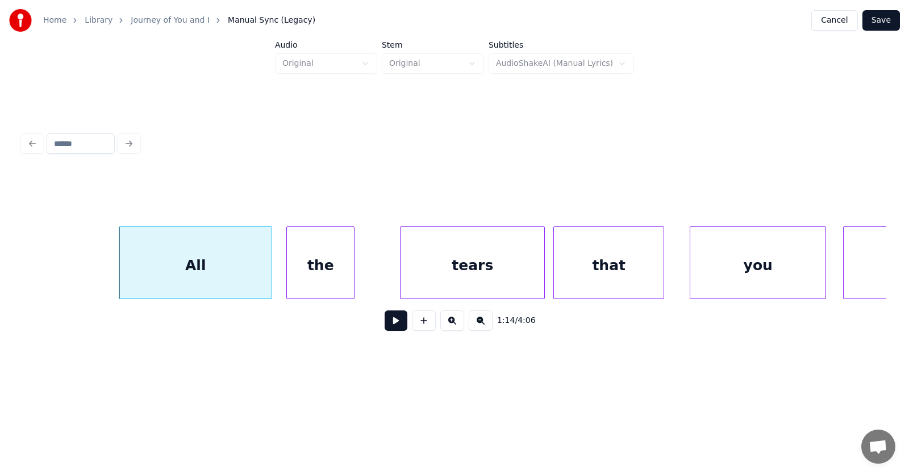
click at [332, 282] on div "the" at bounding box center [320, 265] width 67 height 77
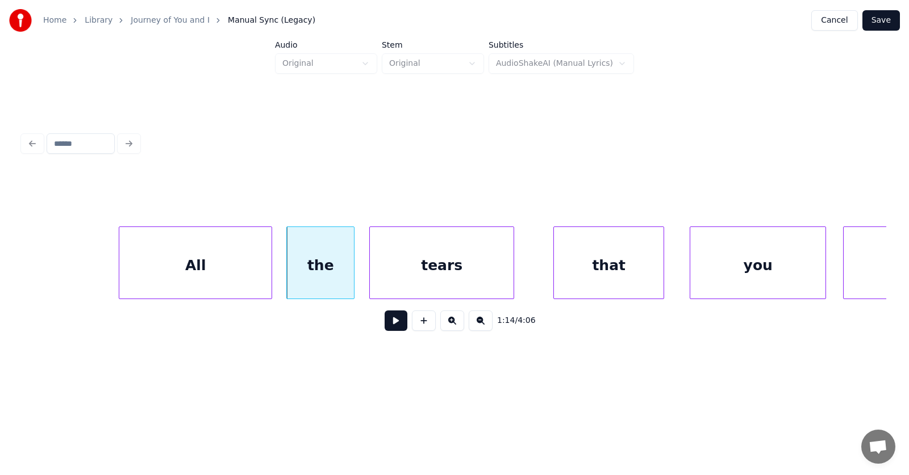
click at [424, 279] on div "tears" at bounding box center [442, 265] width 144 height 77
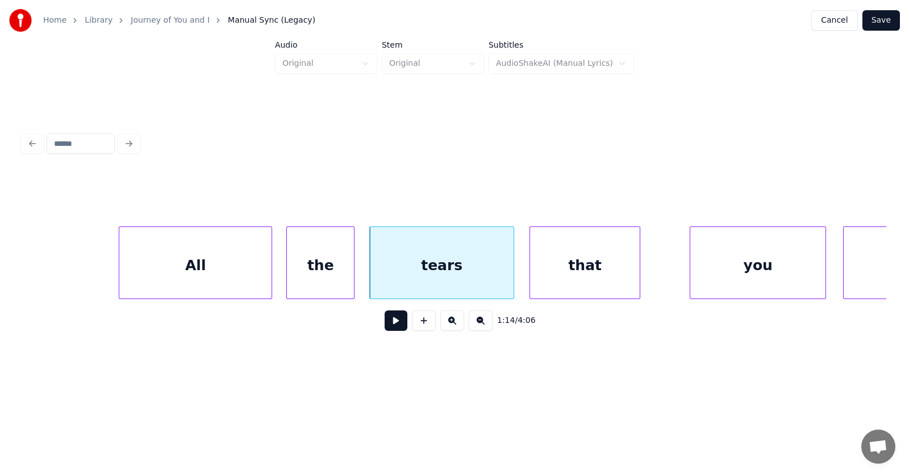
click at [565, 273] on div "that" at bounding box center [585, 265] width 110 height 77
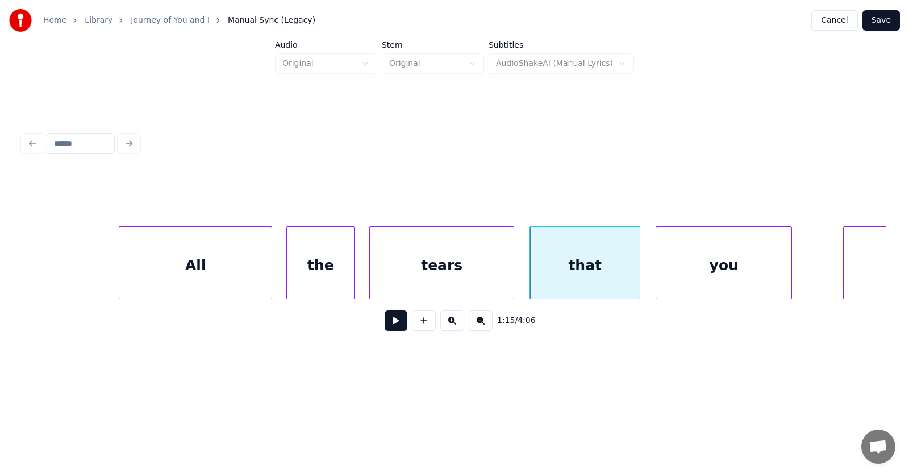
click at [697, 270] on div "you" at bounding box center [723, 265] width 135 height 77
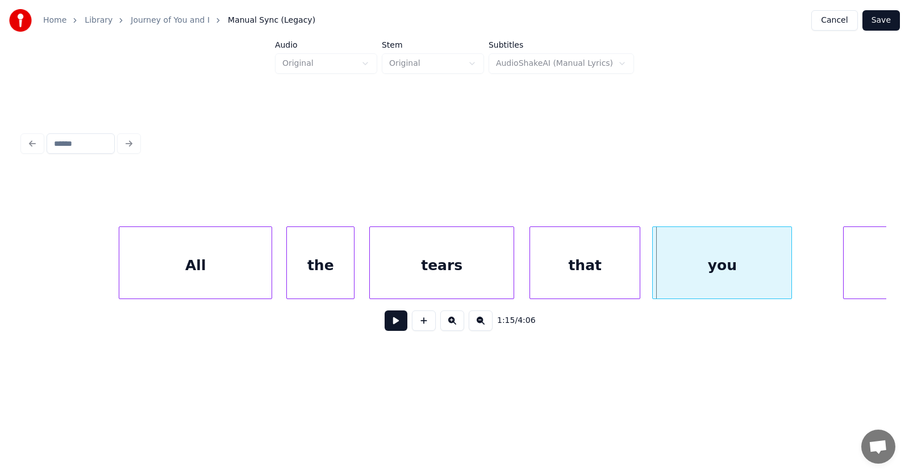
click at [653, 268] on div at bounding box center [654, 263] width 3 height 72
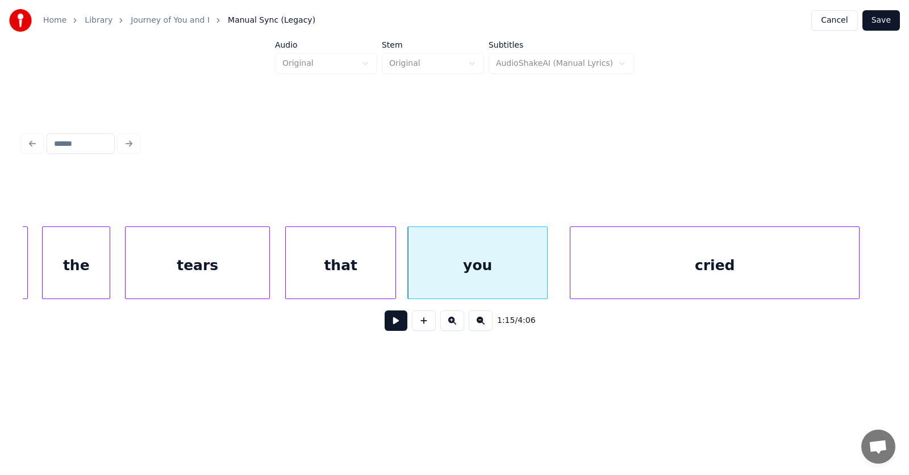
click at [835, 263] on div "cried" at bounding box center [714, 265] width 289 height 77
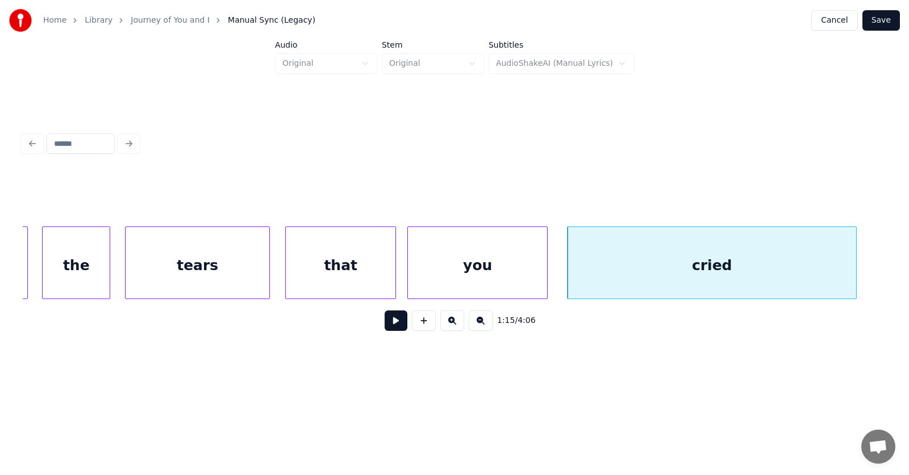
click at [392, 325] on button at bounding box center [395, 321] width 23 height 20
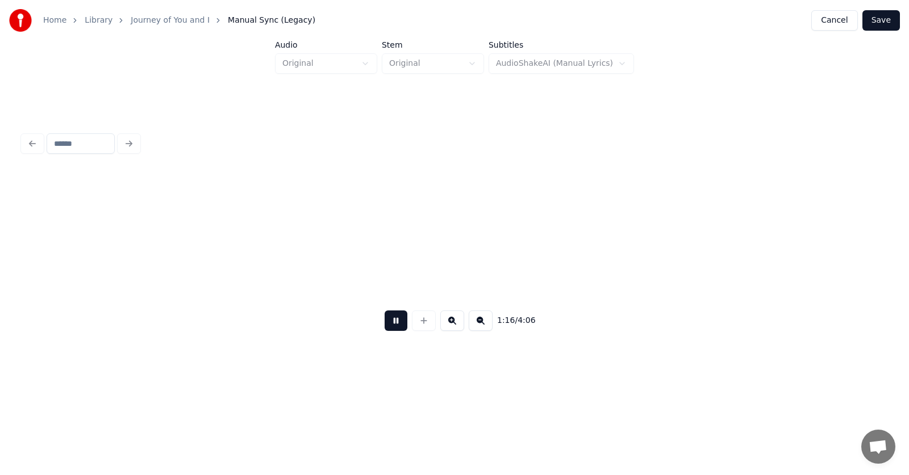
scroll to position [0, 32687]
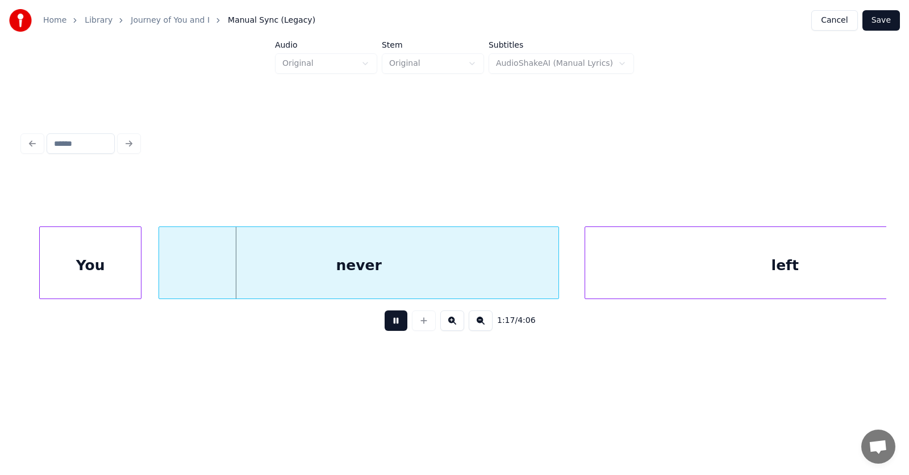
click at [392, 325] on button at bounding box center [395, 321] width 23 height 20
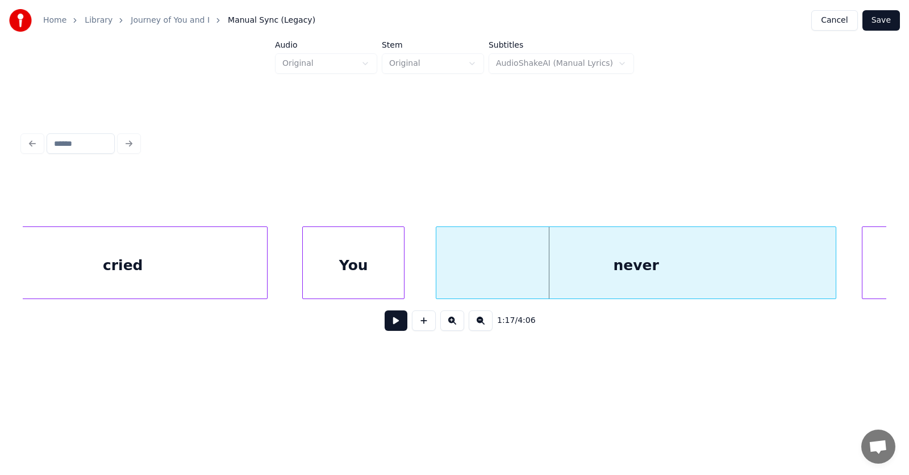
click at [347, 279] on div "You" at bounding box center [353, 265] width 101 height 77
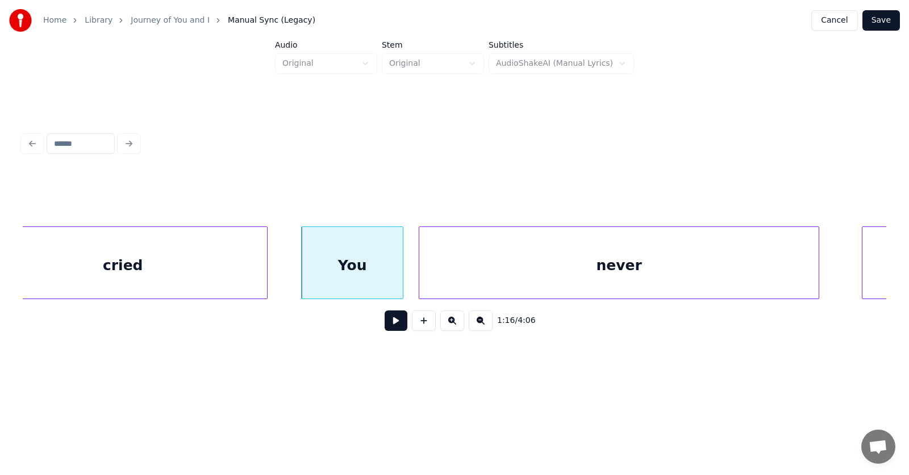
click at [454, 279] on div "never" at bounding box center [618, 265] width 399 height 77
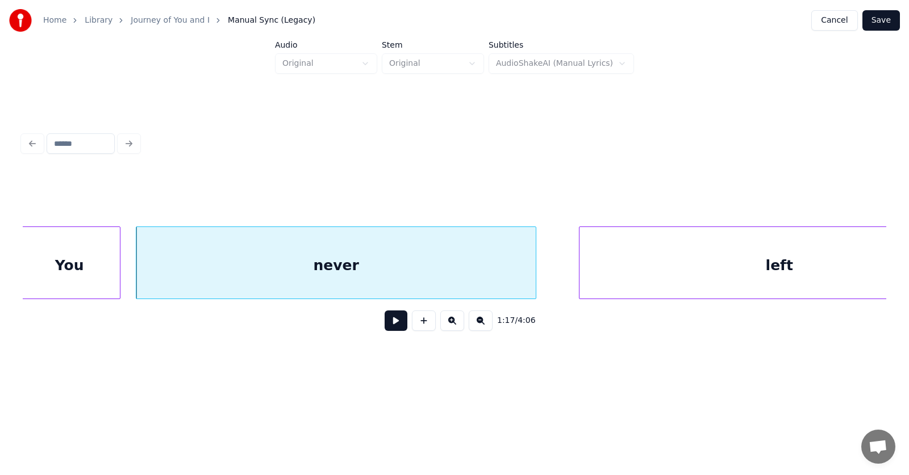
scroll to position [0, 32784]
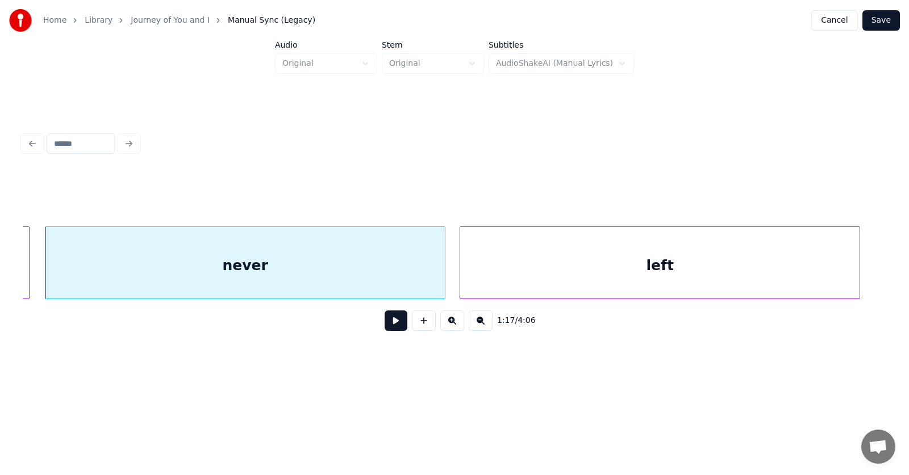
click at [633, 270] on div "left" at bounding box center [659, 265] width 399 height 77
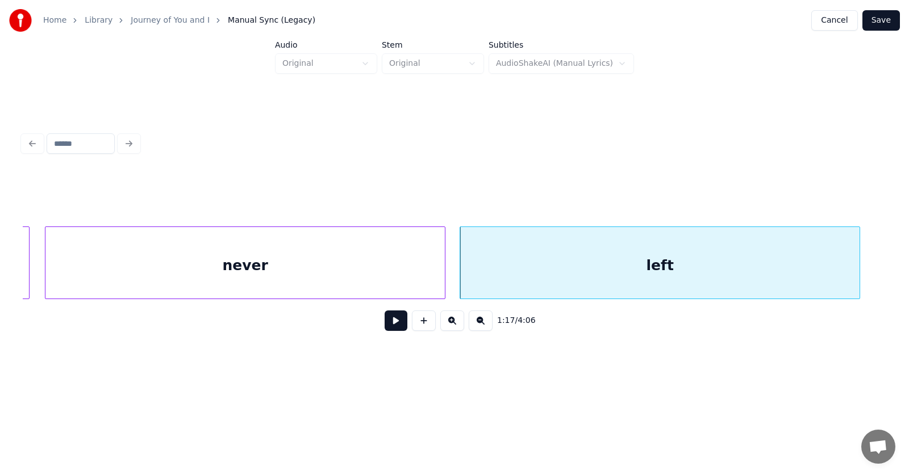
click at [388, 326] on button at bounding box center [395, 321] width 23 height 20
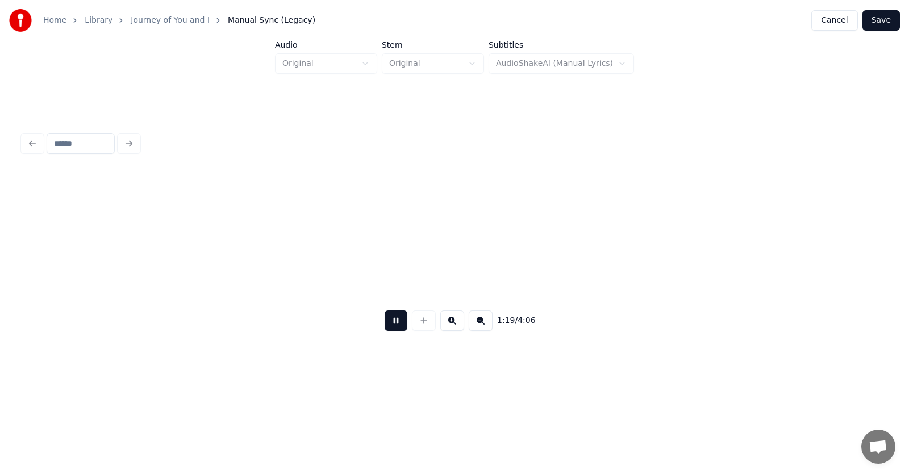
scroll to position [0, 33651]
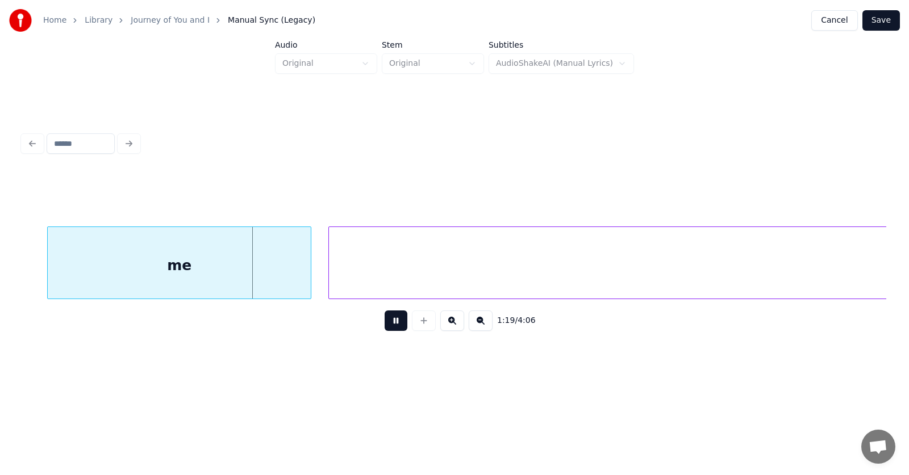
click at [388, 326] on button at bounding box center [395, 321] width 23 height 20
click at [188, 262] on div "me" at bounding box center [155, 265] width 263 height 77
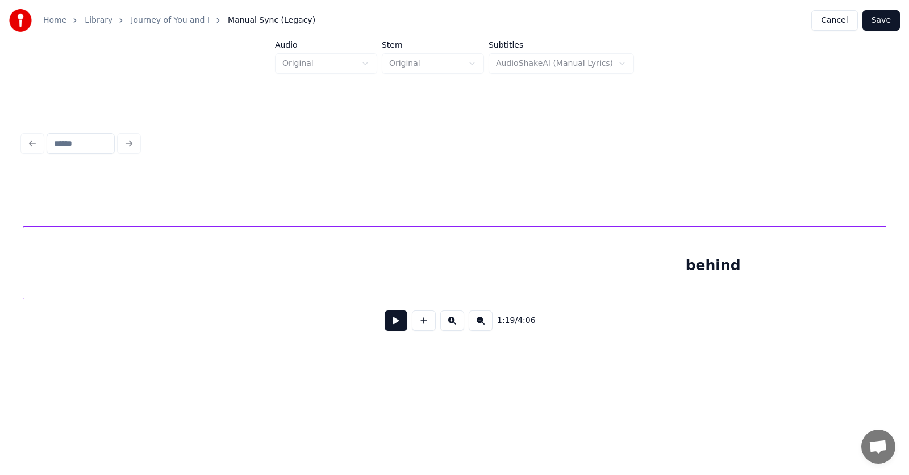
click at [410, 267] on div "behind" at bounding box center [712, 265] width 1379 height 77
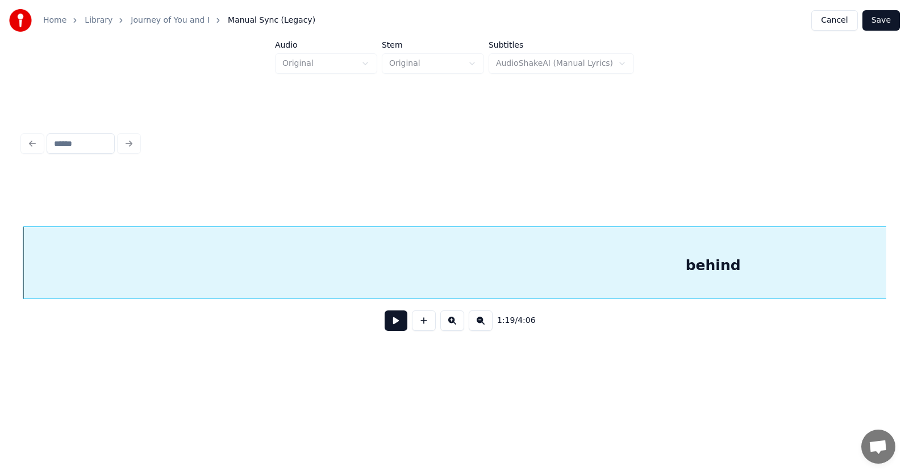
click at [390, 321] on button at bounding box center [395, 321] width 23 height 20
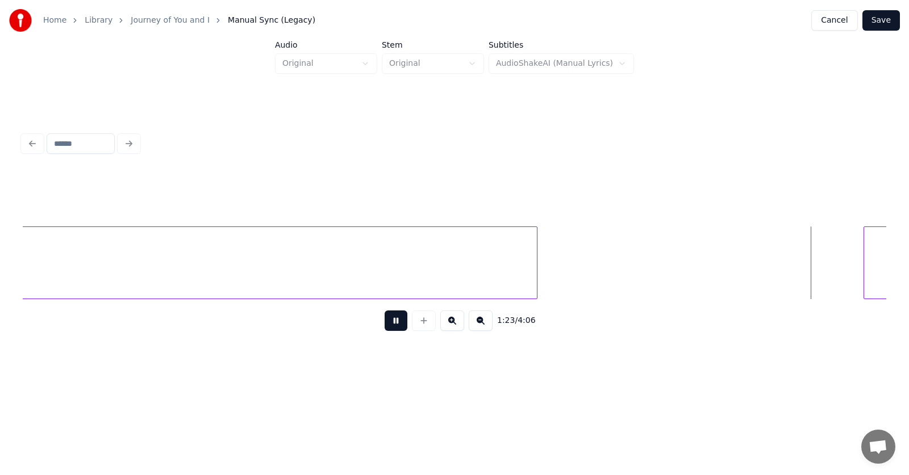
click at [390, 321] on button at bounding box center [395, 321] width 23 height 20
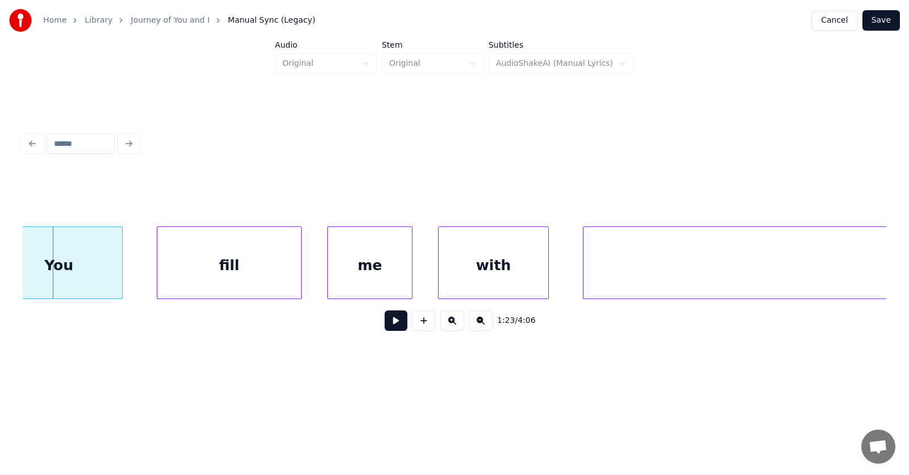
scroll to position [0, 35453]
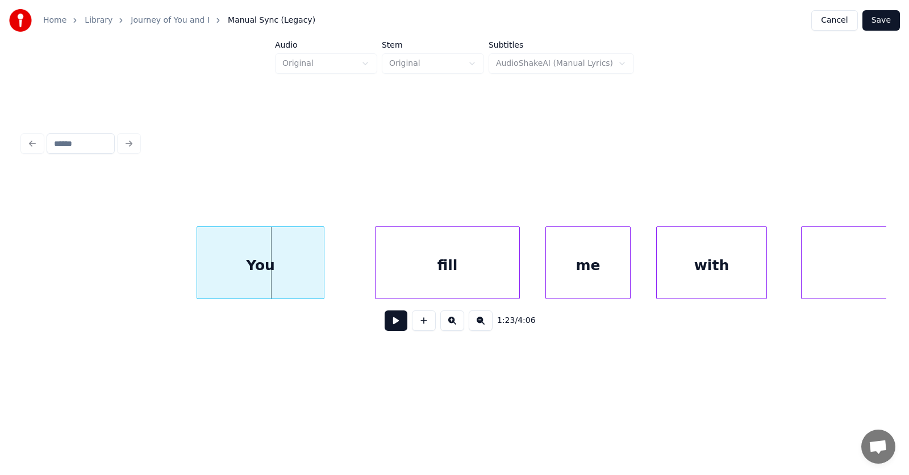
click at [278, 272] on div "You" at bounding box center [260, 265] width 127 height 77
click at [180, 269] on div at bounding box center [179, 263] width 3 height 72
click at [375, 274] on div "fill" at bounding box center [422, 265] width 144 height 77
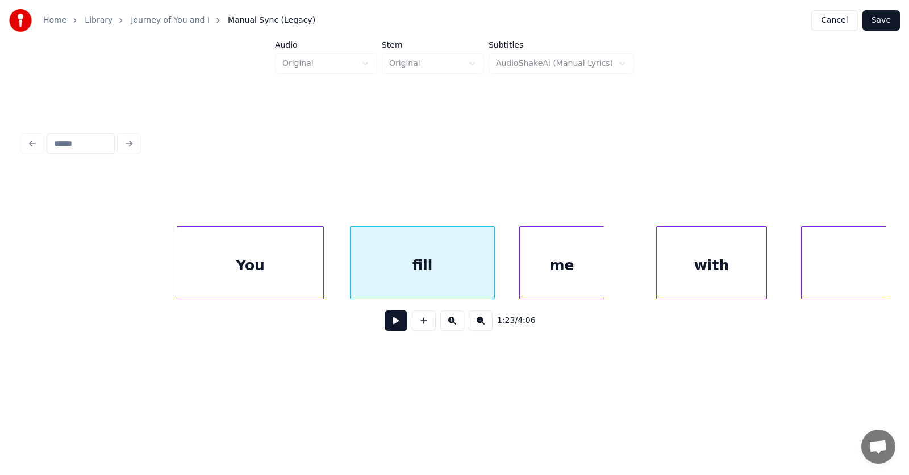
click at [541, 275] on div "me" at bounding box center [562, 265] width 84 height 77
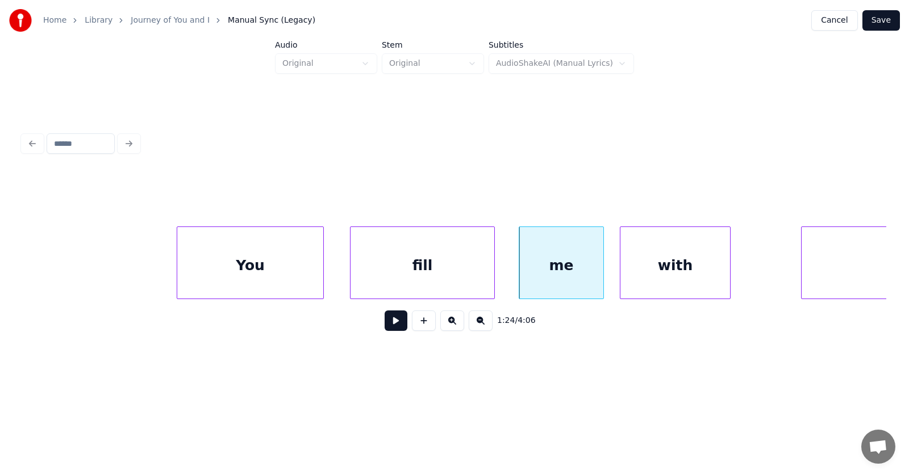
click at [634, 277] on div "with" at bounding box center [675, 265] width 110 height 77
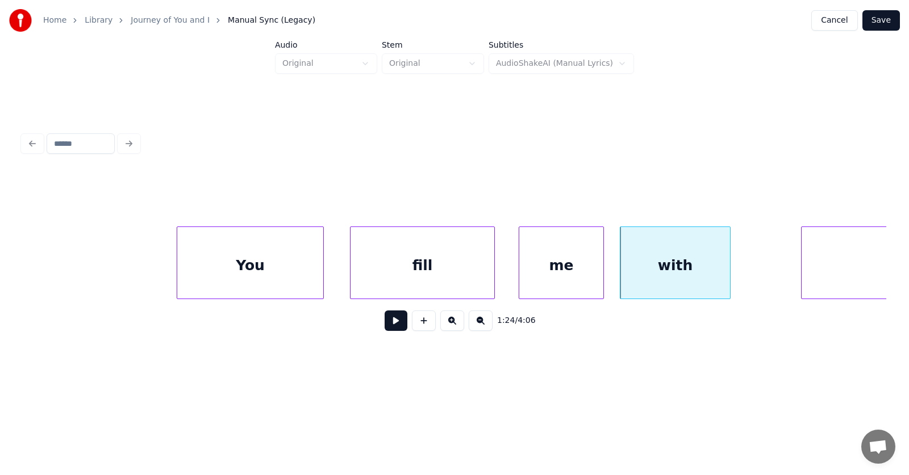
scroll to position [0, 36046]
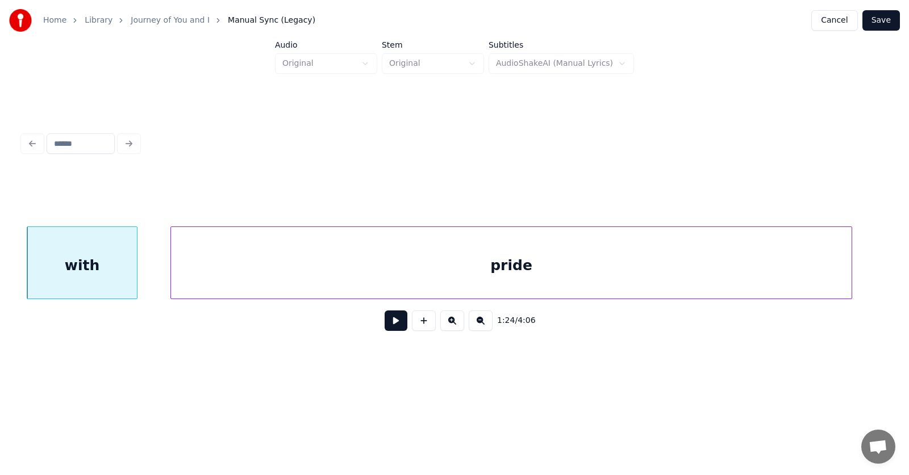
click at [795, 263] on div "pride" at bounding box center [511, 265] width 680 height 77
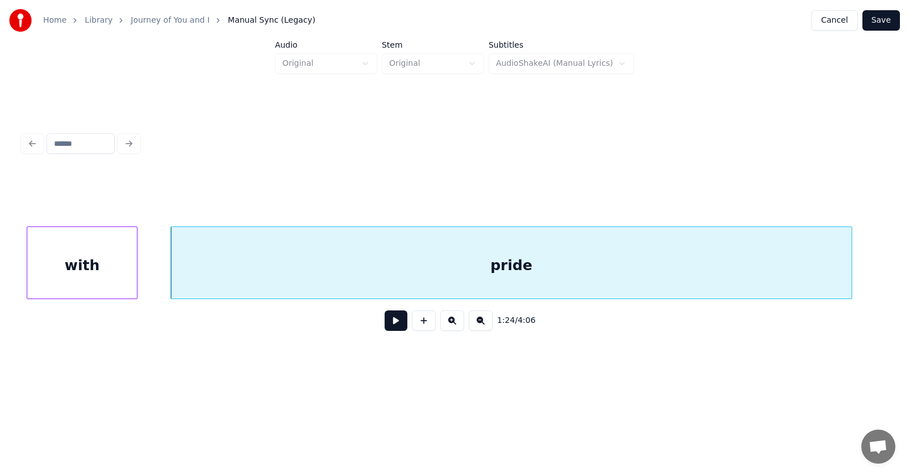
click at [386, 325] on button at bounding box center [395, 321] width 23 height 20
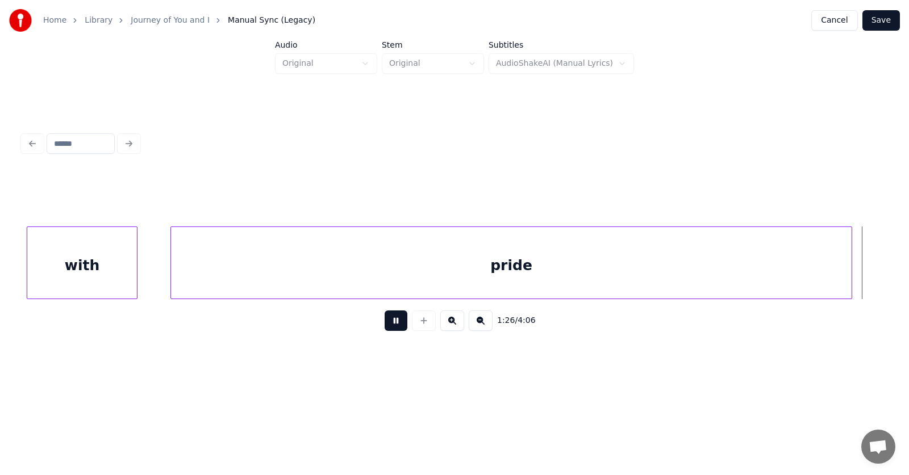
scroll to position [0, 36912]
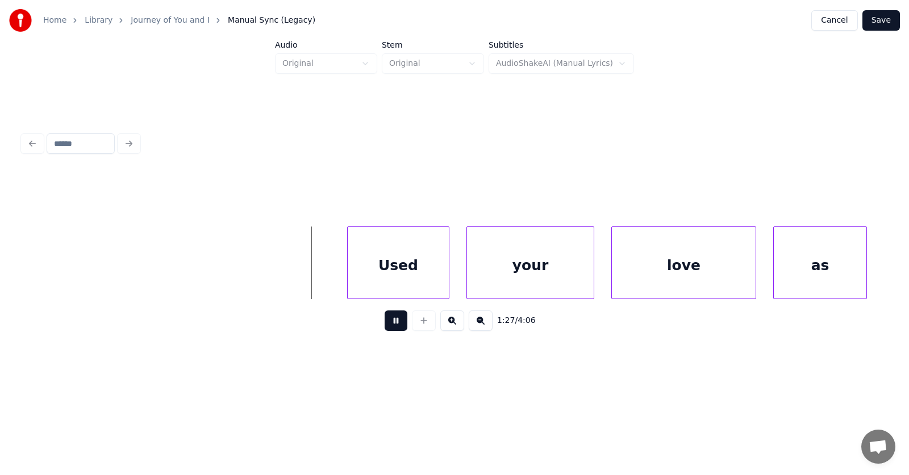
click at [386, 326] on button at bounding box center [395, 321] width 23 height 20
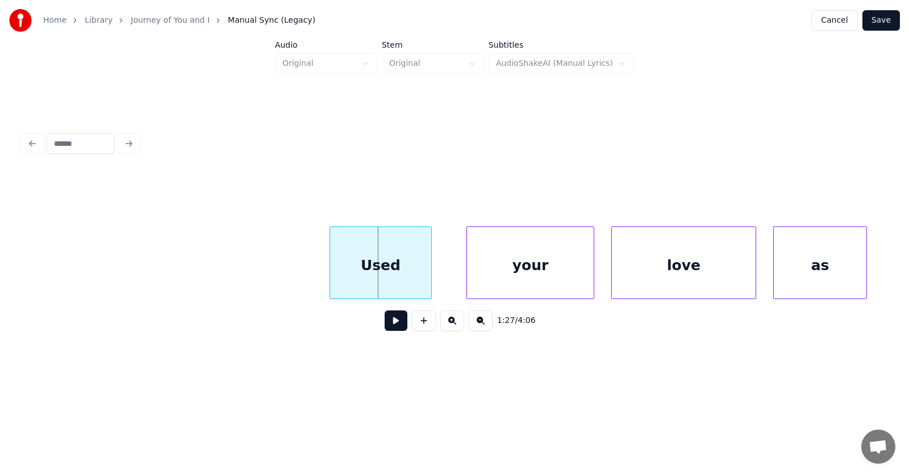
click at [364, 283] on div "Used" at bounding box center [380, 265] width 101 height 77
click at [307, 274] on div at bounding box center [305, 263] width 3 height 72
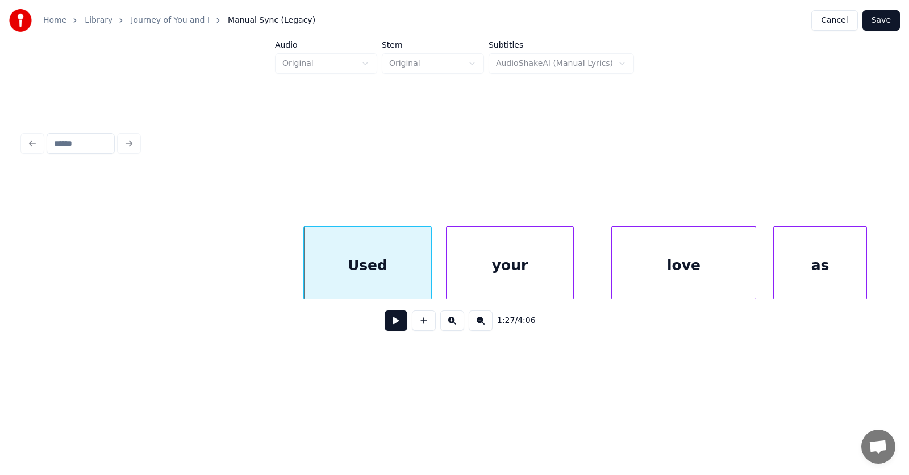
click at [515, 274] on div "your" at bounding box center [509, 265] width 127 height 77
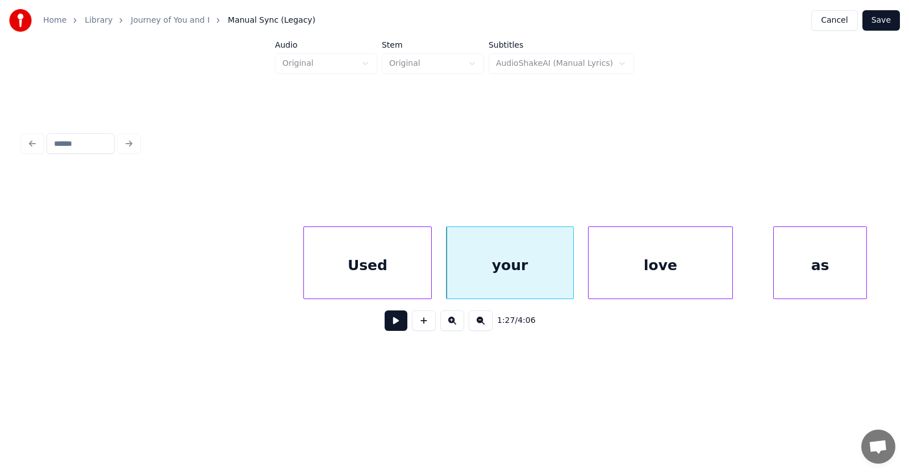
click at [672, 270] on div "love" at bounding box center [660, 265] width 144 height 77
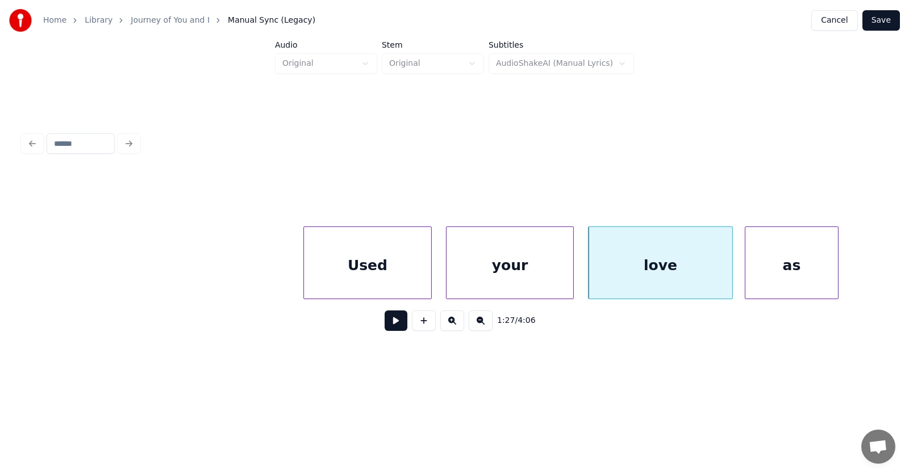
click at [799, 273] on div "as" at bounding box center [791, 265] width 93 height 77
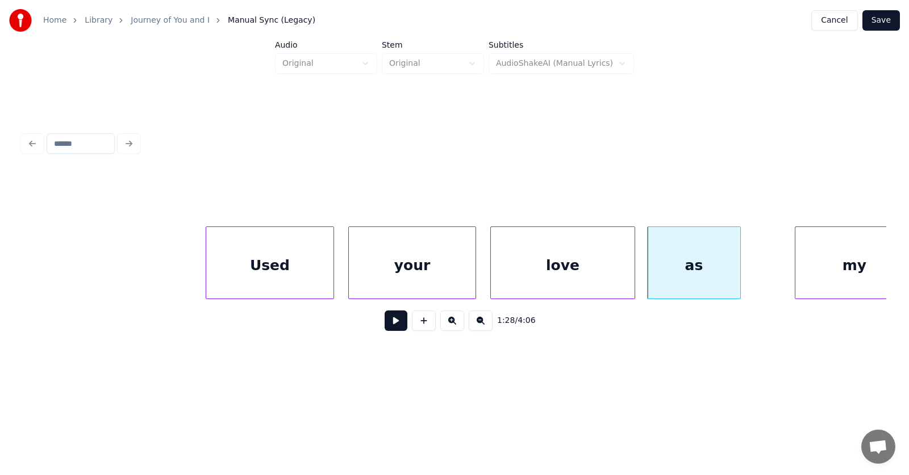
scroll to position [0, 37080]
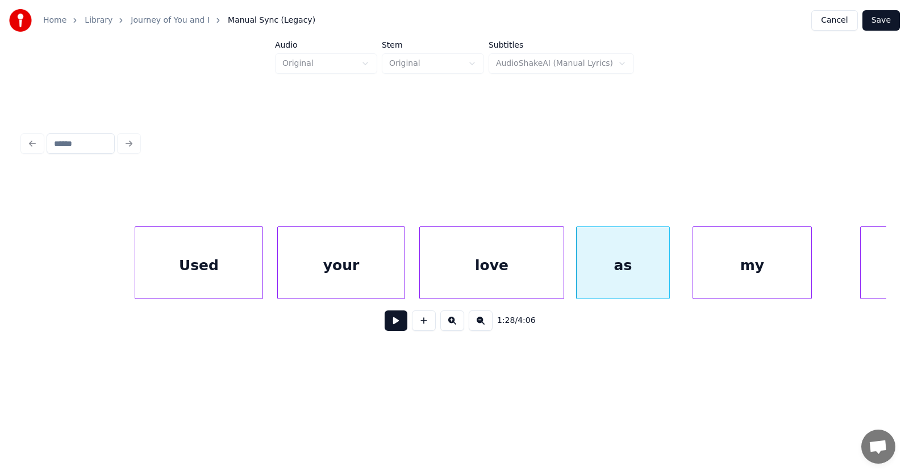
click at [767, 274] on div "my" at bounding box center [752, 265] width 118 height 77
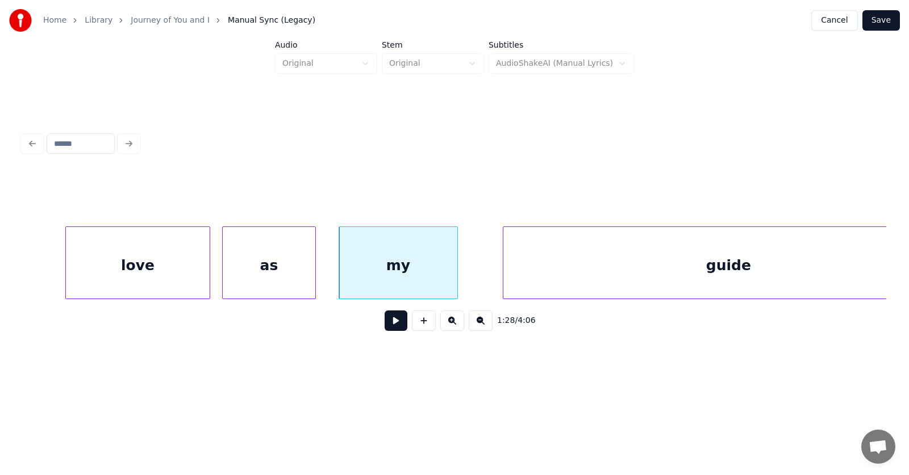
scroll to position [0, 37503]
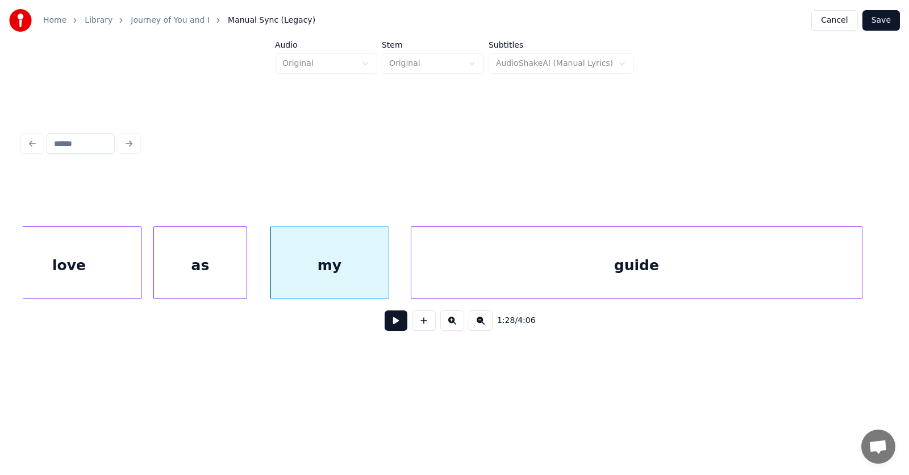
click at [562, 280] on div "guide" at bounding box center [636, 265] width 450 height 77
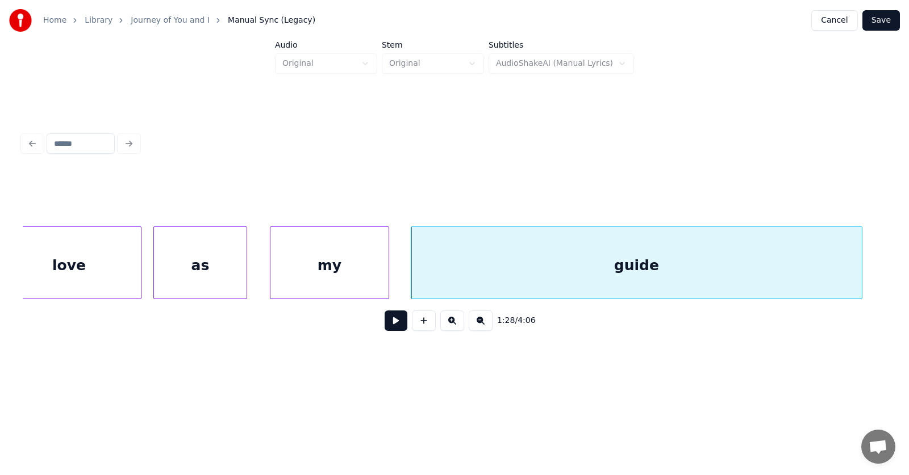
click at [388, 326] on button at bounding box center [395, 321] width 23 height 20
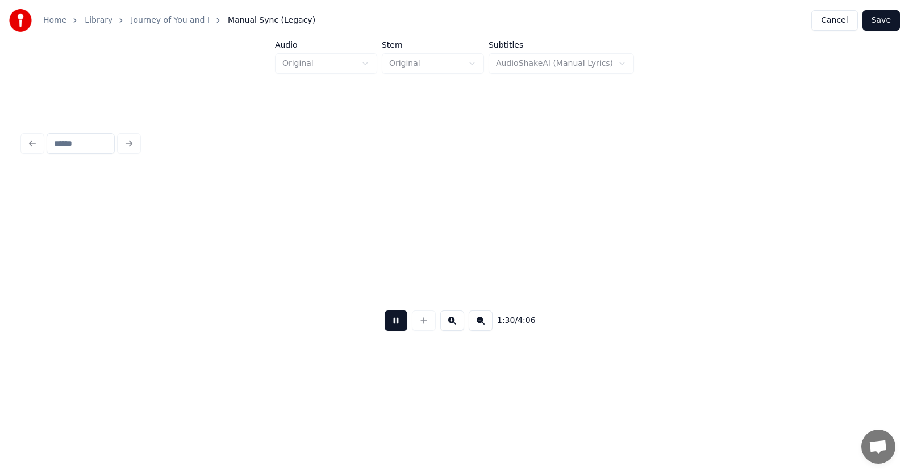
scroll to position [0, 38367]
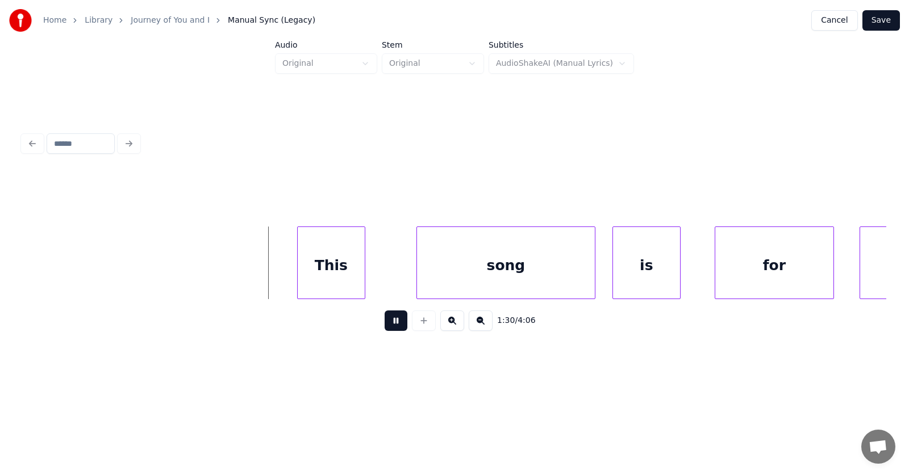
click at [388, 326] on button at bounding box center [395, 321] width 23 height 20
click at [326, 281] on div "This" at bounding box center [321, 265] width 67 height 77
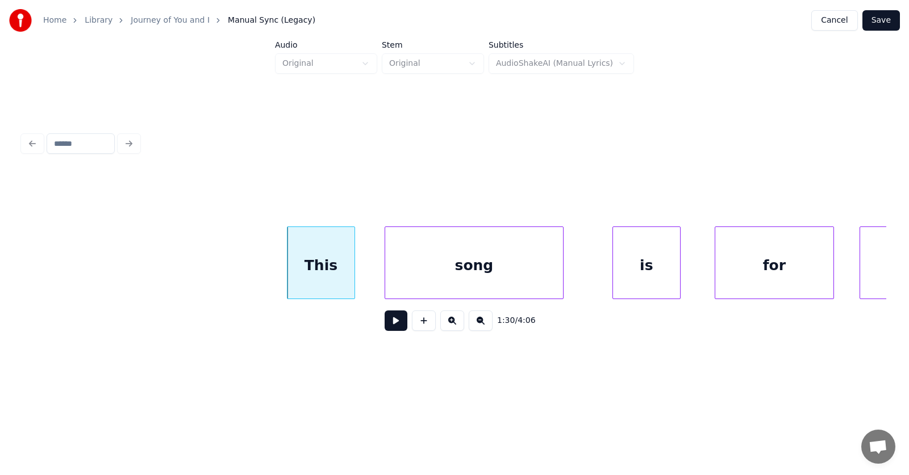
click at [454, 283] on div "song" at bounding box center [474, 265] width 178 height 77
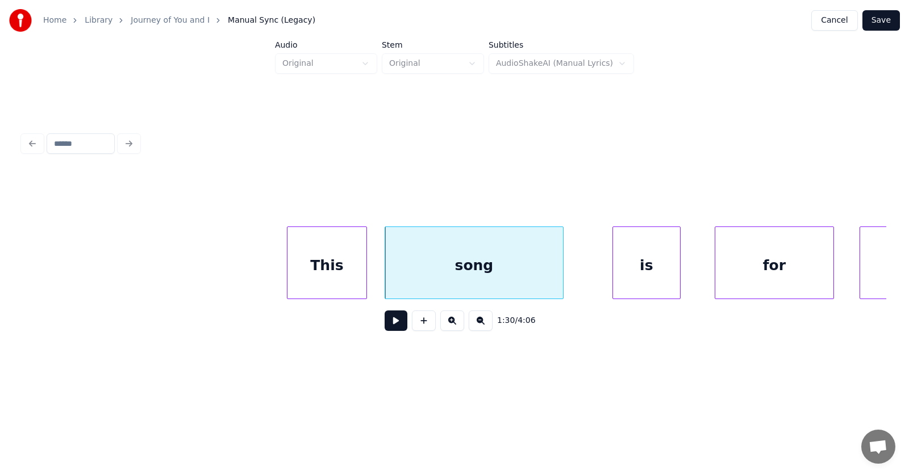
click at [363, 278] on div at bounding box center [364, 263] width 3 height 72
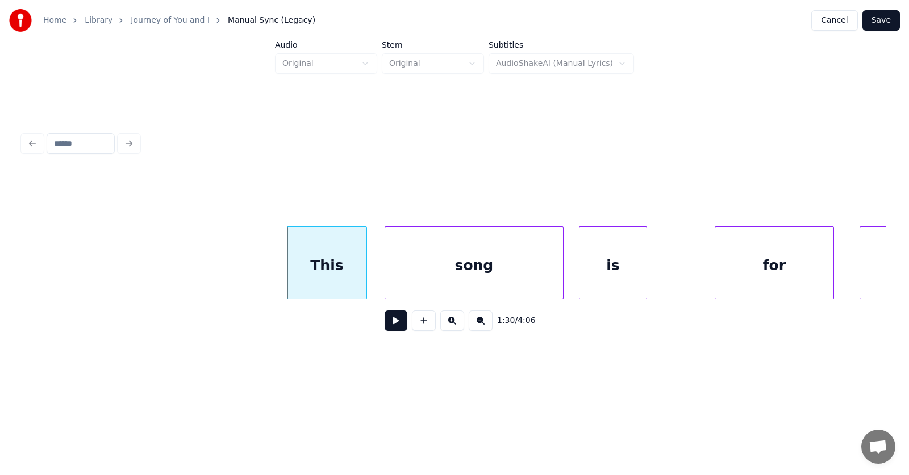
click at [635, 278] on div "is" at bounding box center [612, 265] width 67 height 77
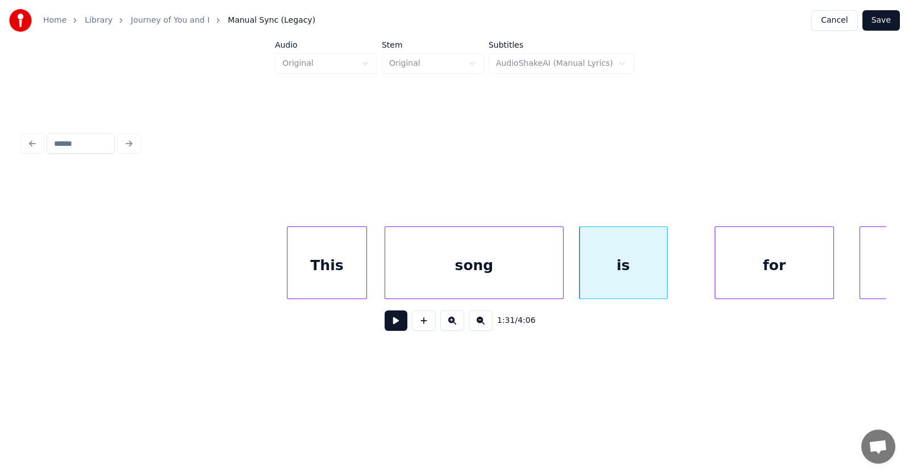
click at [665, 277] on div at bounding box center [664, 263] width 3 height 72
click at [758, 274] on div "for" at bounding box center [752, 265] width 118 height 77
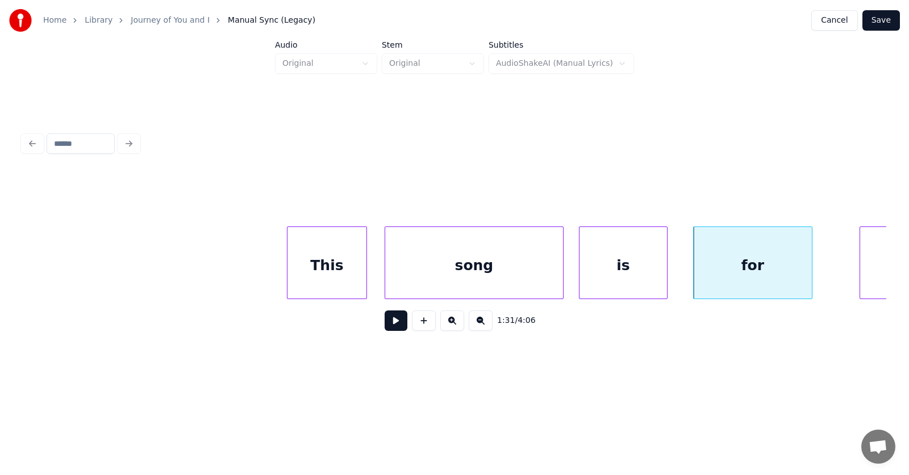
scroll to position [0, 38627]
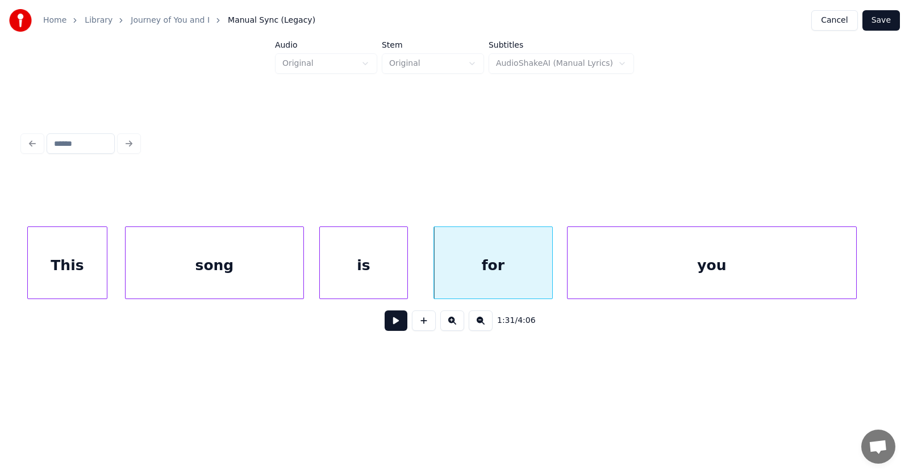
click at [839, 270] on div "you" at bounding box center [711, 265] width 289 height 77
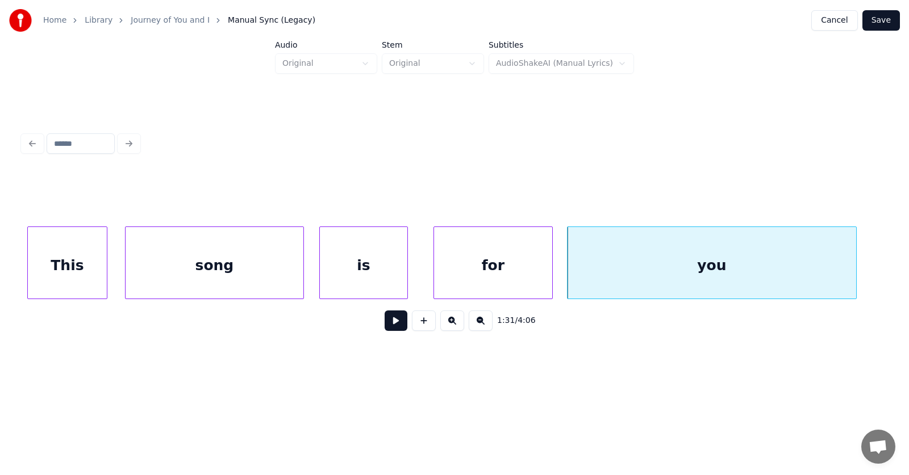
click at [384, 329] on button at bounding box center [395, 321] width 23 height 20
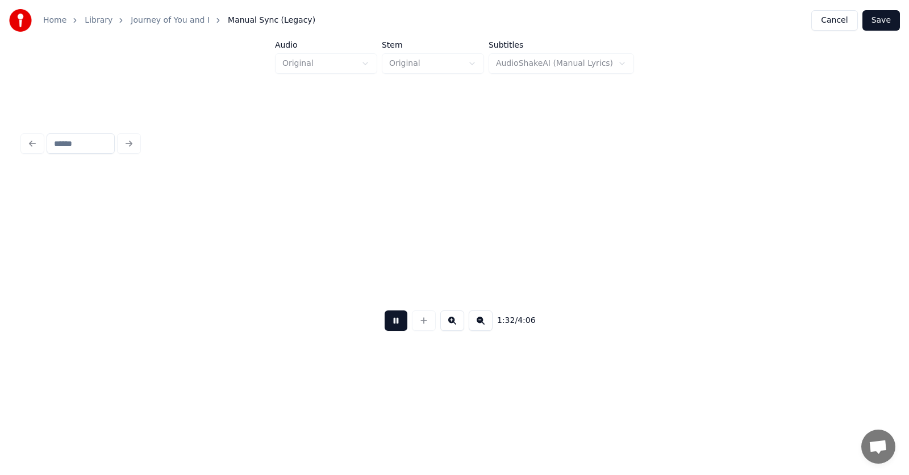
scroll to position [0, 39494]
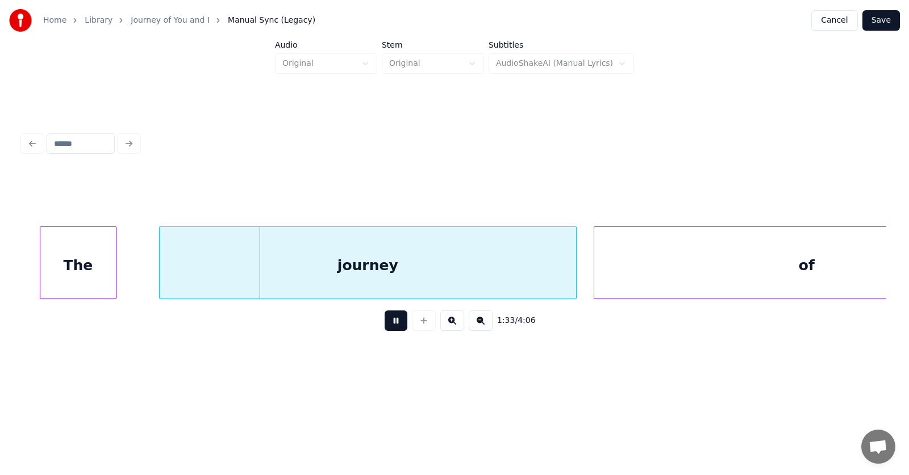
click at [384, 329] on button at bounding box center [395, 321] width 23 height 20
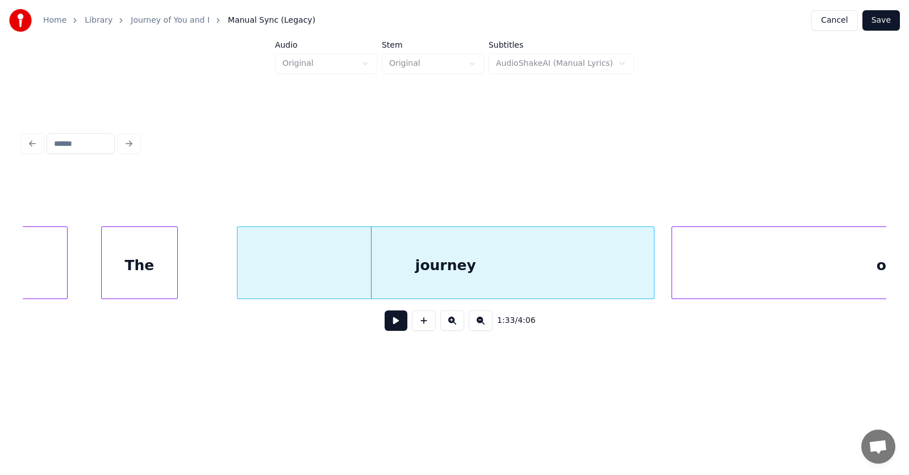
click at [126, 278] on div "The" at bounding box center [140, 265] width 76 height 77
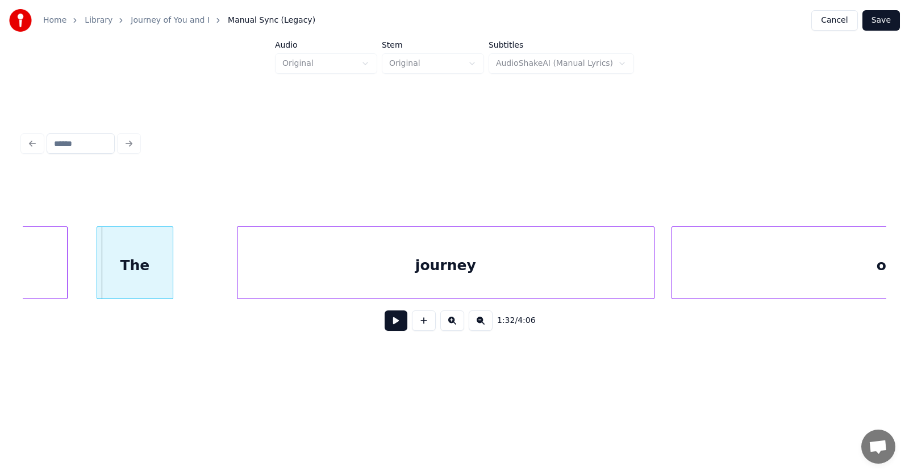
click at [141, 278] on div "The" at bounding box center [135, 265] width 76 height 77
click at [248, 271] on div "journey" at bounding box center [407, 265] width 416 height 77
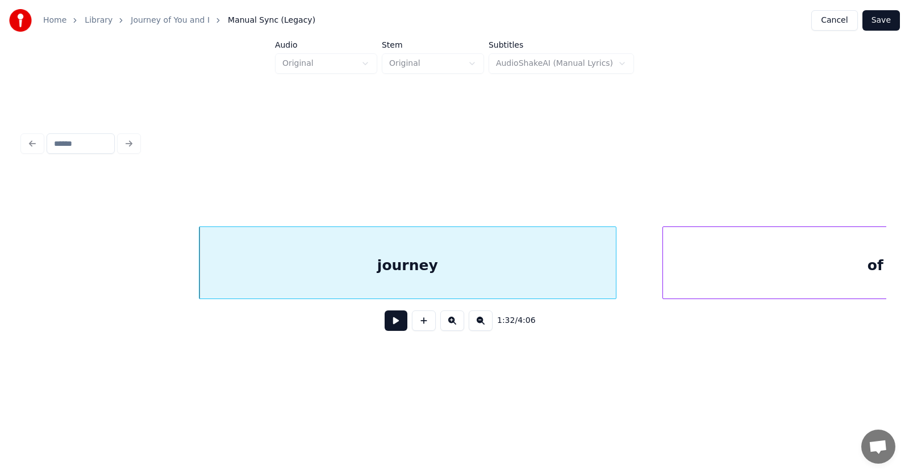
scroll to position [0, 39624]
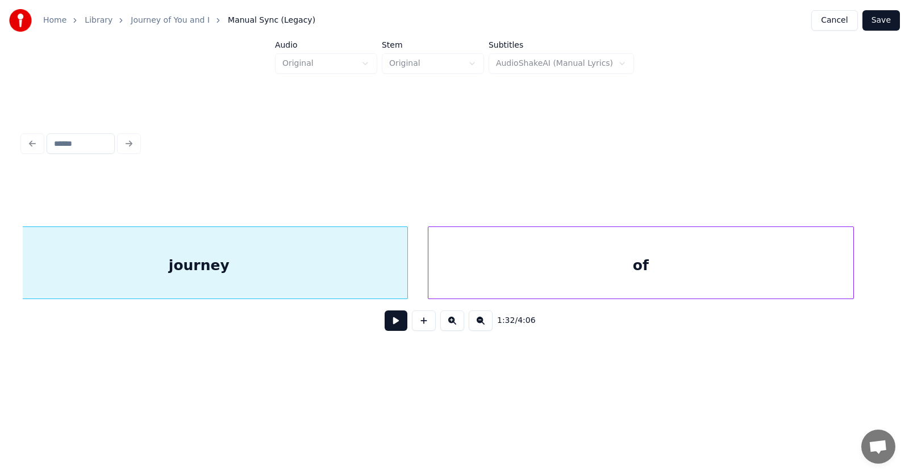
click at [686, 262] on div "of" at bounding box center [640, 265] width 425 height 77
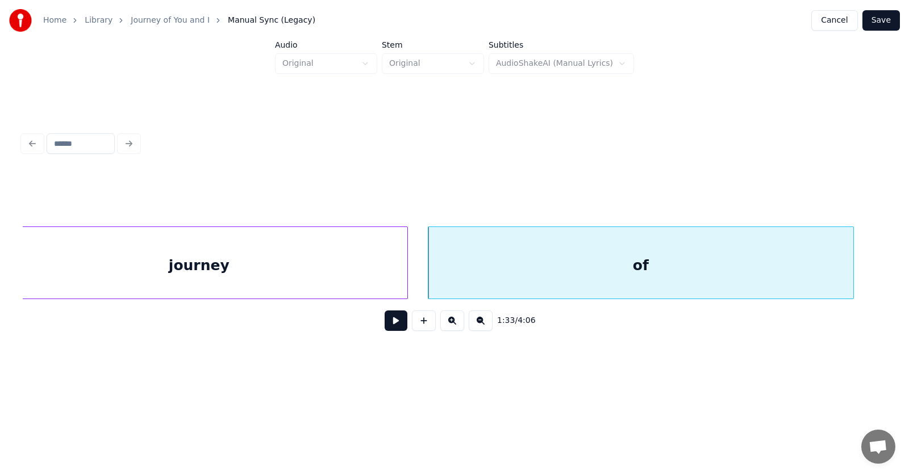
click at [385, 326] on button at bounding box center [395, 321] width 23 height 20
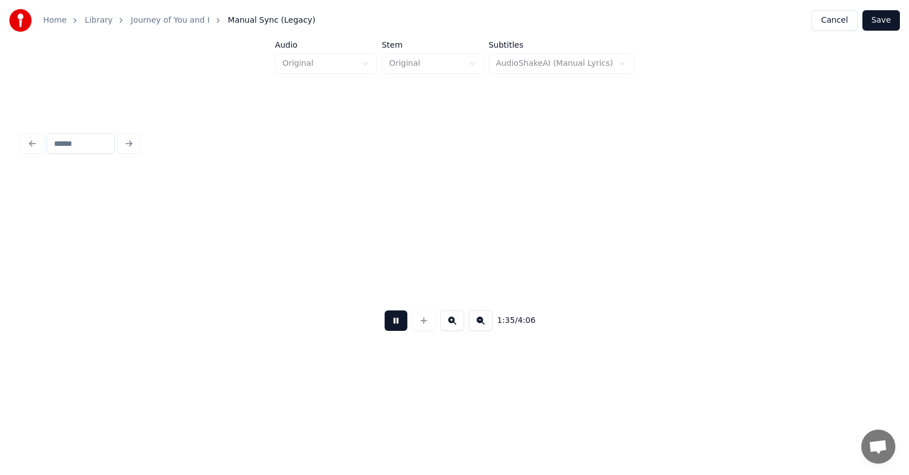
scroll to position [0, 40490]
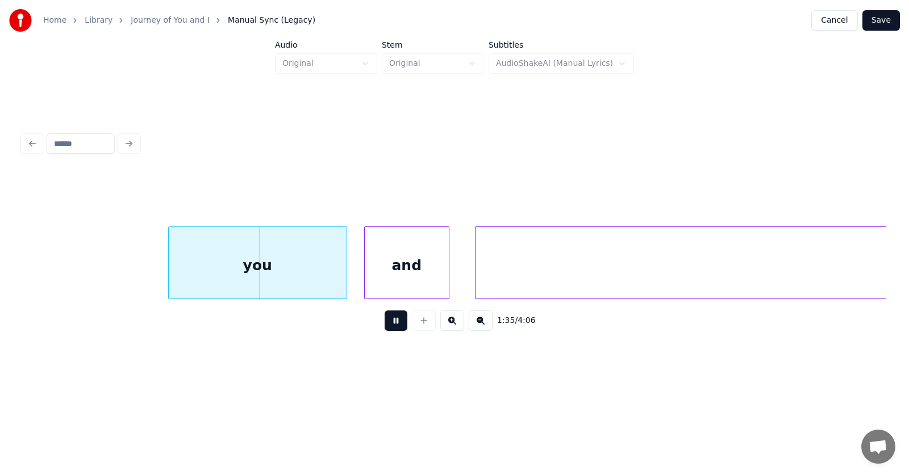
click at [385, 326] on button at bounding box center [395, 321] width 23 height 20
click at [292, 275] on div "you" at bounding box center [233, 265] width 178 height 77
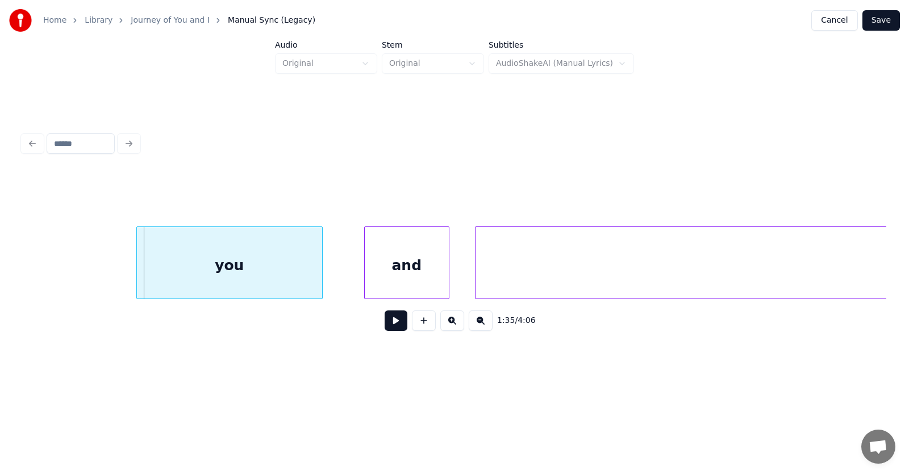
click at [137, 268] on div at bounding box center [138, 263] width 3 height 72
click at [373, 274] on div "and" at bounding box center [379, 265] width 84 height 77
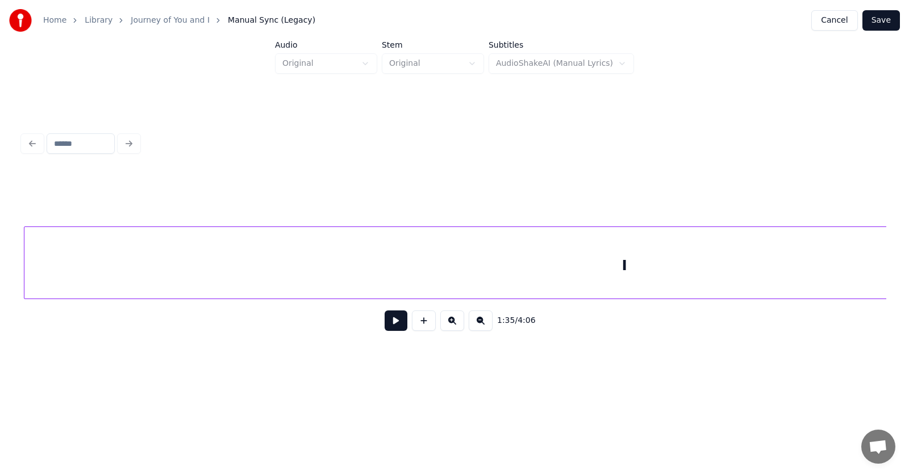
click at [532, 286] on div "I" at bounding box center [624, 265] width 1200 height 77
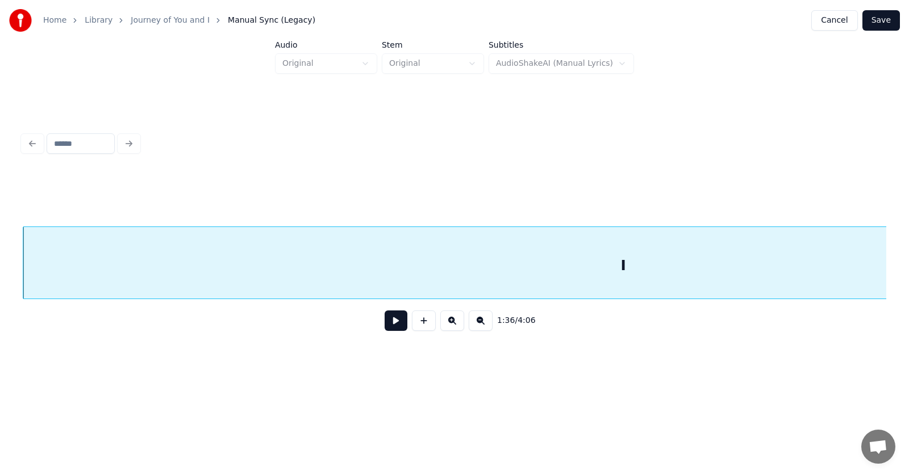
scroll to position [0, 40548]
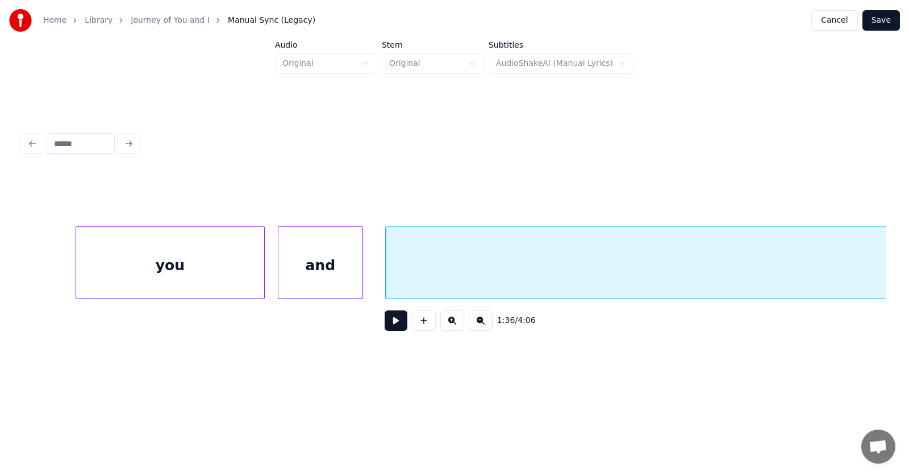
click at [384, 328] on button at bounding box center [395, 321] width 23 height 20
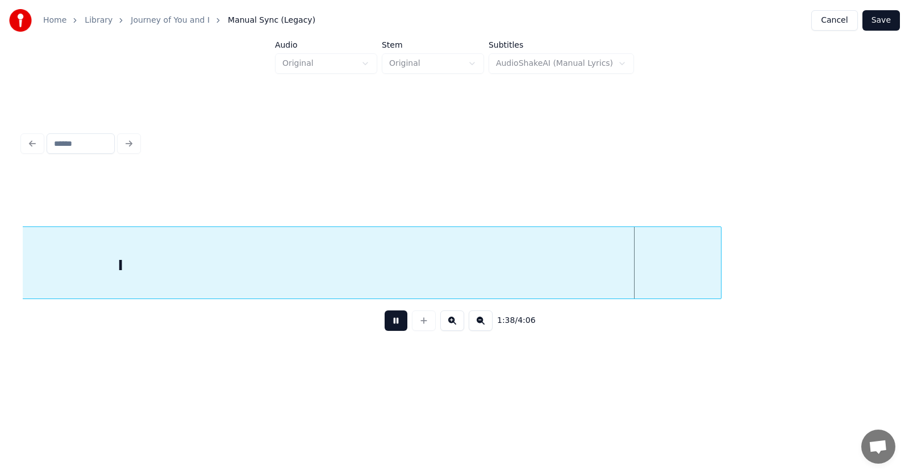
click at [384, 328] on button at bounding box center [395, 321] width 23 height 20
